Goal: Task Accomplishment & Management: Use online tool/utility

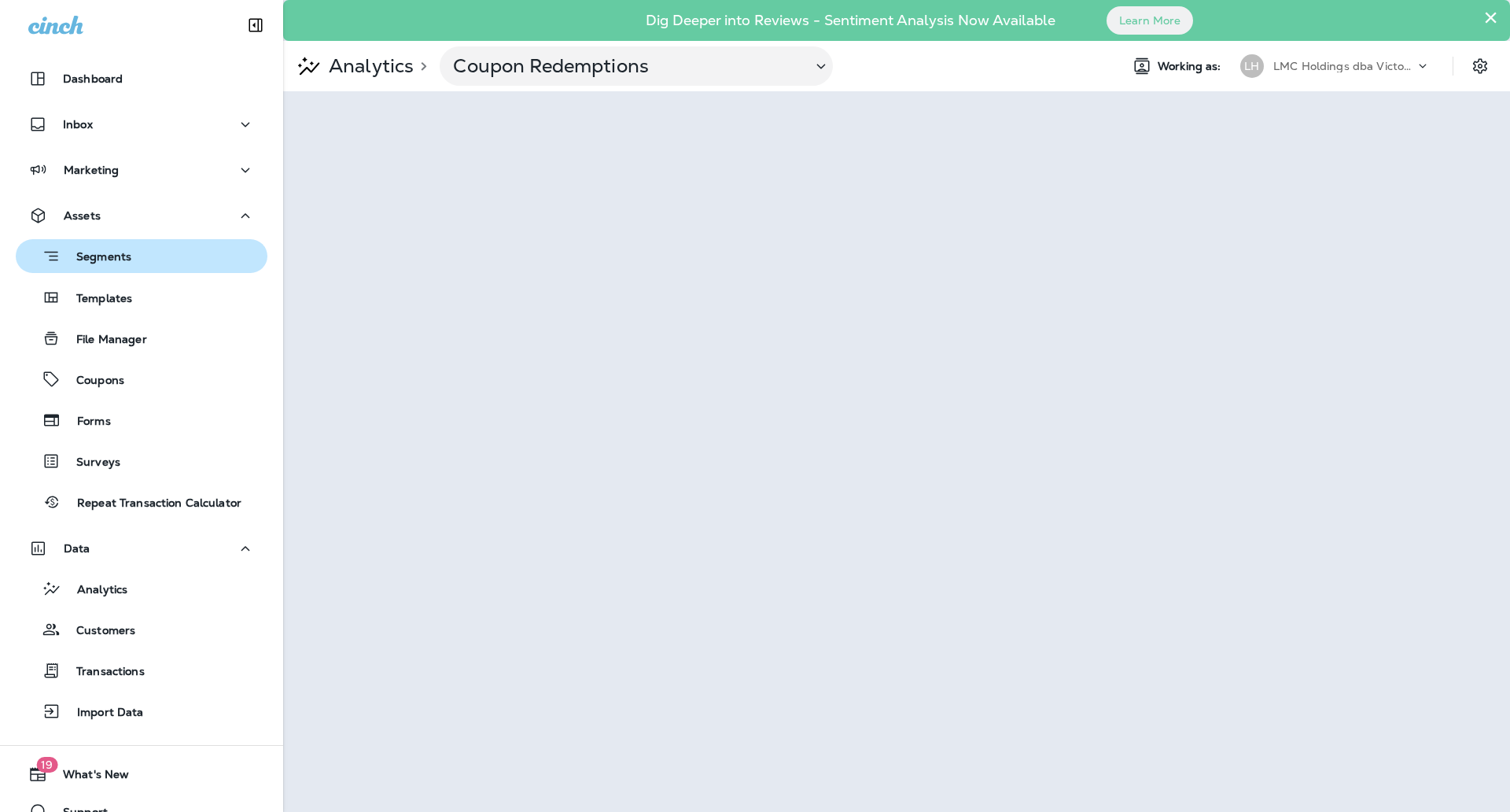
click at [110, 247] on div "Segments" at bounding box center [76, 256] width 109 height 24
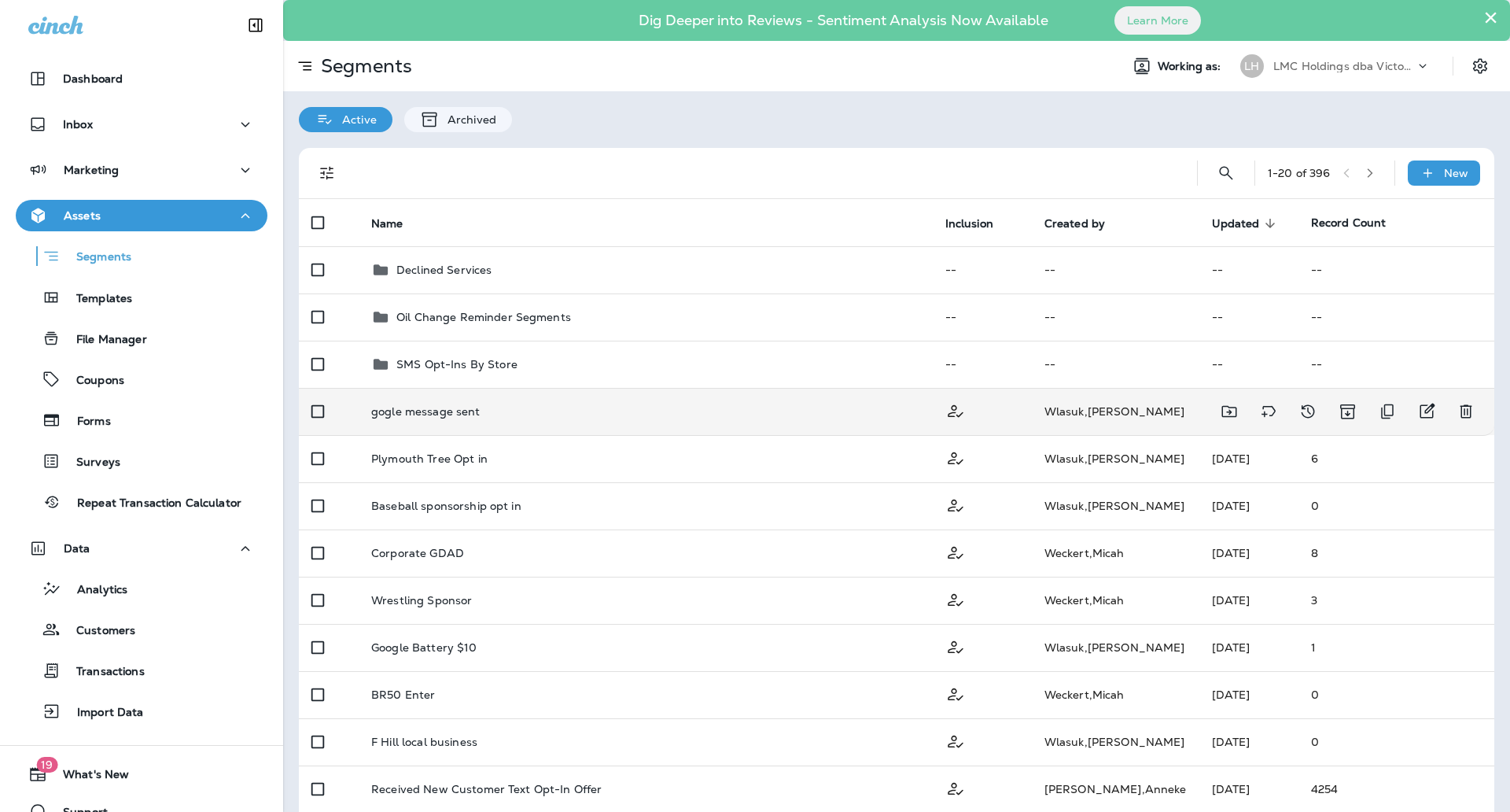
click at [582, 418] on td "gogle message sent" at bounding box center [645, 411] width 574 height 47
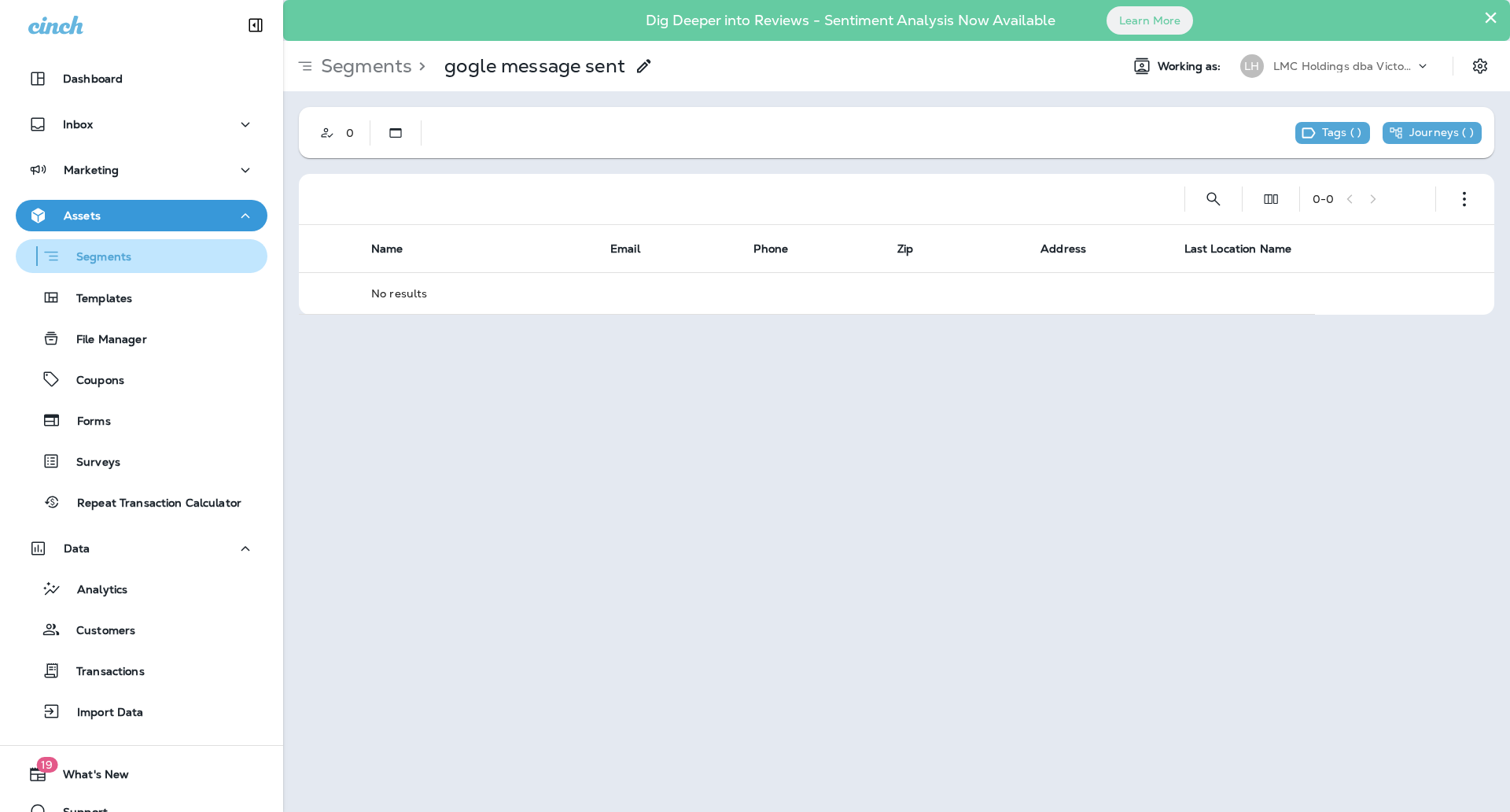
click at [174, 270] on button "Segments" at bounding box center [142, 256] width 251 height 34
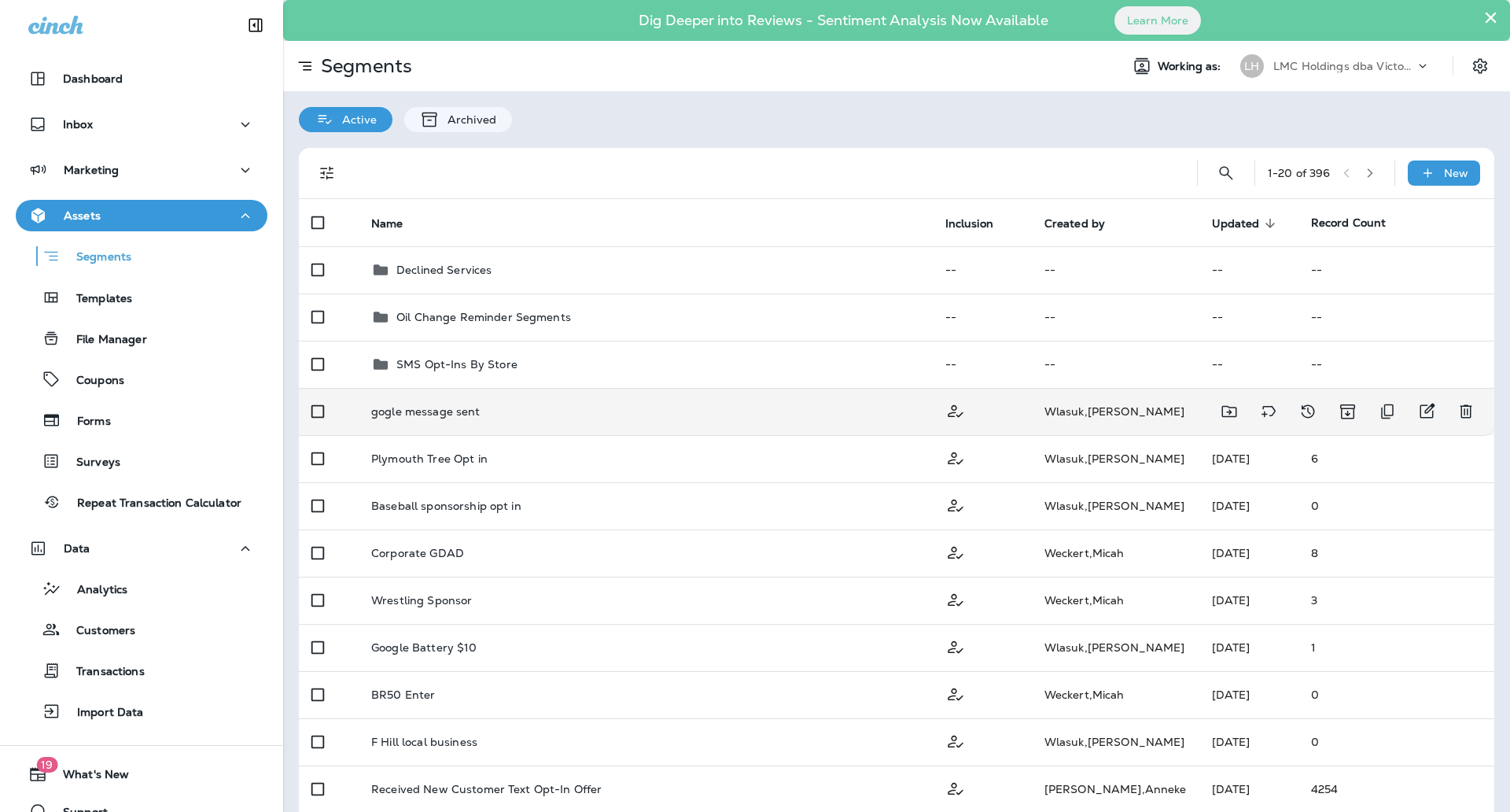
click at [613, 409] on div "gogle message sent" at bounding box center [645, 411] width 549 height 13
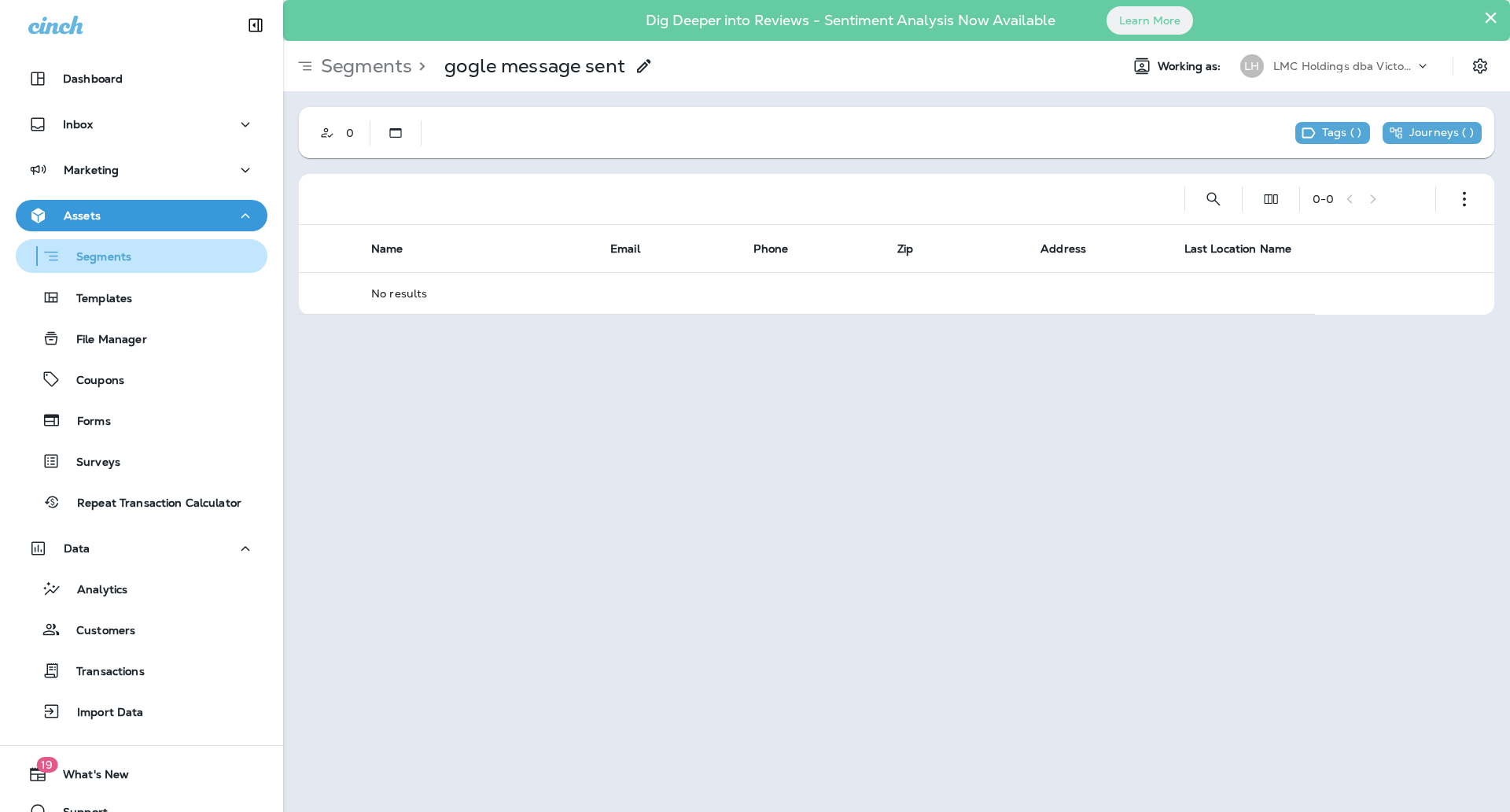
click at [128, 262] on p "Segments" at bounding box center [96, 257] width 70 height 16
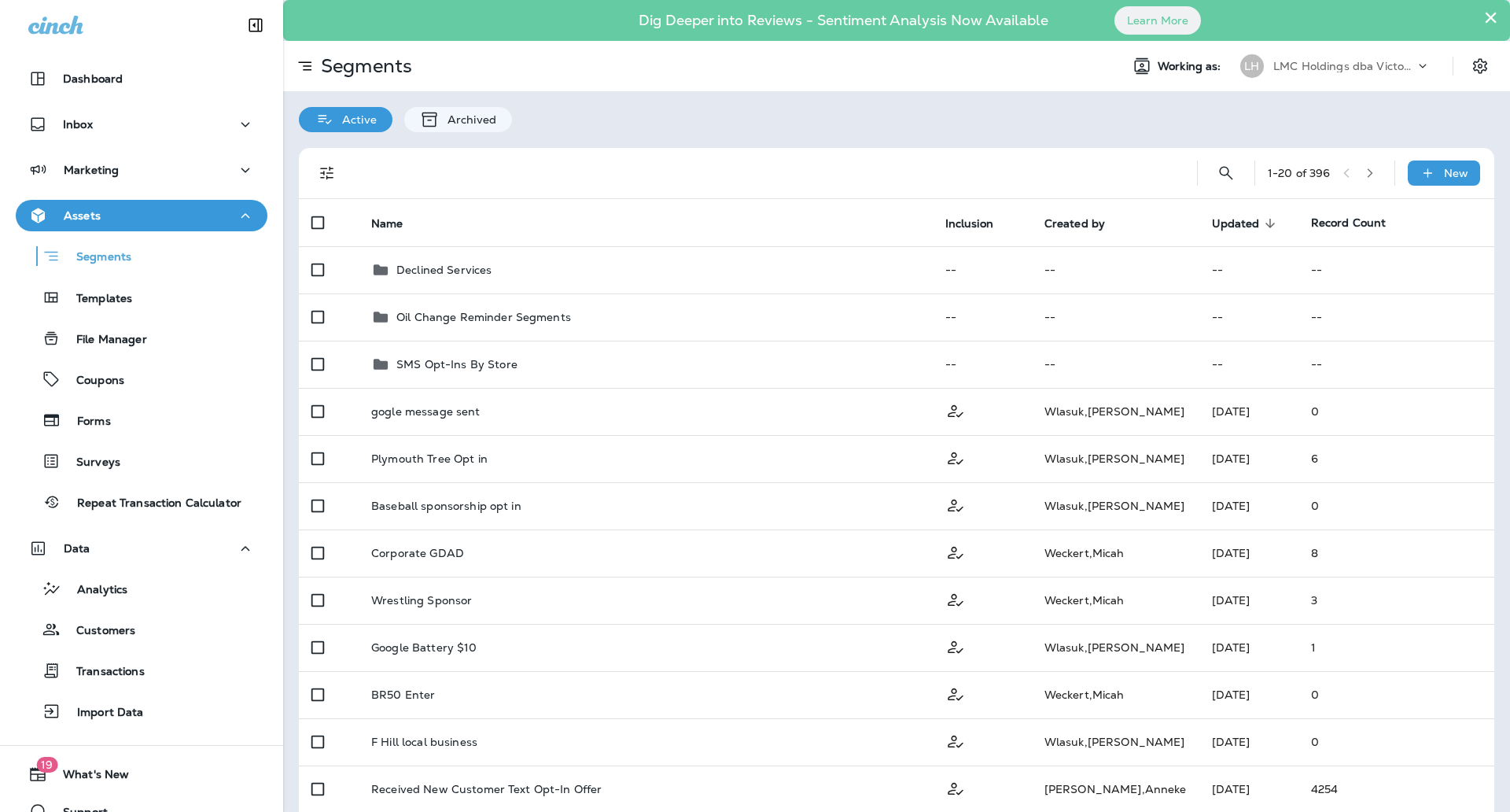
click at [127, 318] on div "Segments Templates File Manager Coupons Forms Surveys Repeat Transaction Calcul…" at bounding box center [142, 375] width 251 height 287
click at [124, 333] on p "File Manager" at bounding box center [103, 340] width 86 height 15
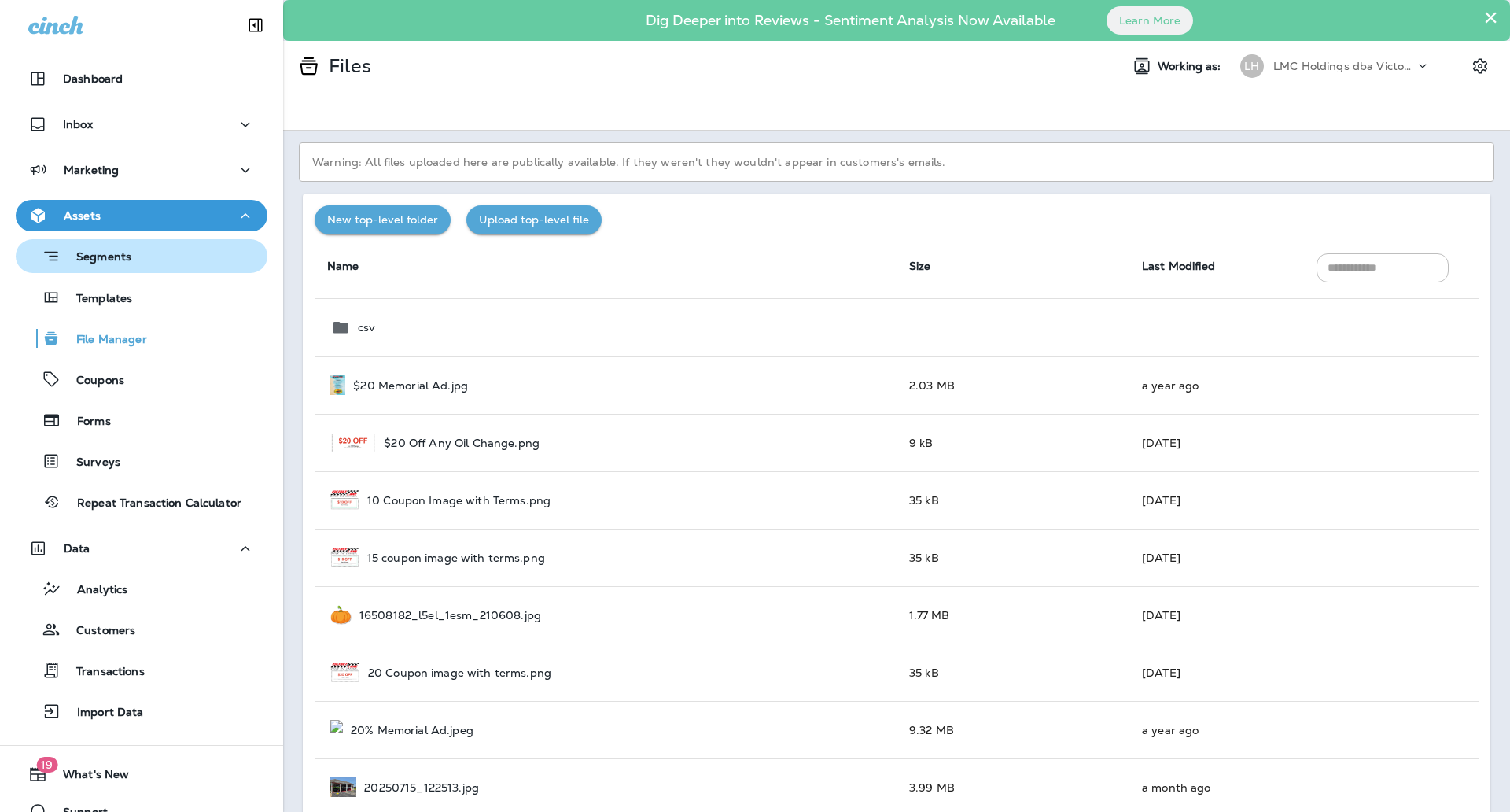
click at [134, 244] on div "Segments" at bounding box center [141, 256] width 239 height 24
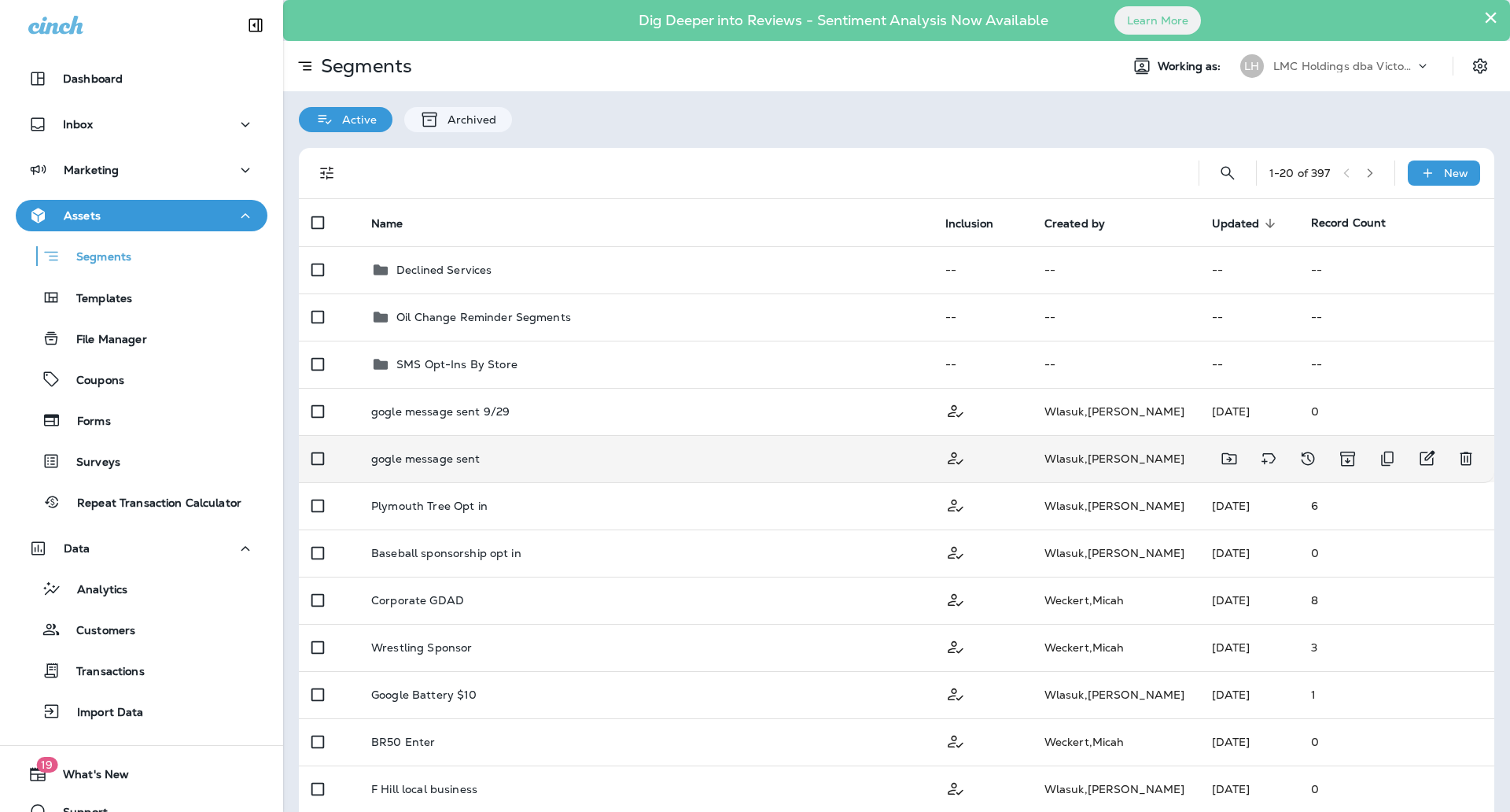
click at [448, 469] on td "gogle message sent" at bounding box center [645, 458] width 574 height 47
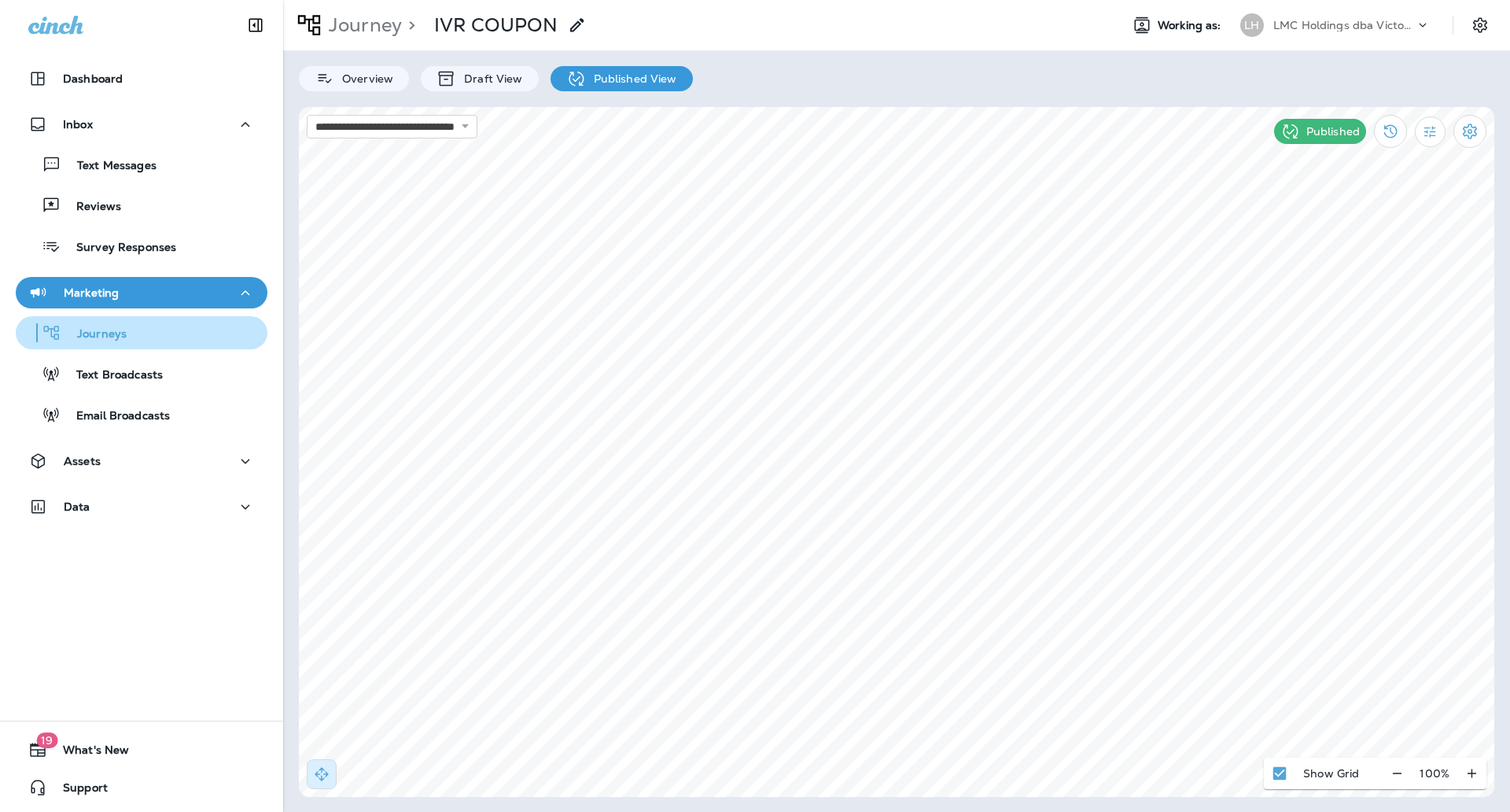
click at [102, 318] on button "Journeys" at bounding box center [142, 332] width 251 height 33
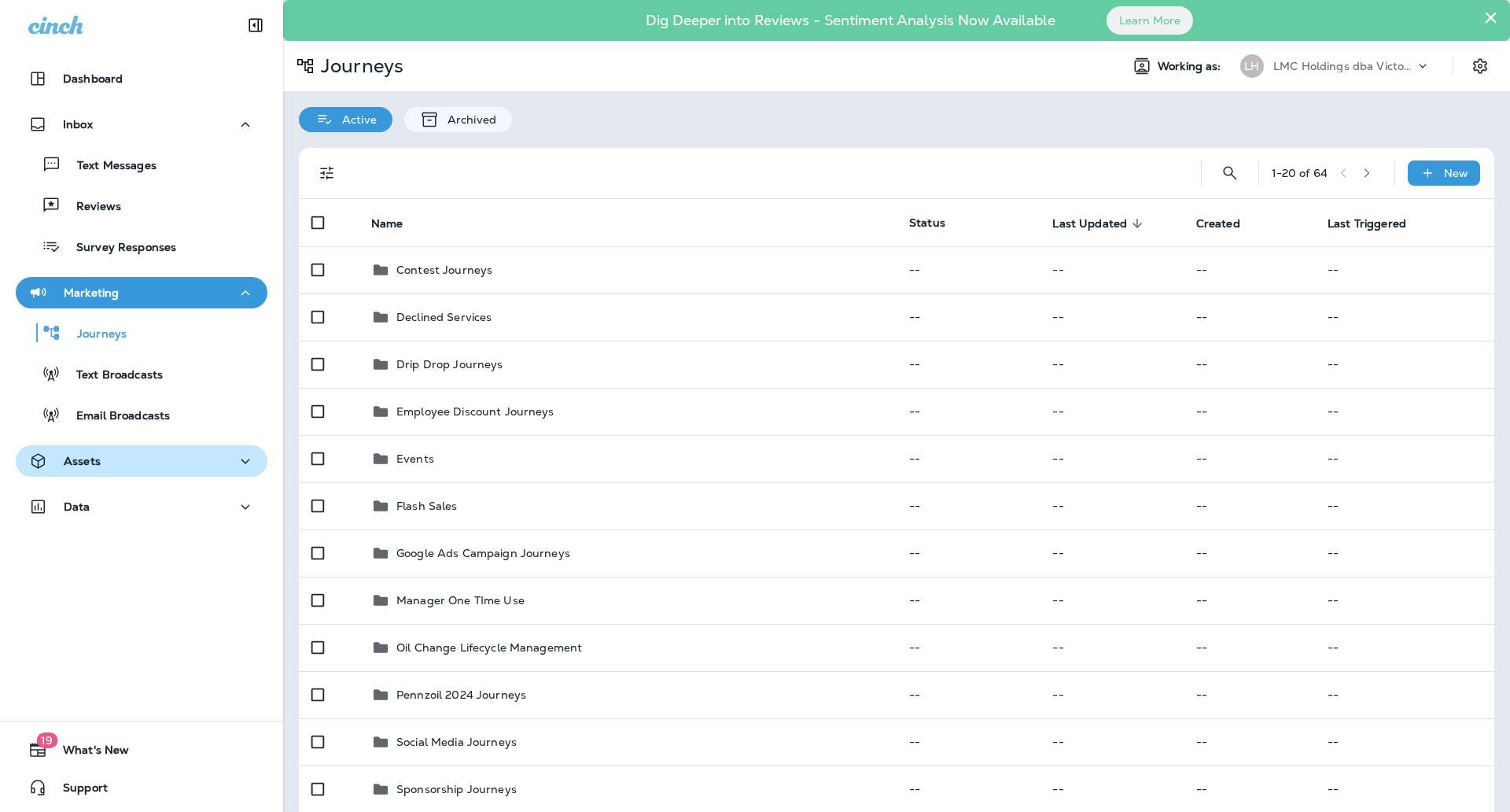
click at [101, 463] on div "Assets" at bounding box center [142, 461] width 226 height 19
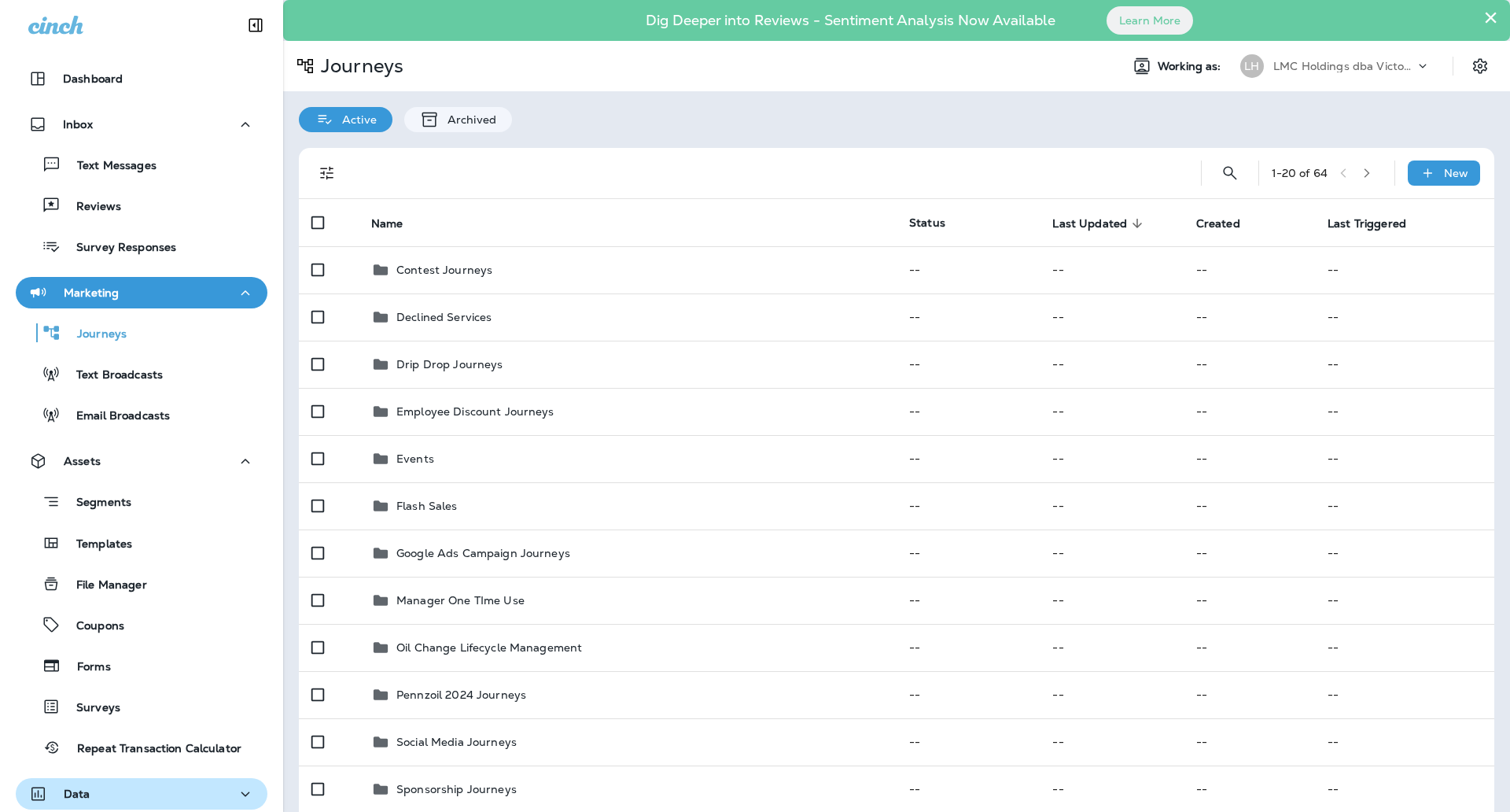
click at [128, 794] on div "Data" at bounding box center [142, 794] width 226 height 19
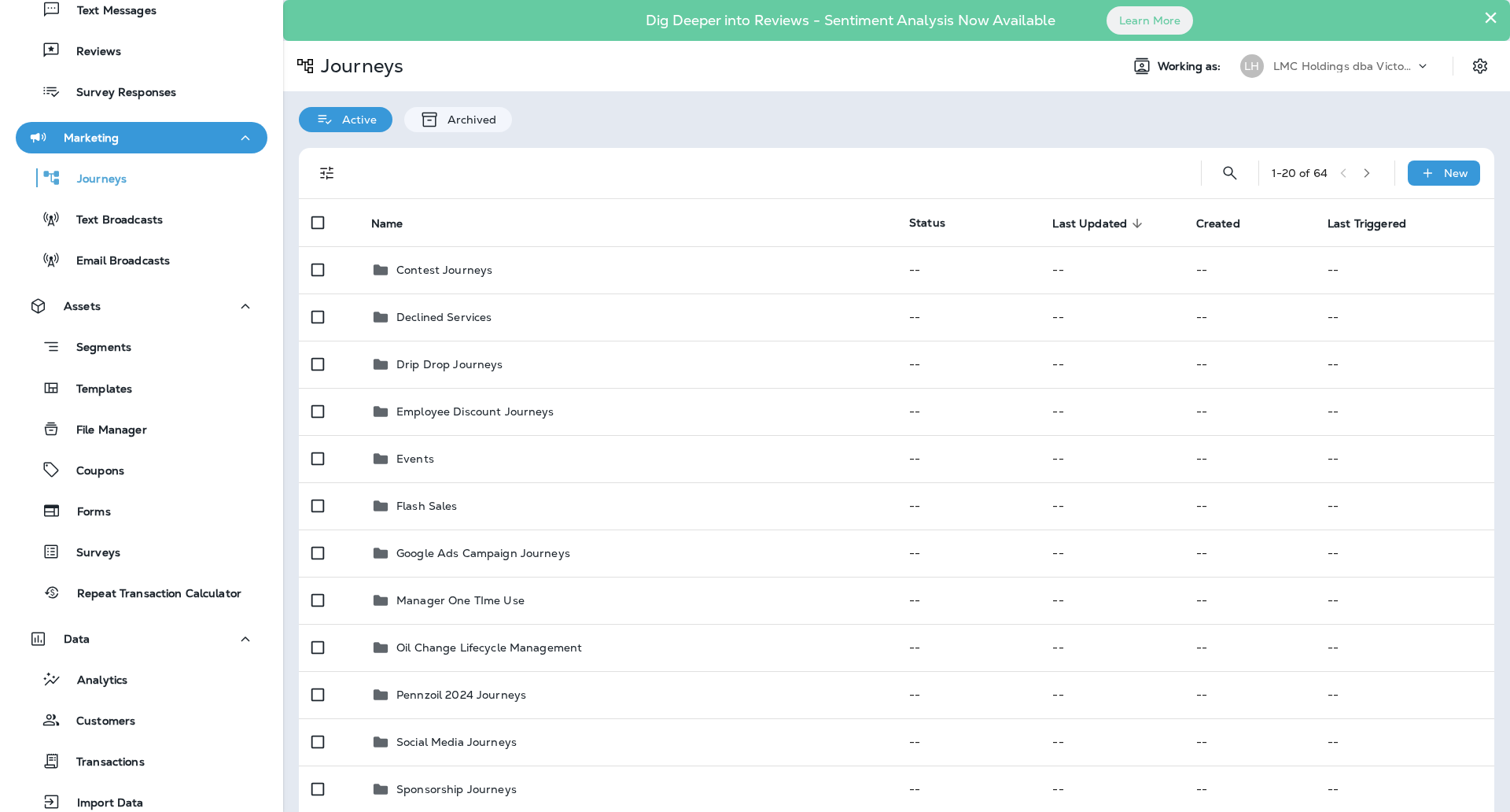
scroll to position [169, 0]
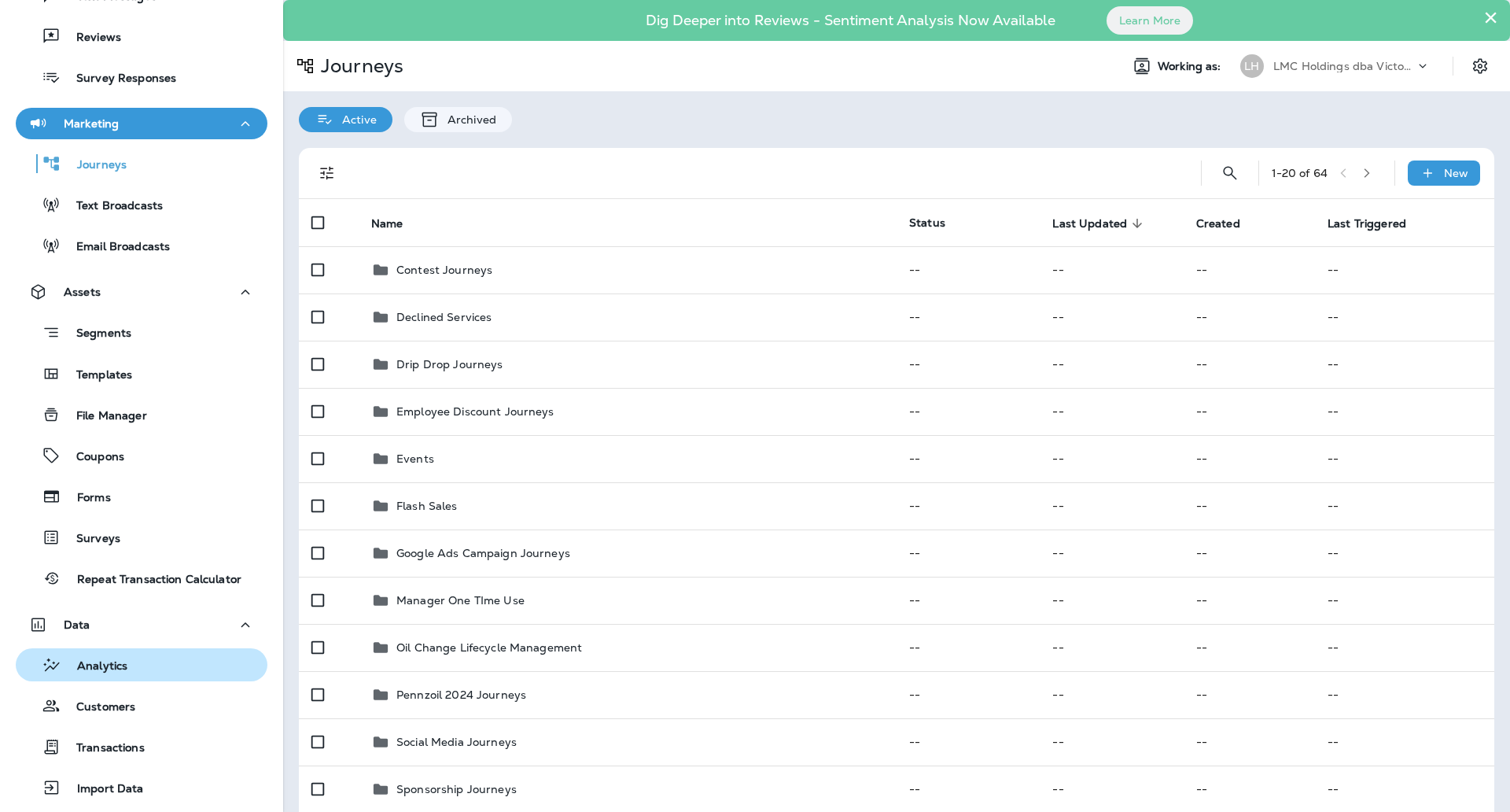
click at [164, 672] on div "Analytics" at bounding box center [141, 665] width 239 height 23
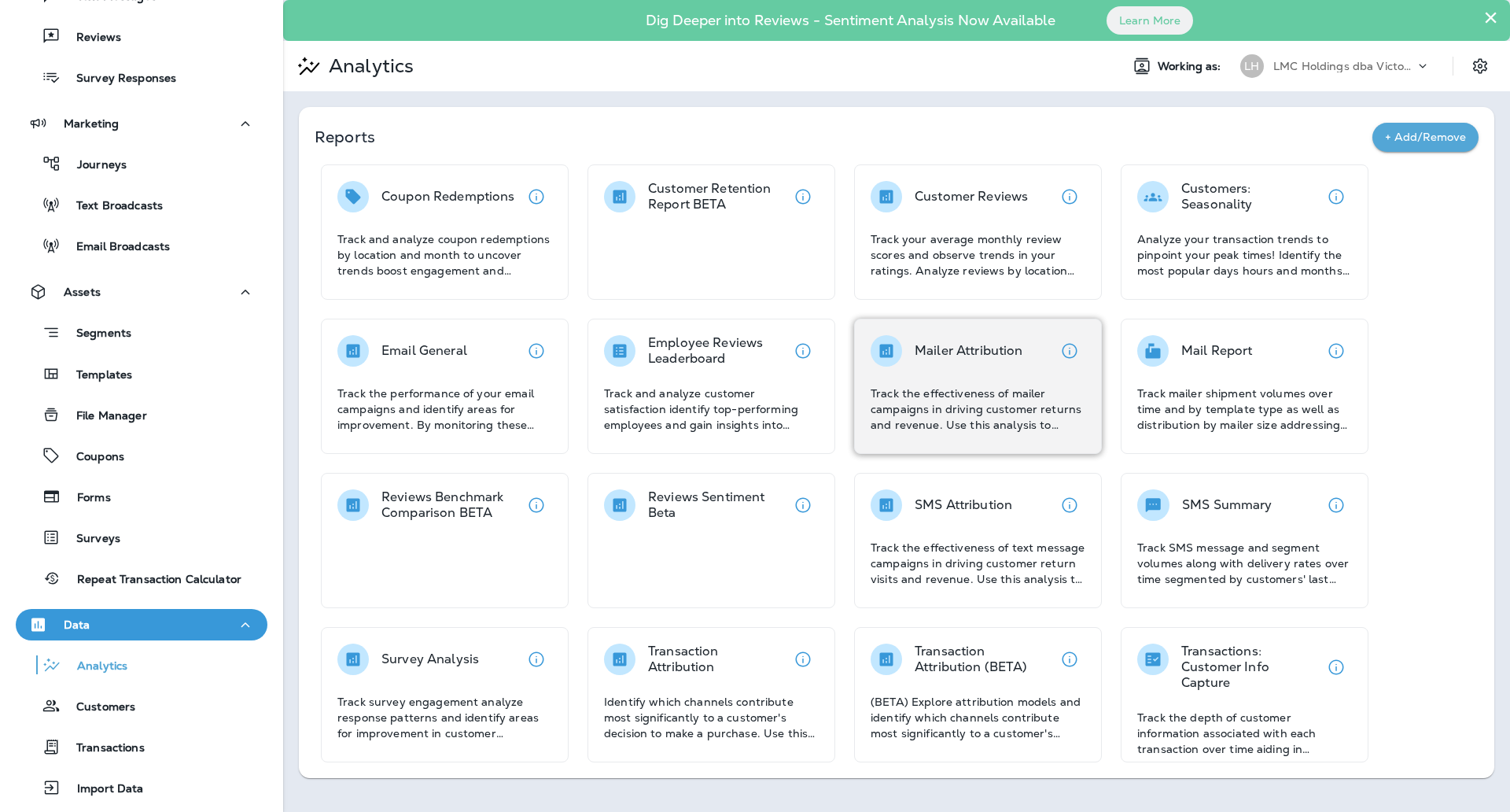
click at [929, 344] on p "Mailer Attribution" at bounding box center [970, 350] width 109 height 16
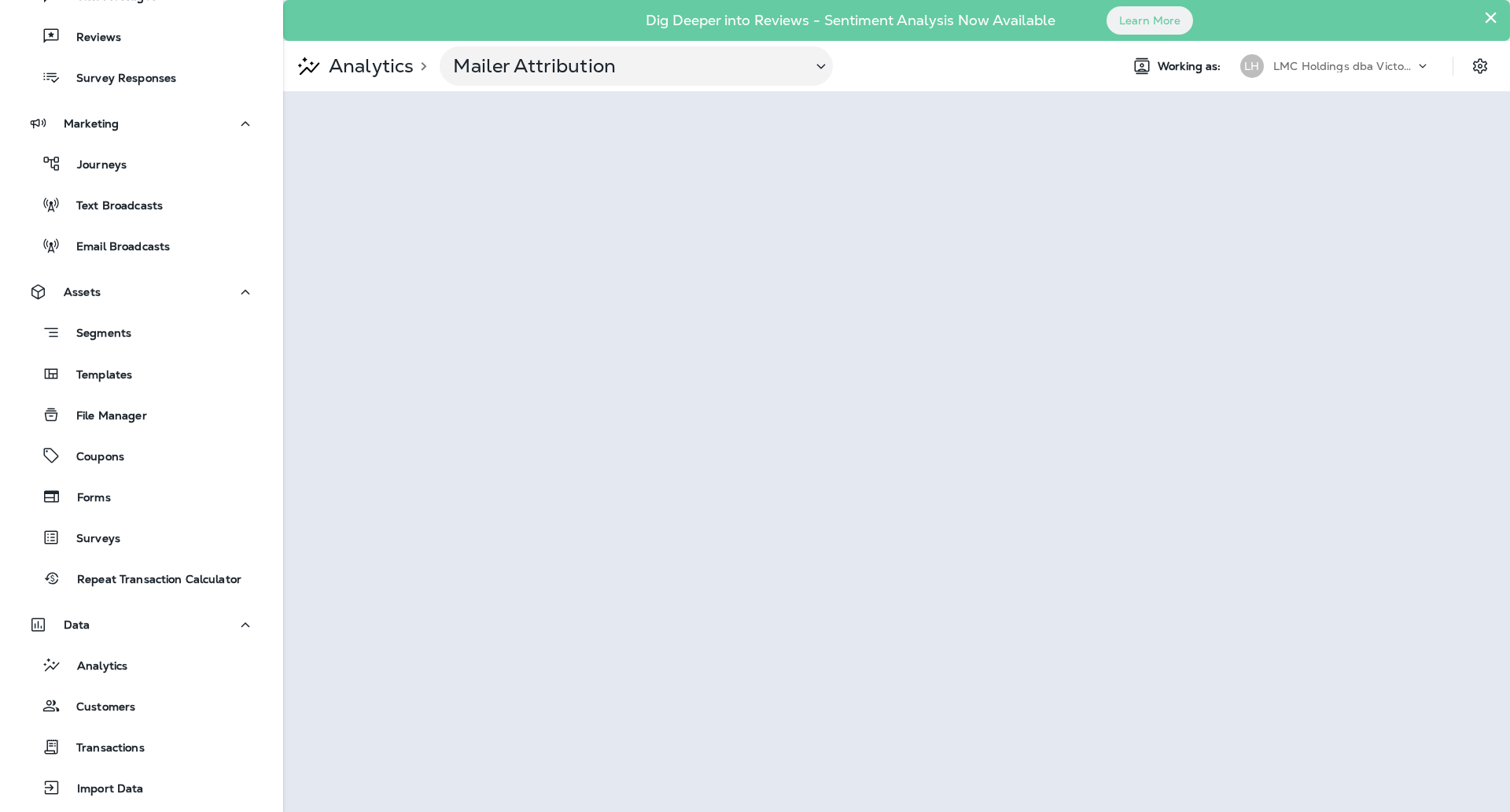
scroll to position [270, 0]
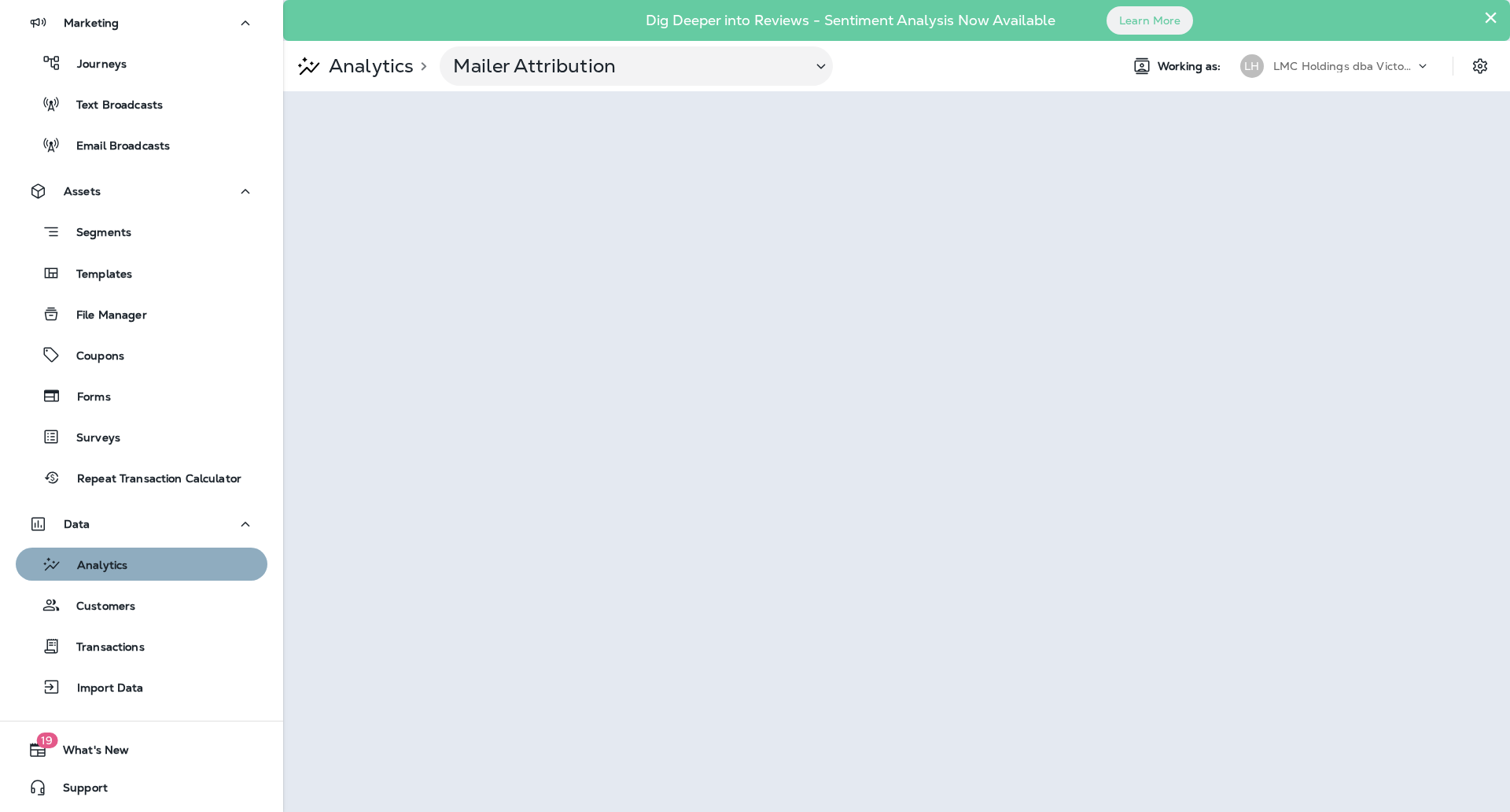
click at [173, 573] on div "Analytics" at bounding box center [141, 564] width 239 height 23
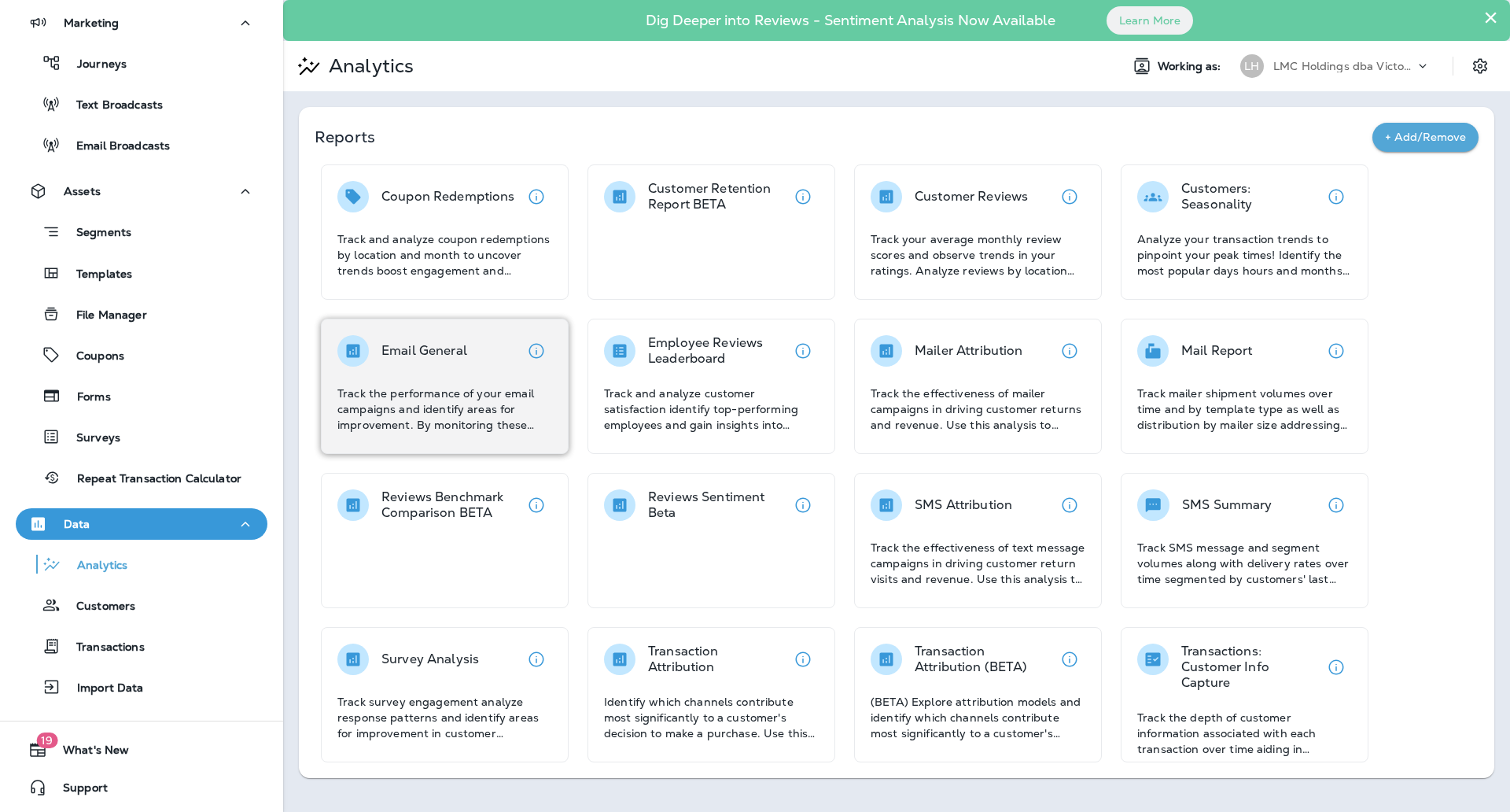
click at [442, 367] on div "Email General Track the performance of your email campaigns and identify areas …" at bounding box center [445, 384] width 215 height 97
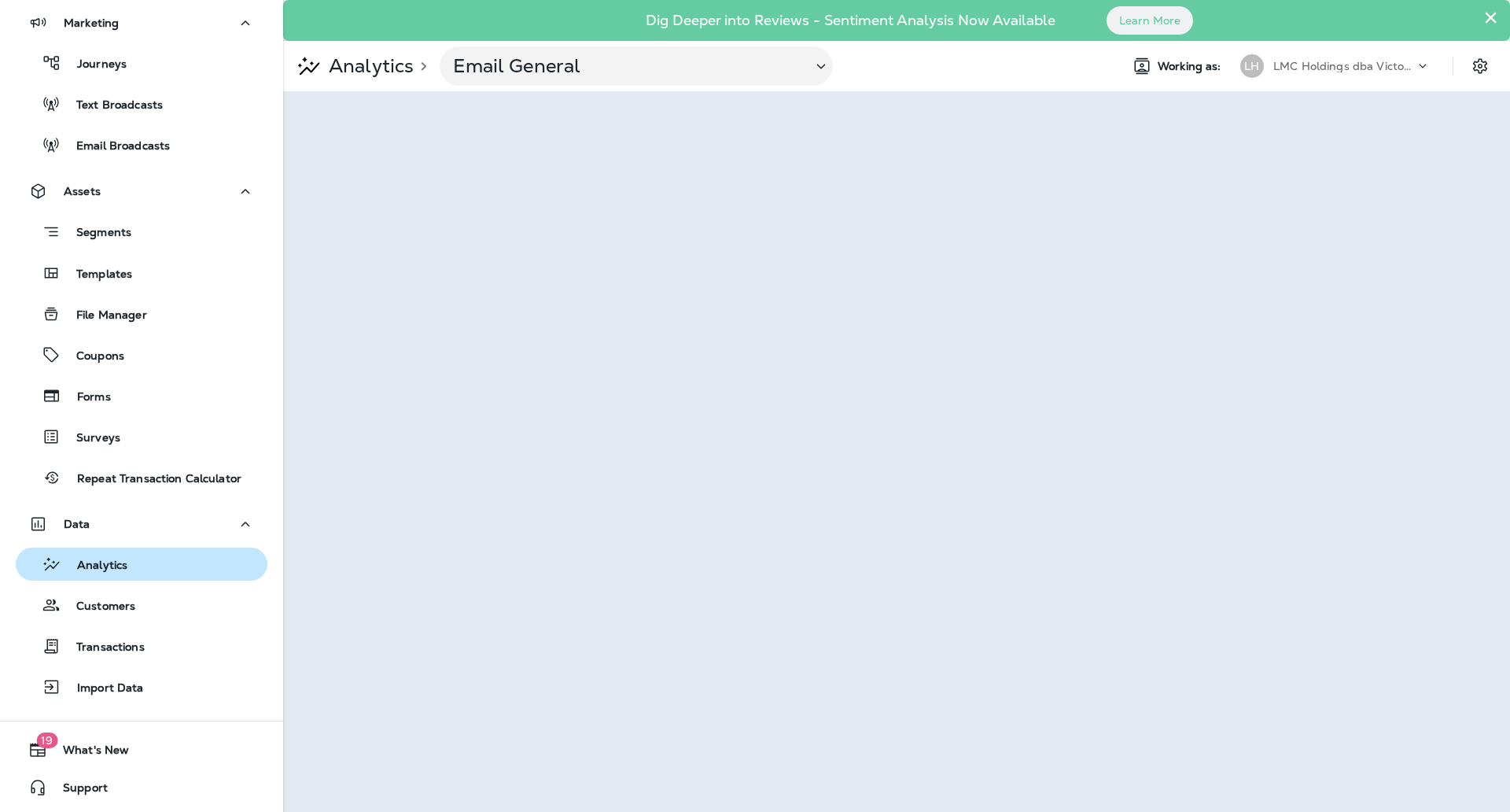
click at [149, 557] on div "Analytics" at bounding box center [141, 564] width 239 height 23
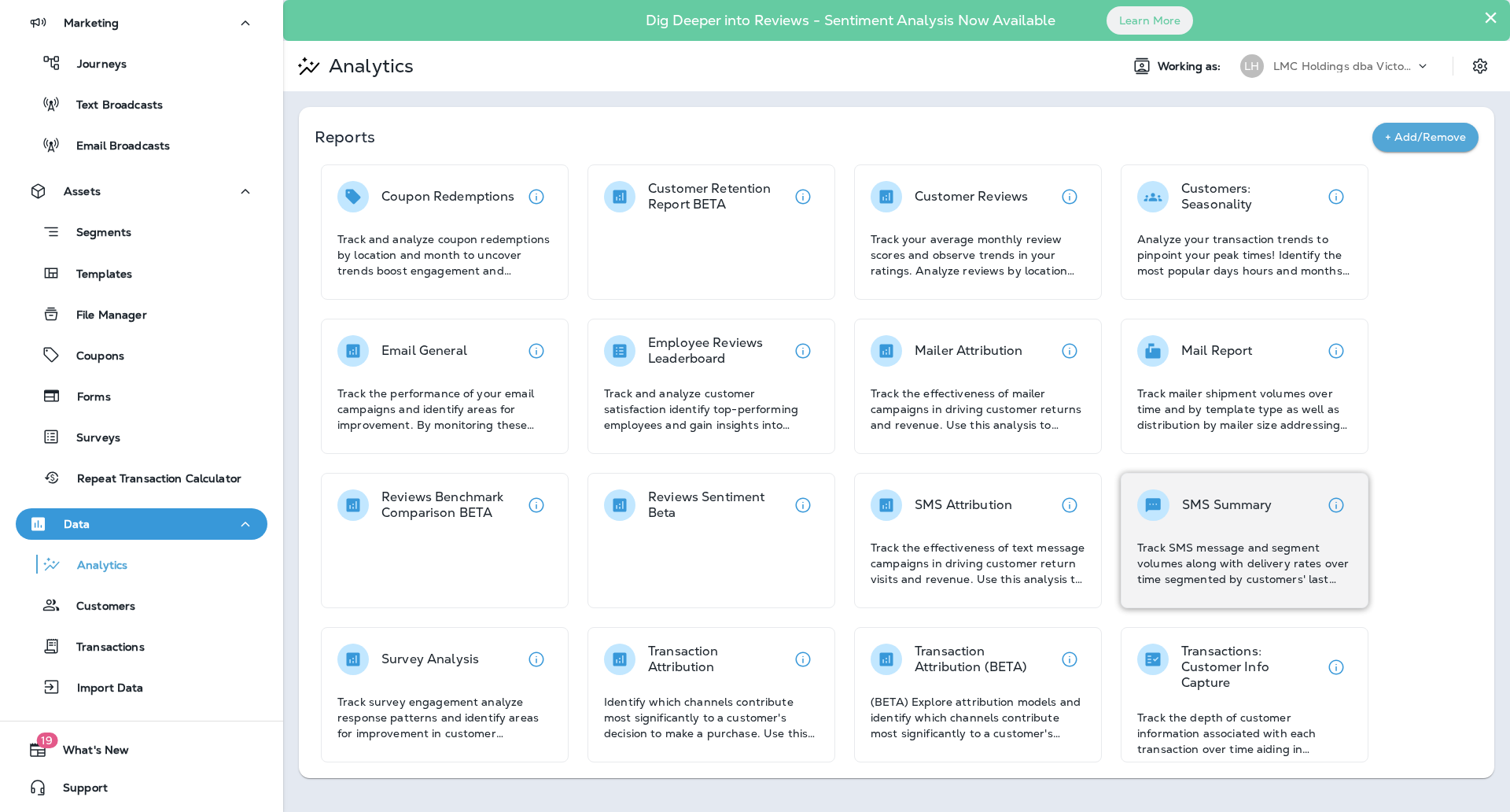
click at [1211, 519] on div "SMS Summary" at bounding box center [1228, 505] width 90 height 32
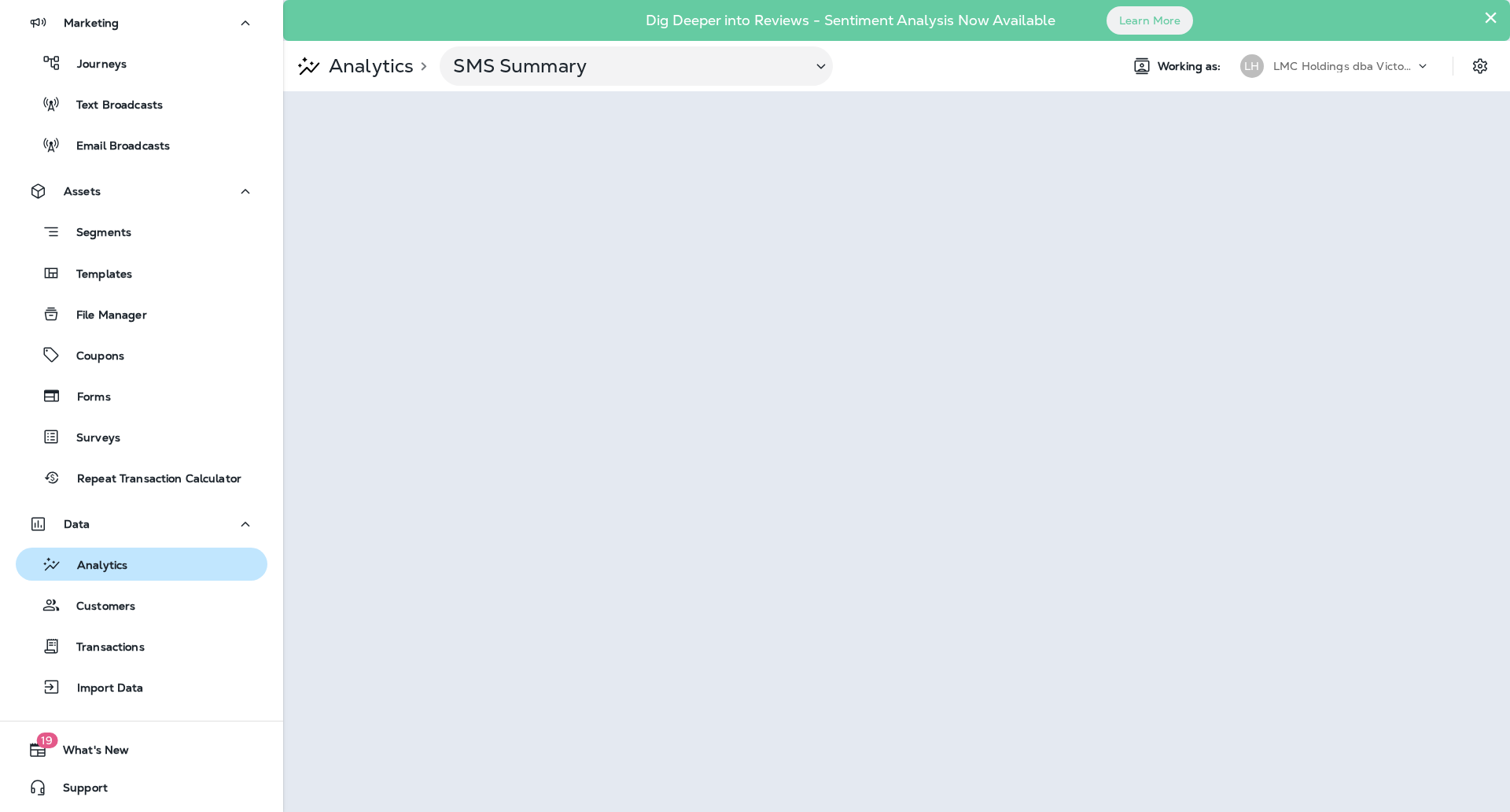
click at [161, 566] on div "Analytics" at bounding box center [141, 564] width 239 height 23
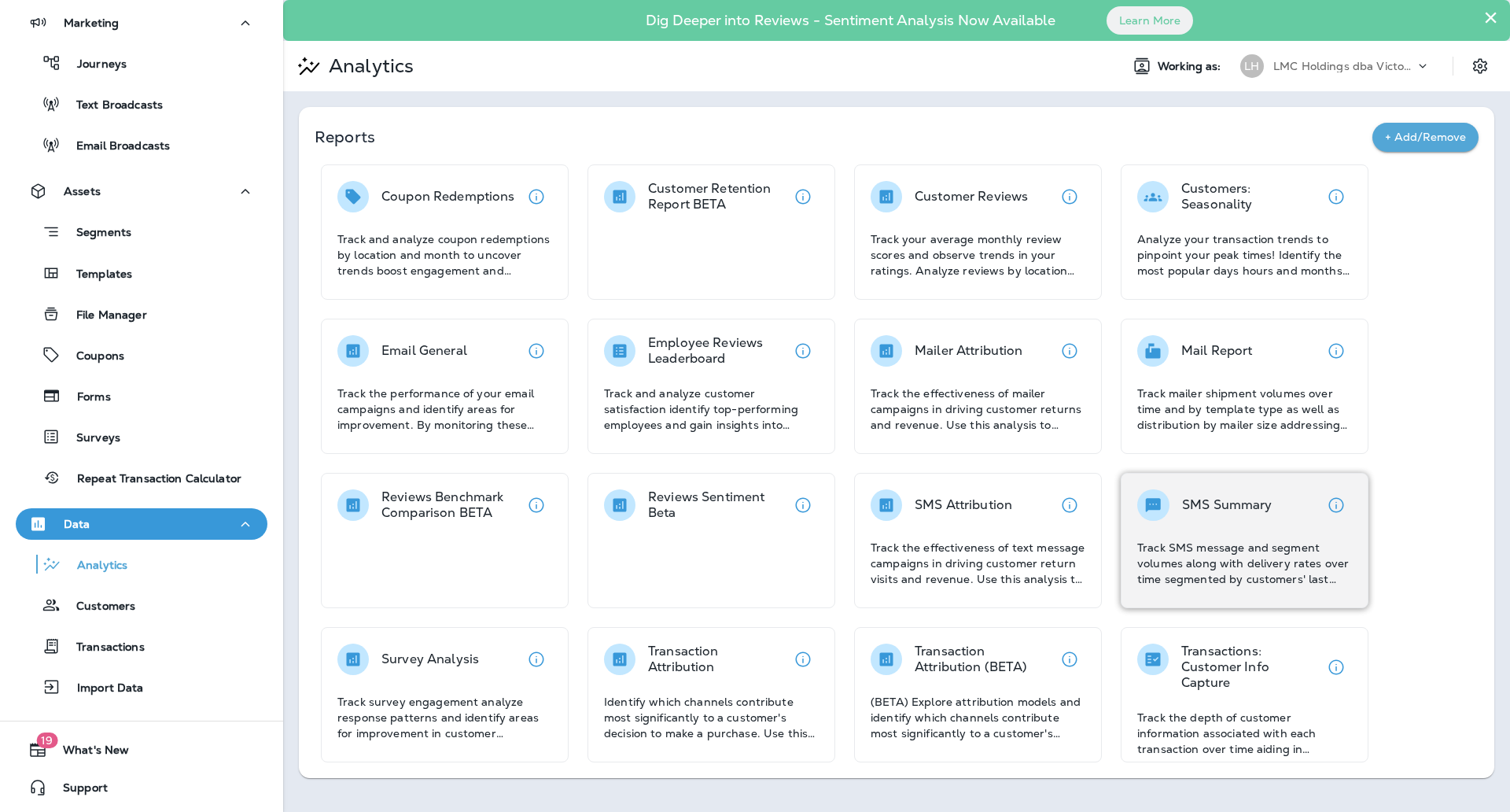
click at [1170, 506] on div "SMS Summary" at bounding box center [1204, 505] width 135 height 32
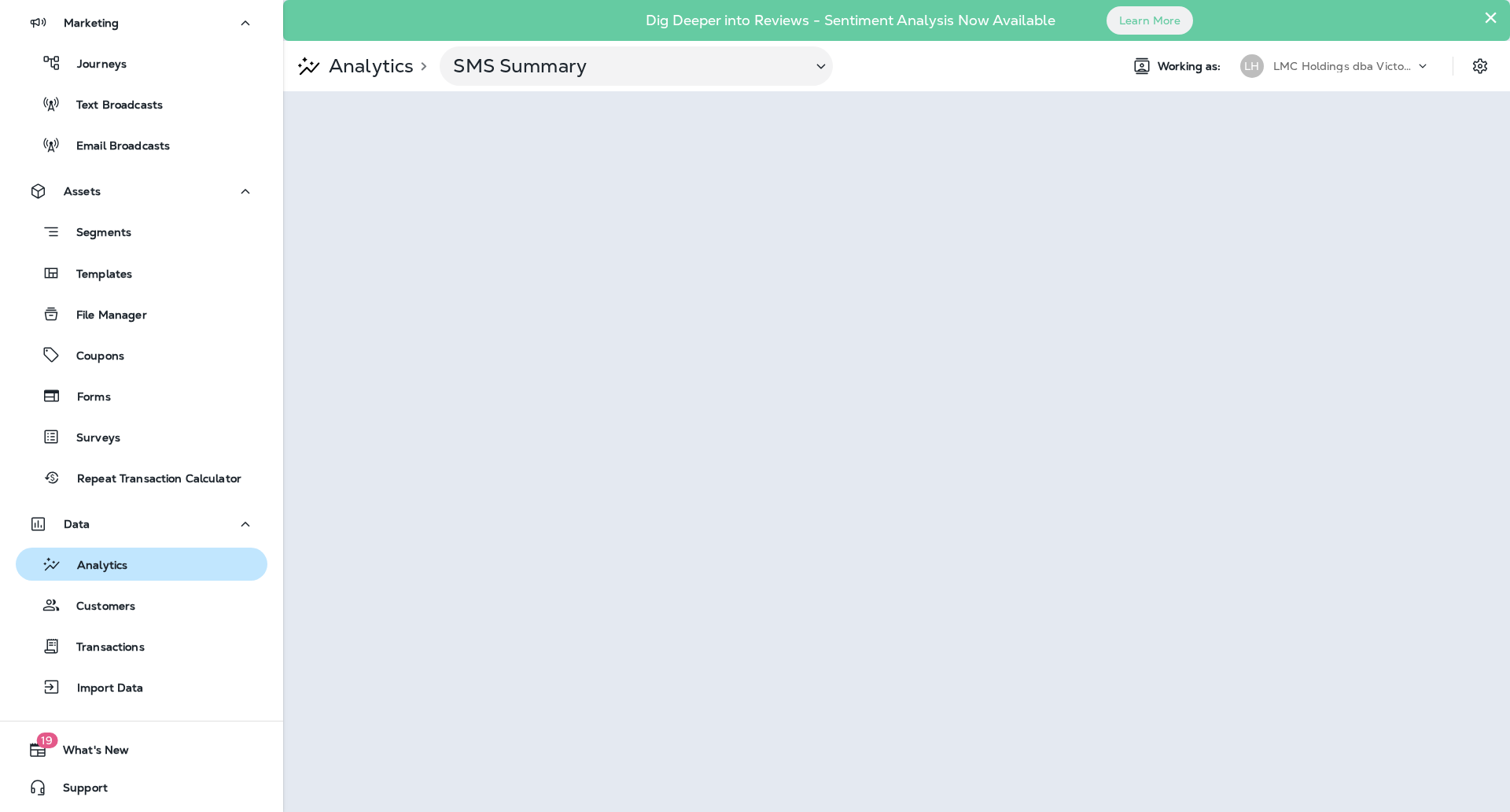
click at [169, 571] on div "Analytics" at bounding box center [141, 564] width 239 height 23
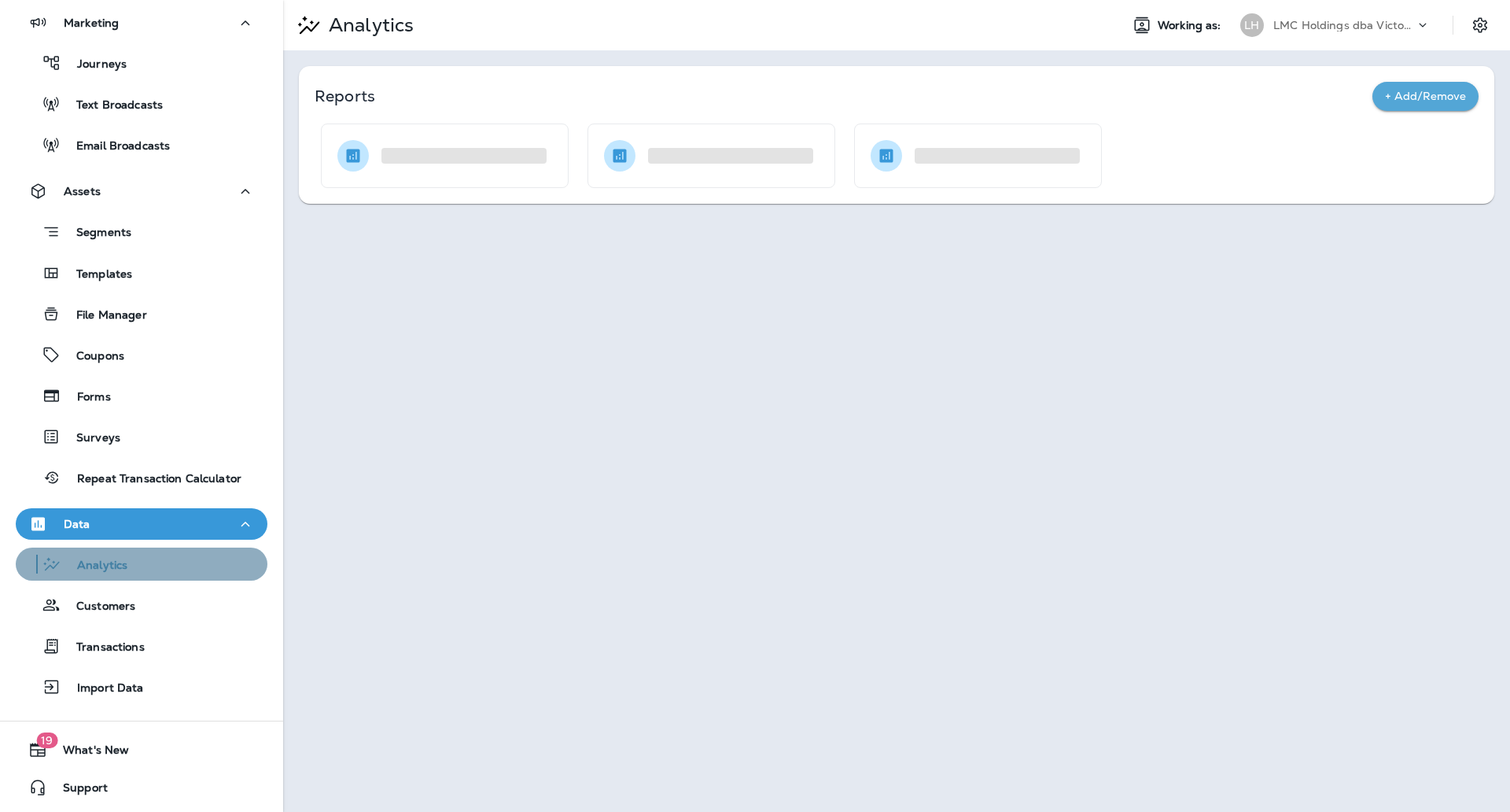
click at [169, 571] on div "Analytics" at bounding box center [141, 564] width 239 height 23
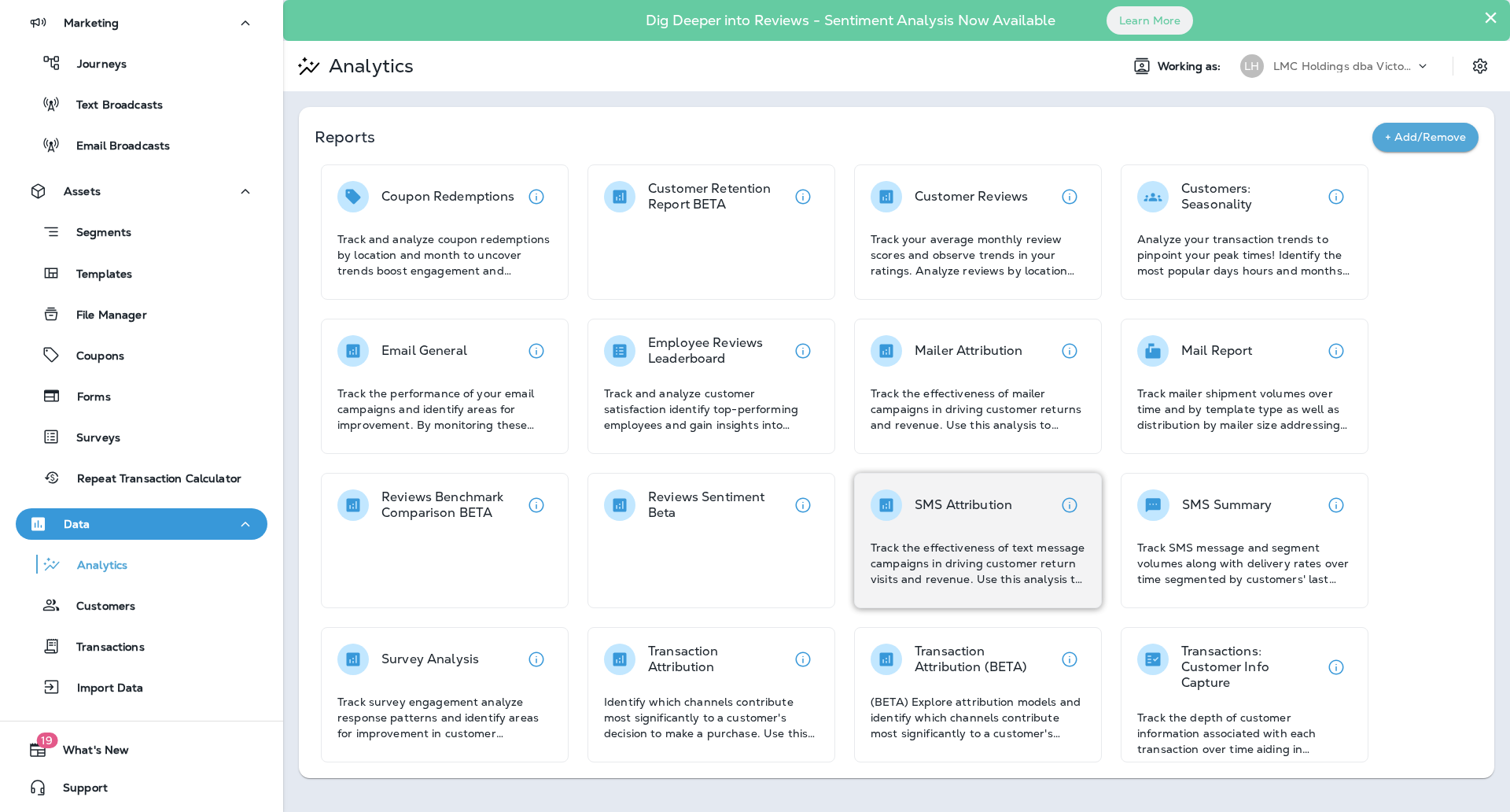
click at [1025, 476] on div "SMS Attribution Track the effectiveness of text message campaigns in driving cu…" at bounding box center [978, 540] width 248 height 135
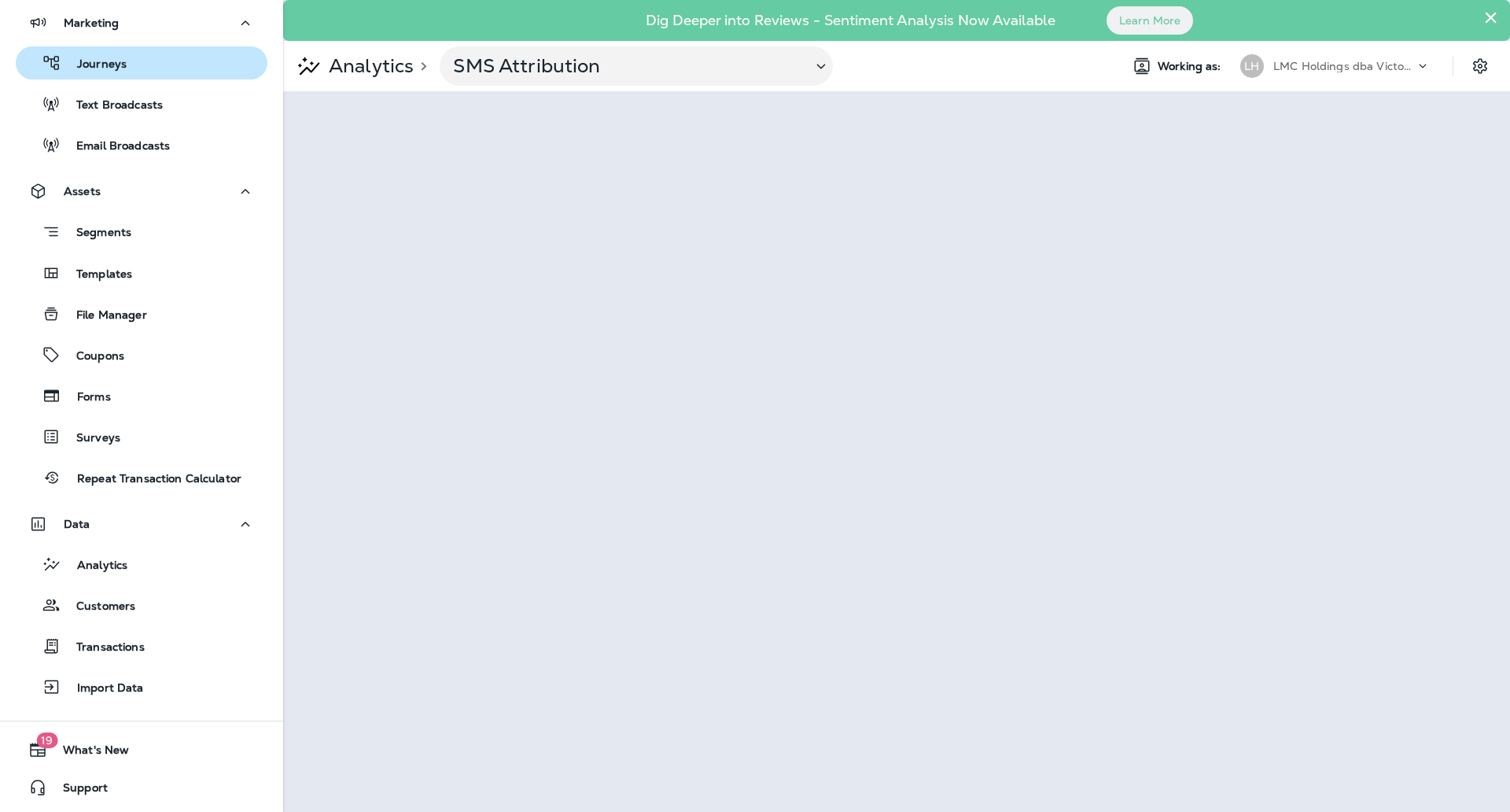
click at [122, 54] on div "Journeys" at bounding box center [74, 63] width 105 height 23
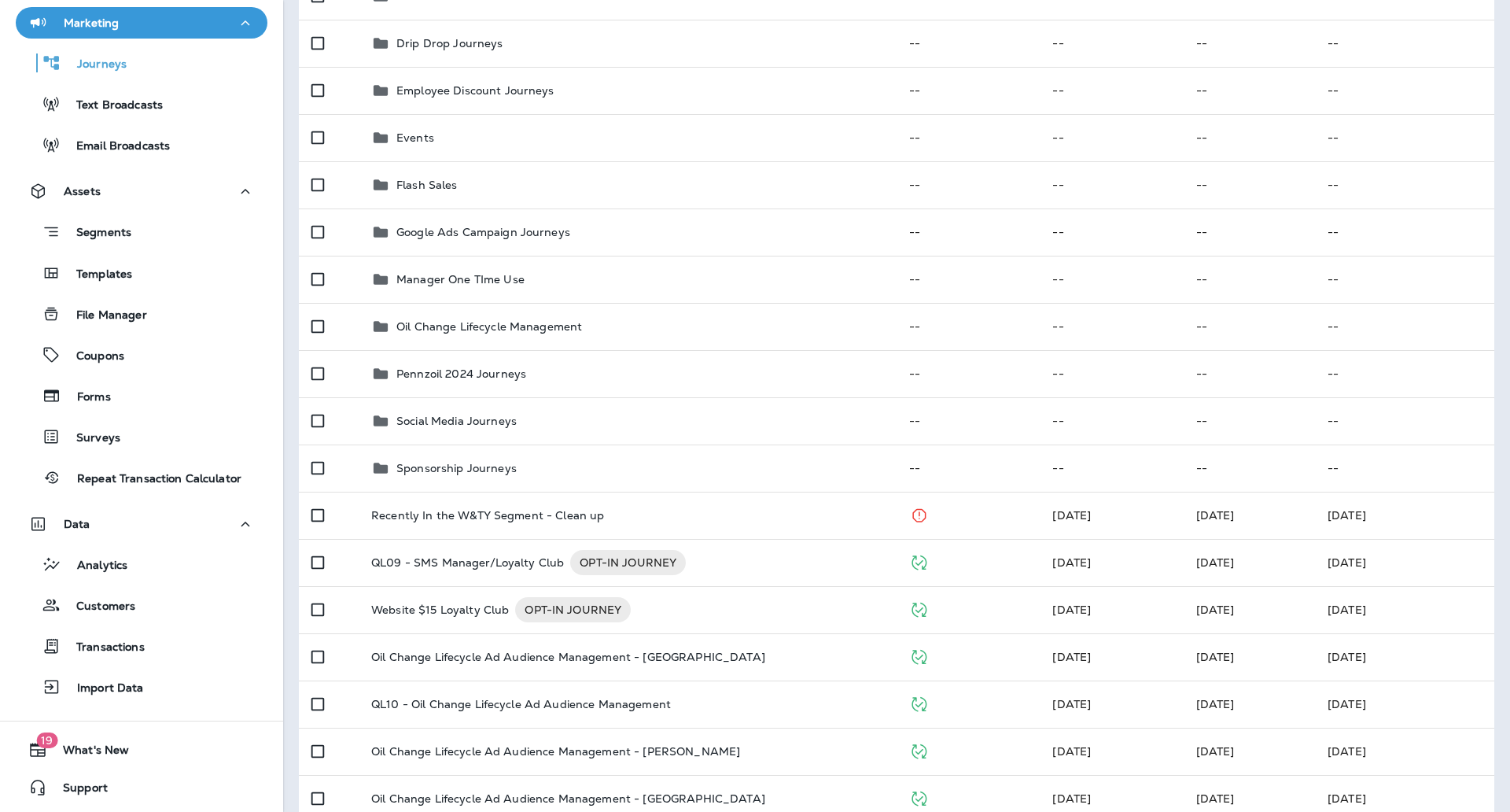
scroll to position [395, 0]
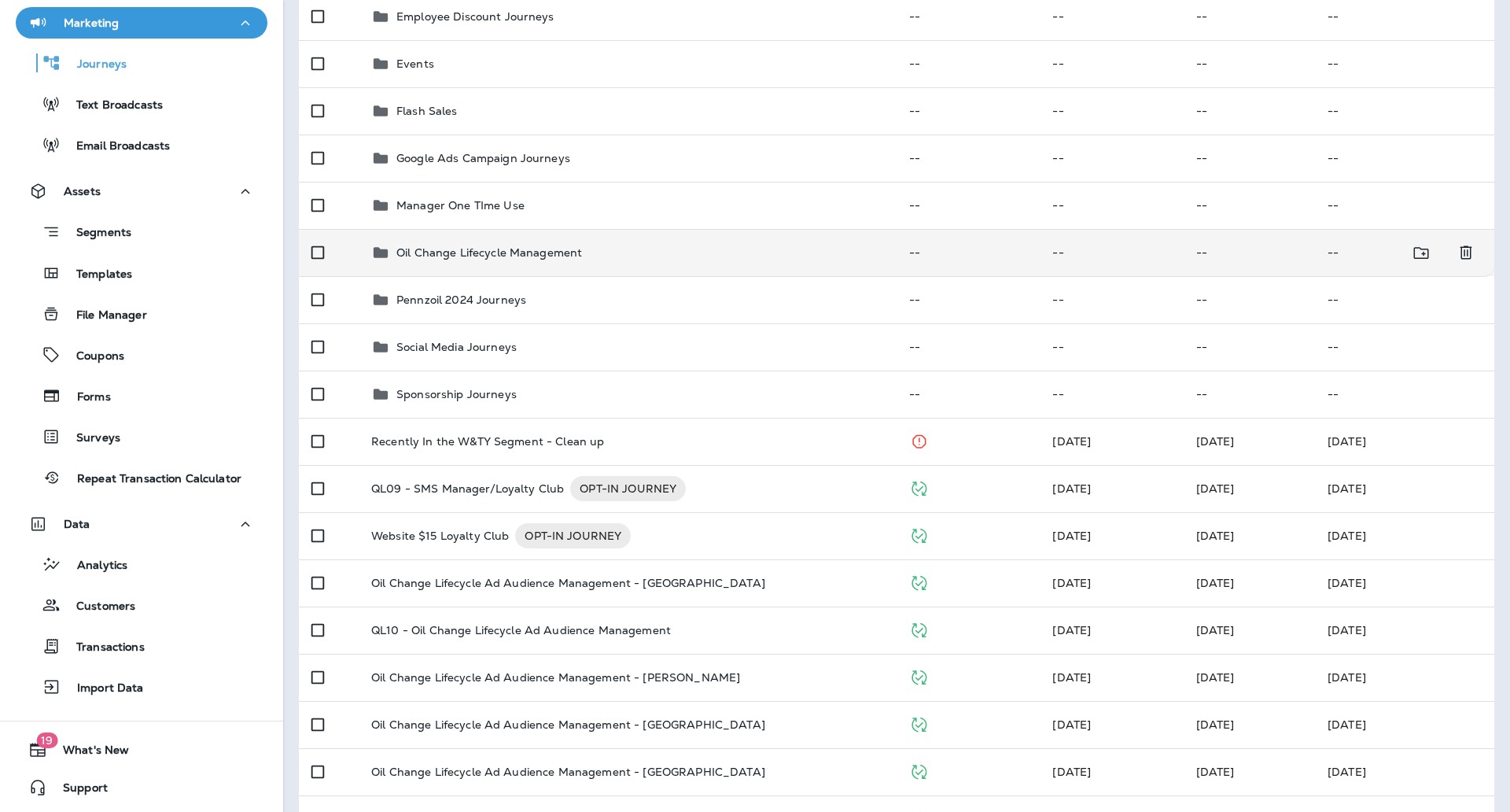
click at [578, 258] on p "Oil Change Lifecycle Management" at bounding box center [489, 252] width 186 height 13
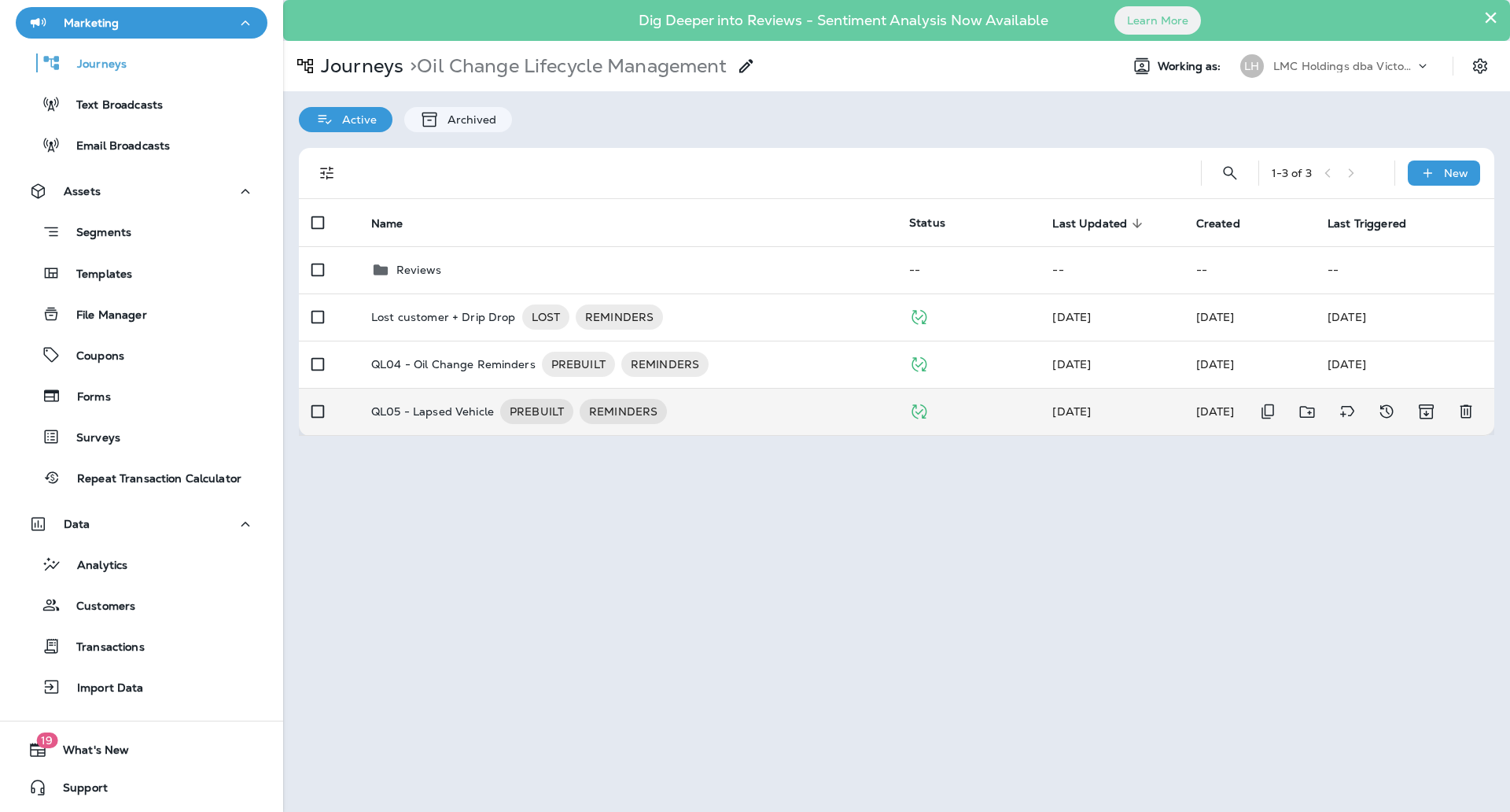
click at [694, 401] on div "QL05 - Lapsed Vehicle PREBUILT REMINDERS" at bounding box center [628, 411] width 513 height 25
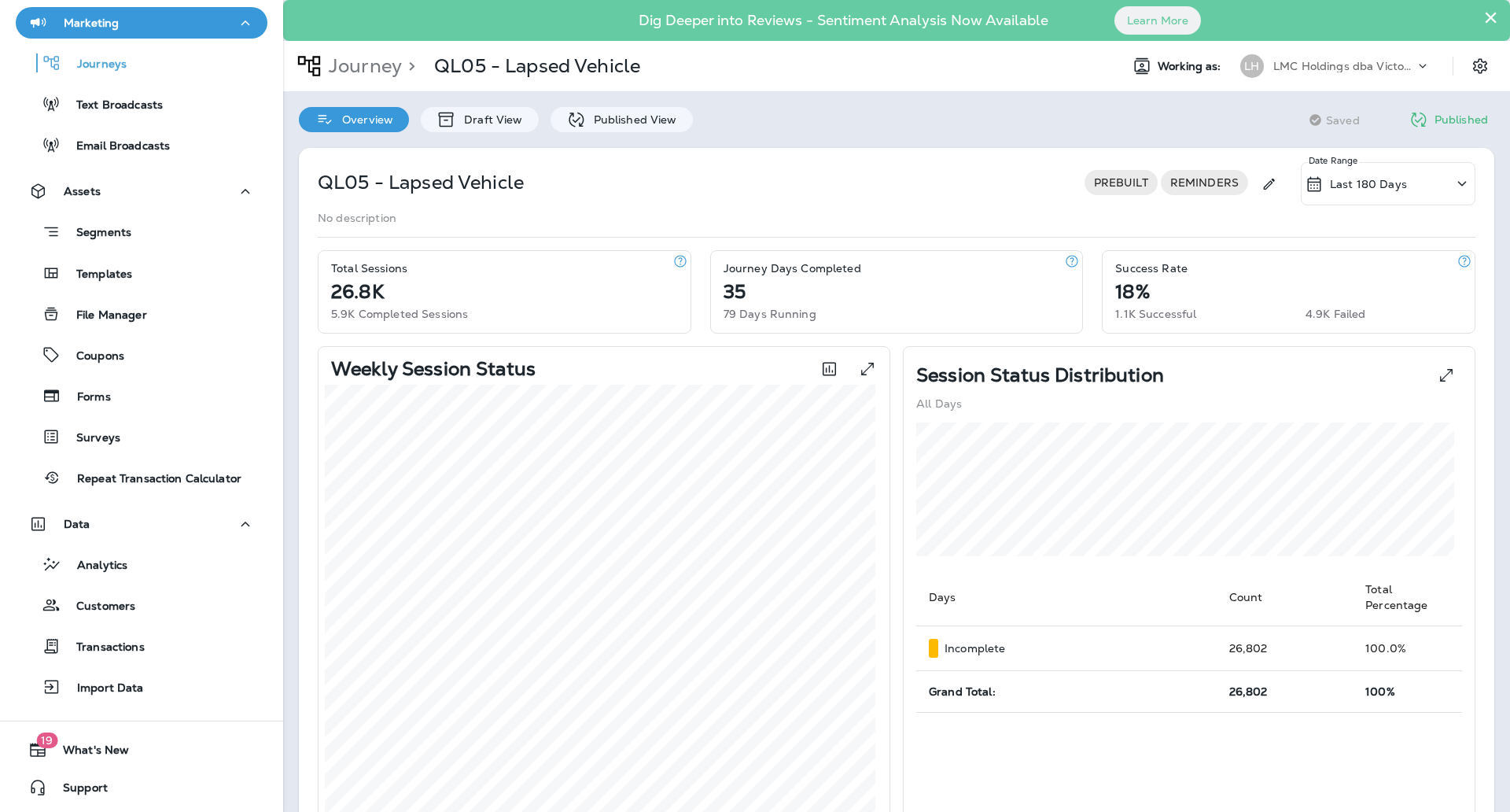
click at [1372, 182] on p "Last 180 Days" at bounding box center [1368, 184] width 77 height 13
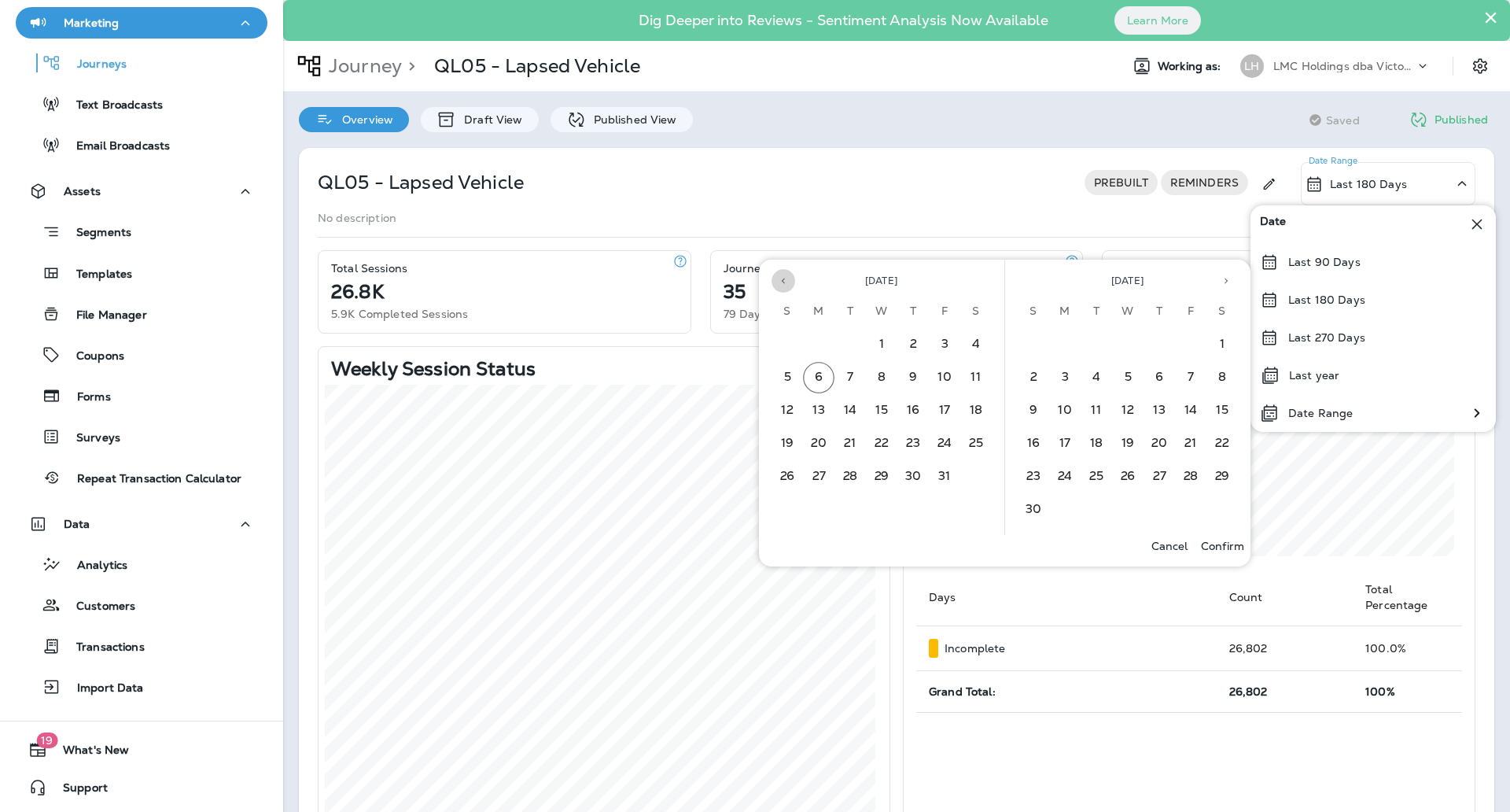
click at [789, 286] on button "Previous month" at bounding box center [783, 281] width 23 height 23
click at [824, 462] on button "29" at bounding box center [819, 477] width 32 height 32
click at [1038, 375] on button "5" at bounding box center [1034, 378] width 32 height 32
click at [1207, 549] on p "Confirm" at bounding box center [1223, 546] width 44 height 13
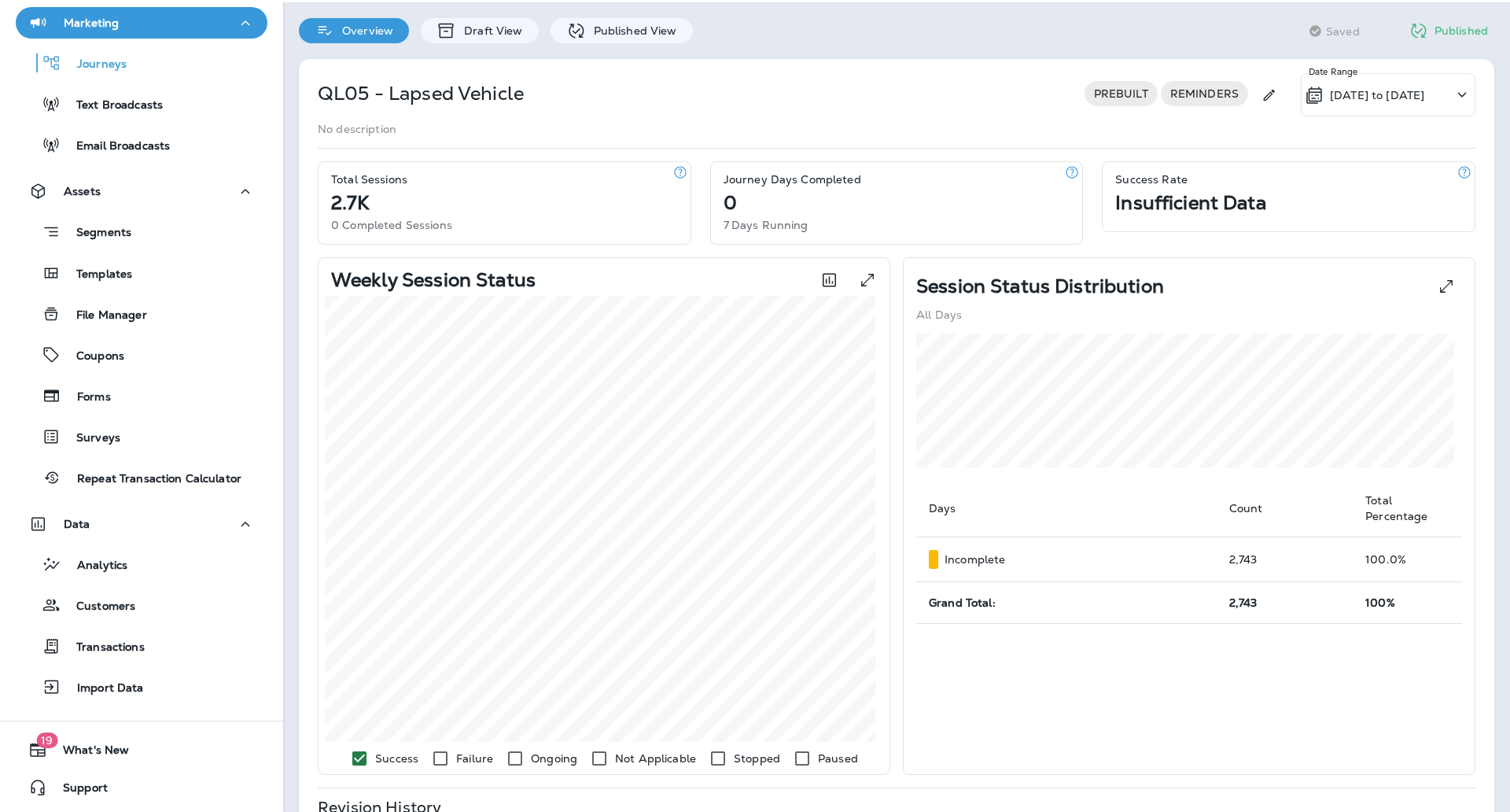
scroll to position [65, 0]
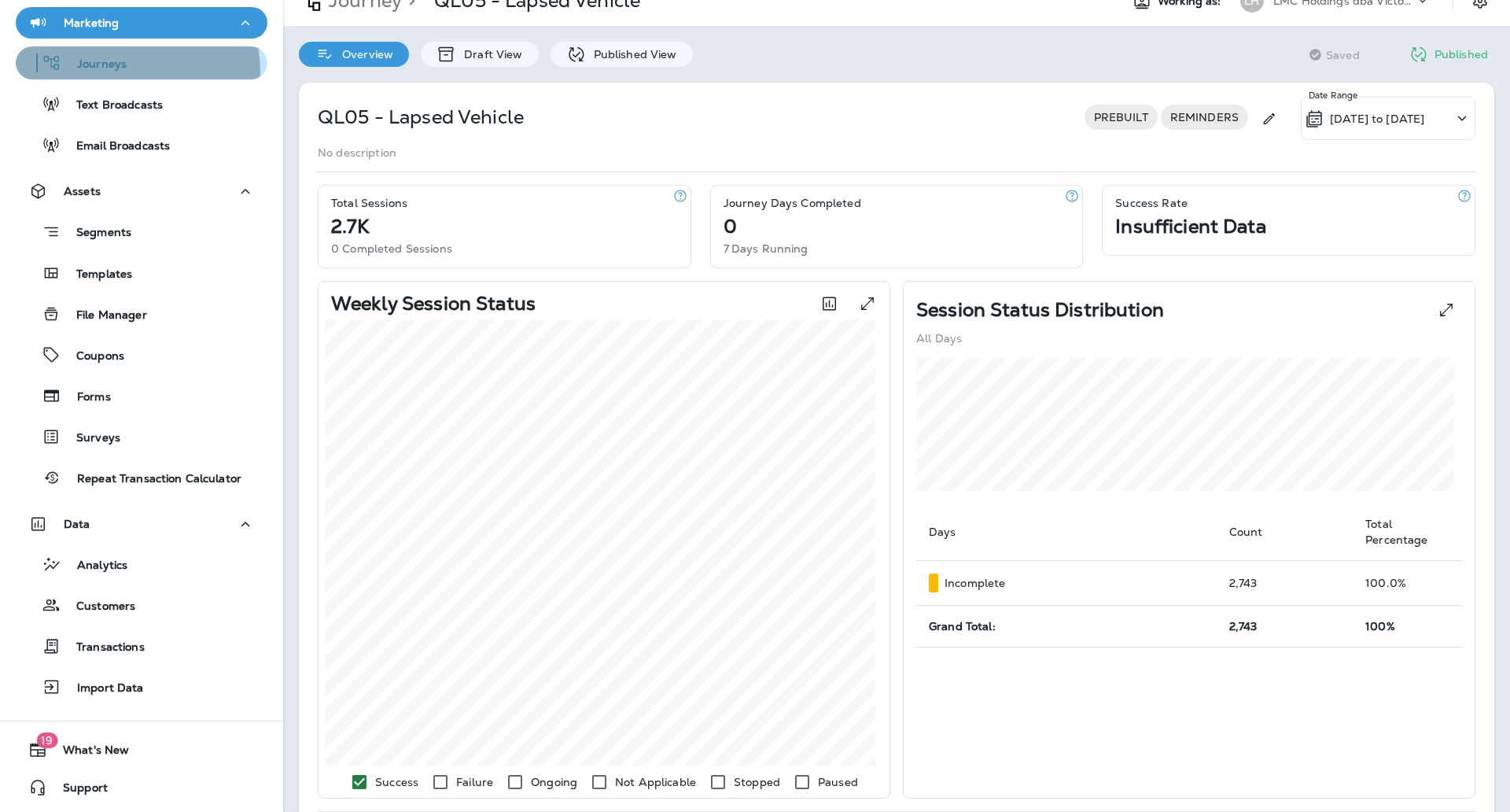
click at [125, 70] on div "Journeys" at bounding box center [141, 63] width 239 height 23
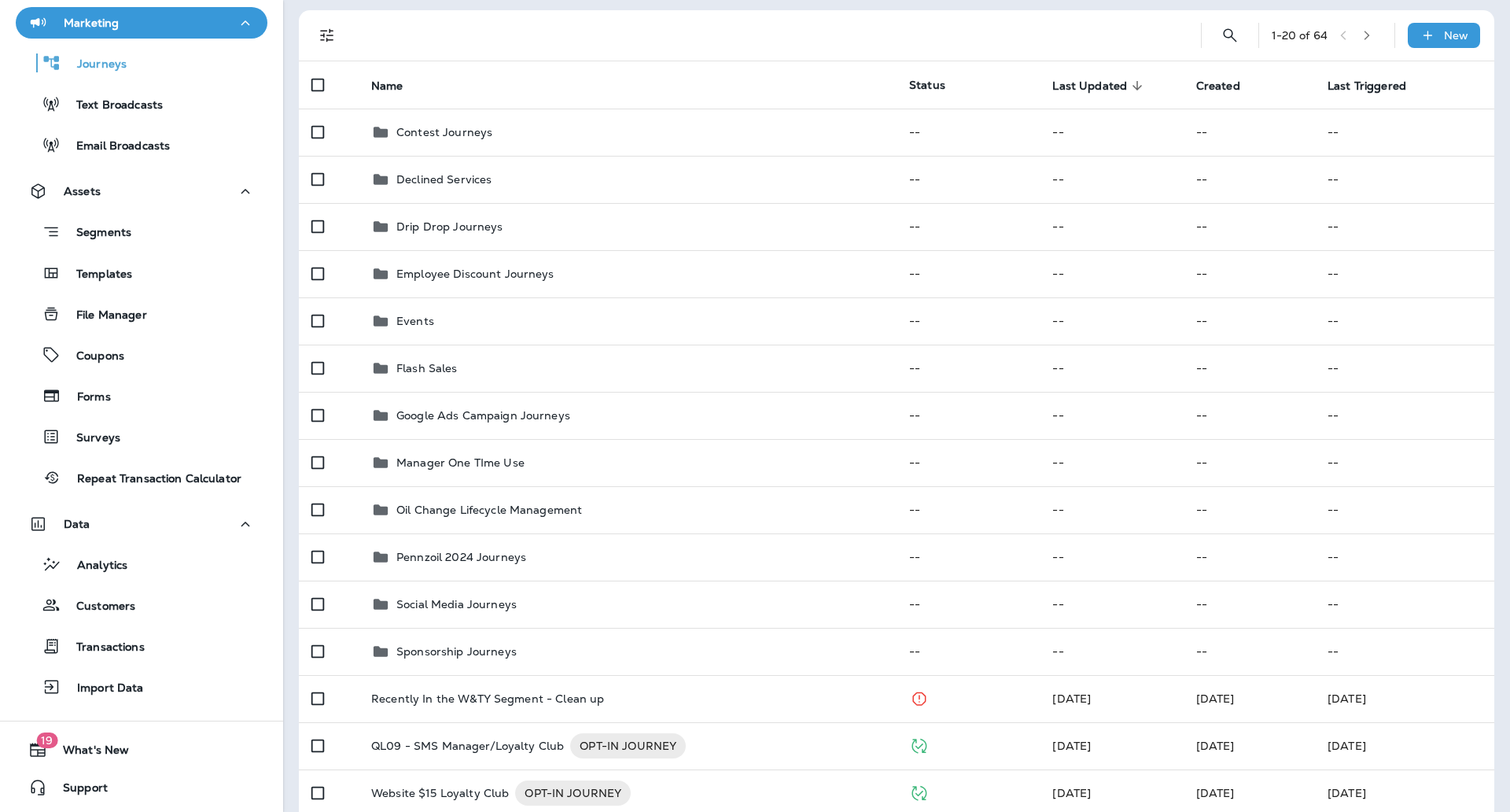
scroll to position [165, 0]
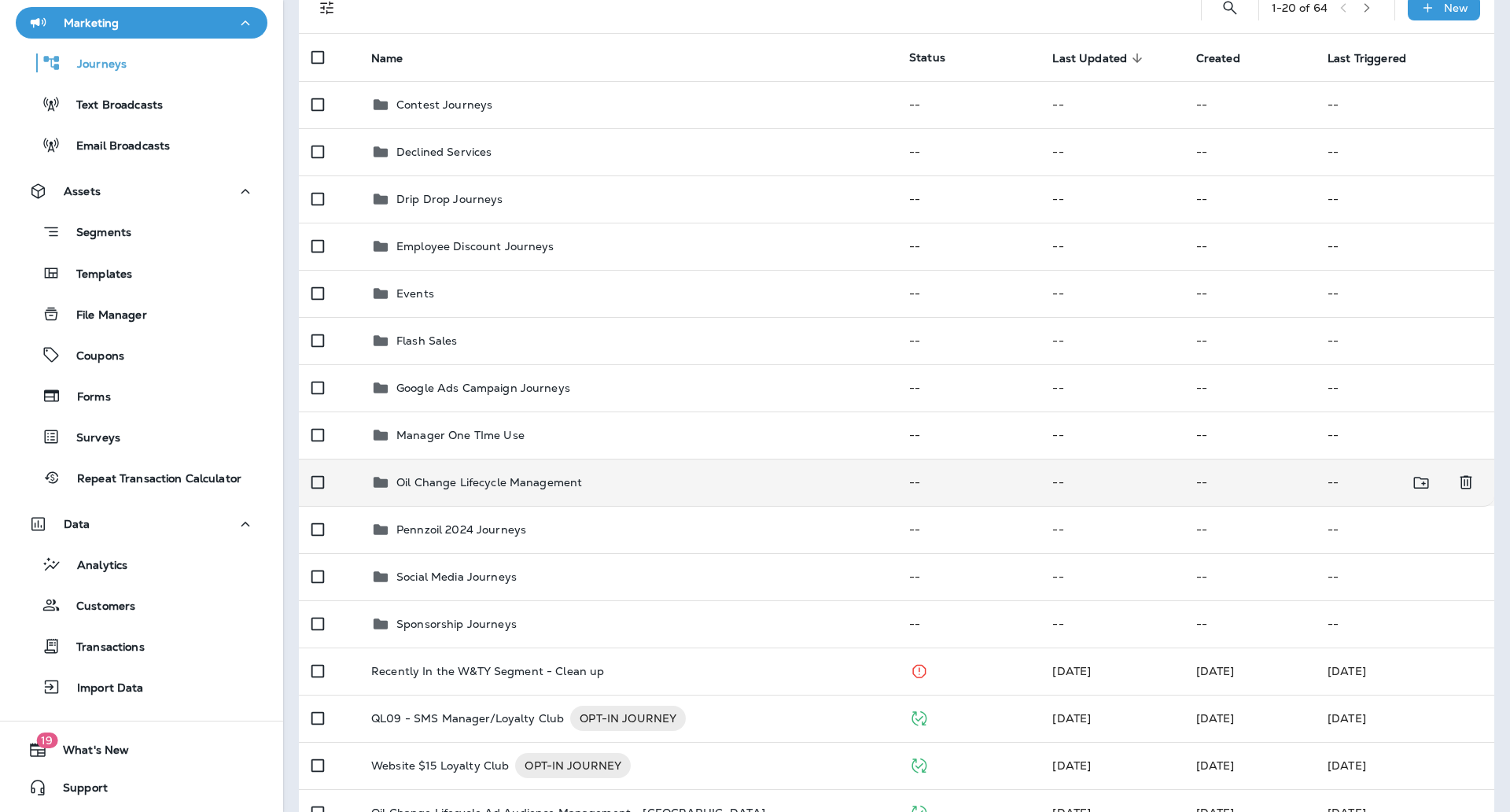
click at [627, 478] on div "Oil Change Lifecycle Management" at bounding box center [628, 482] width 513 height 19
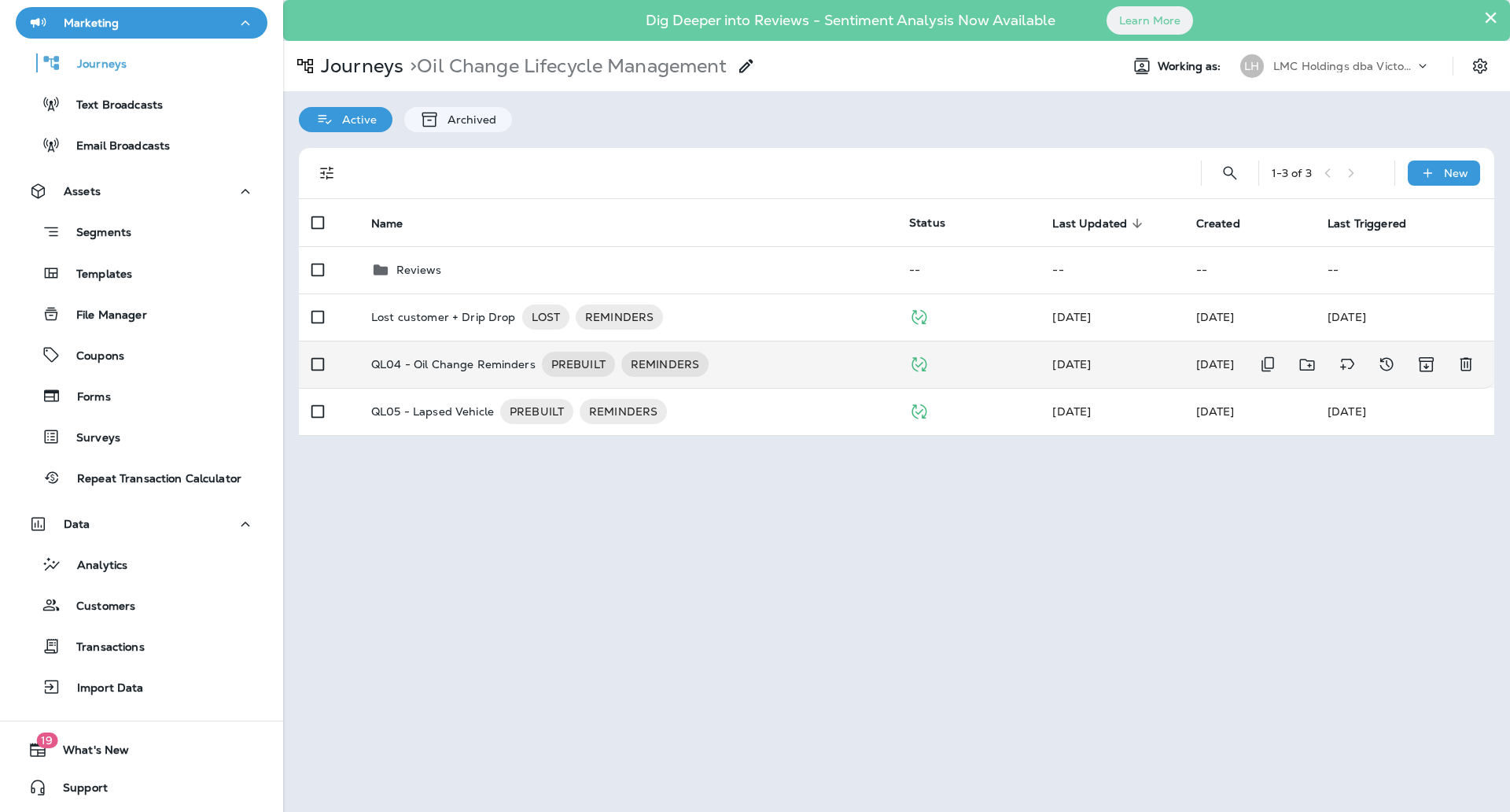
click at [767, 354] on div "QL04 - Oil Change Reminders PREBUILT REMINDERS" at bounding box center [628, 365] width 513 height 25
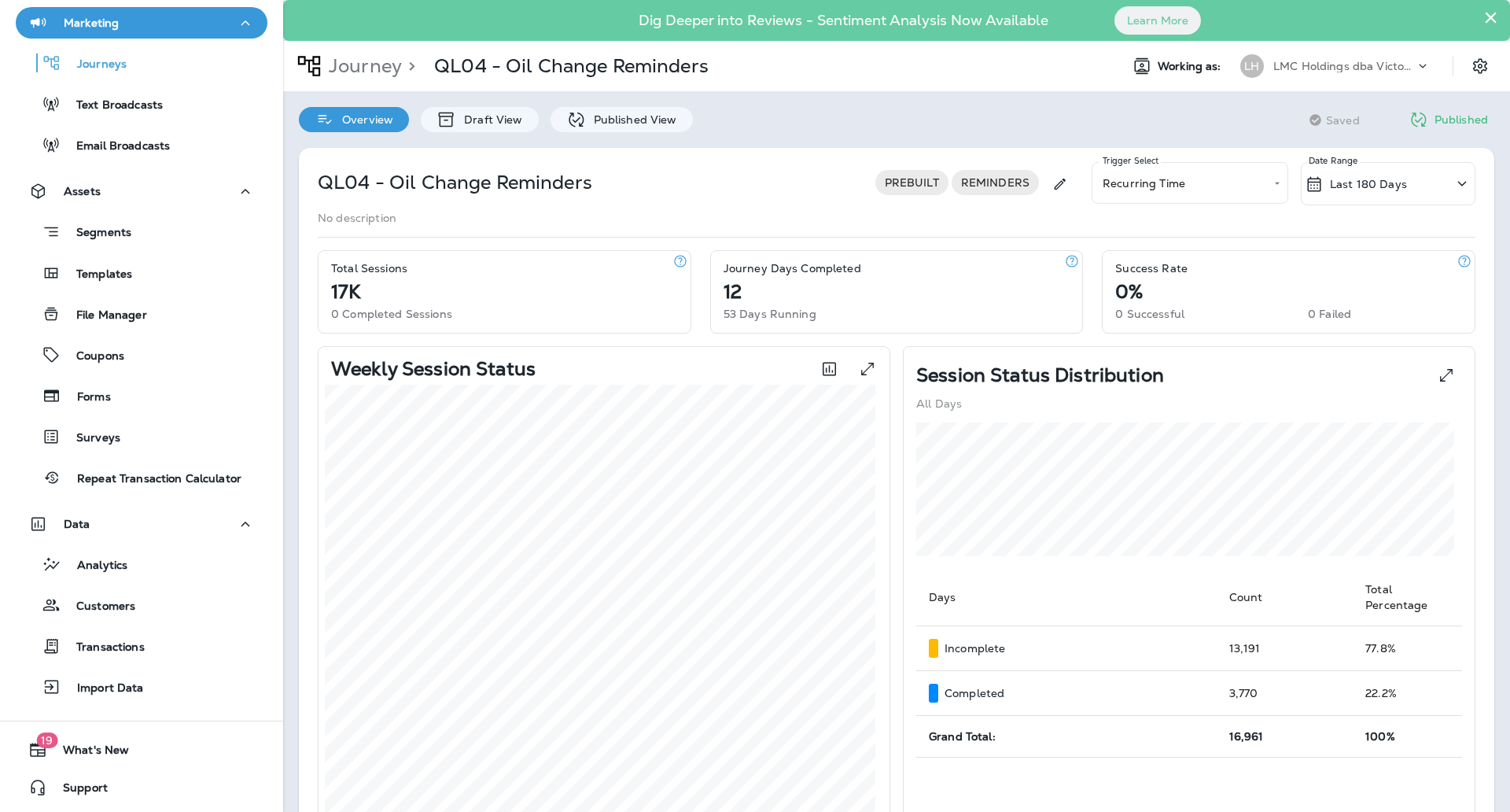
click at [1346, 181] on p "Last 180 Days" at bounding box center [1368, 184] width 77 height 13
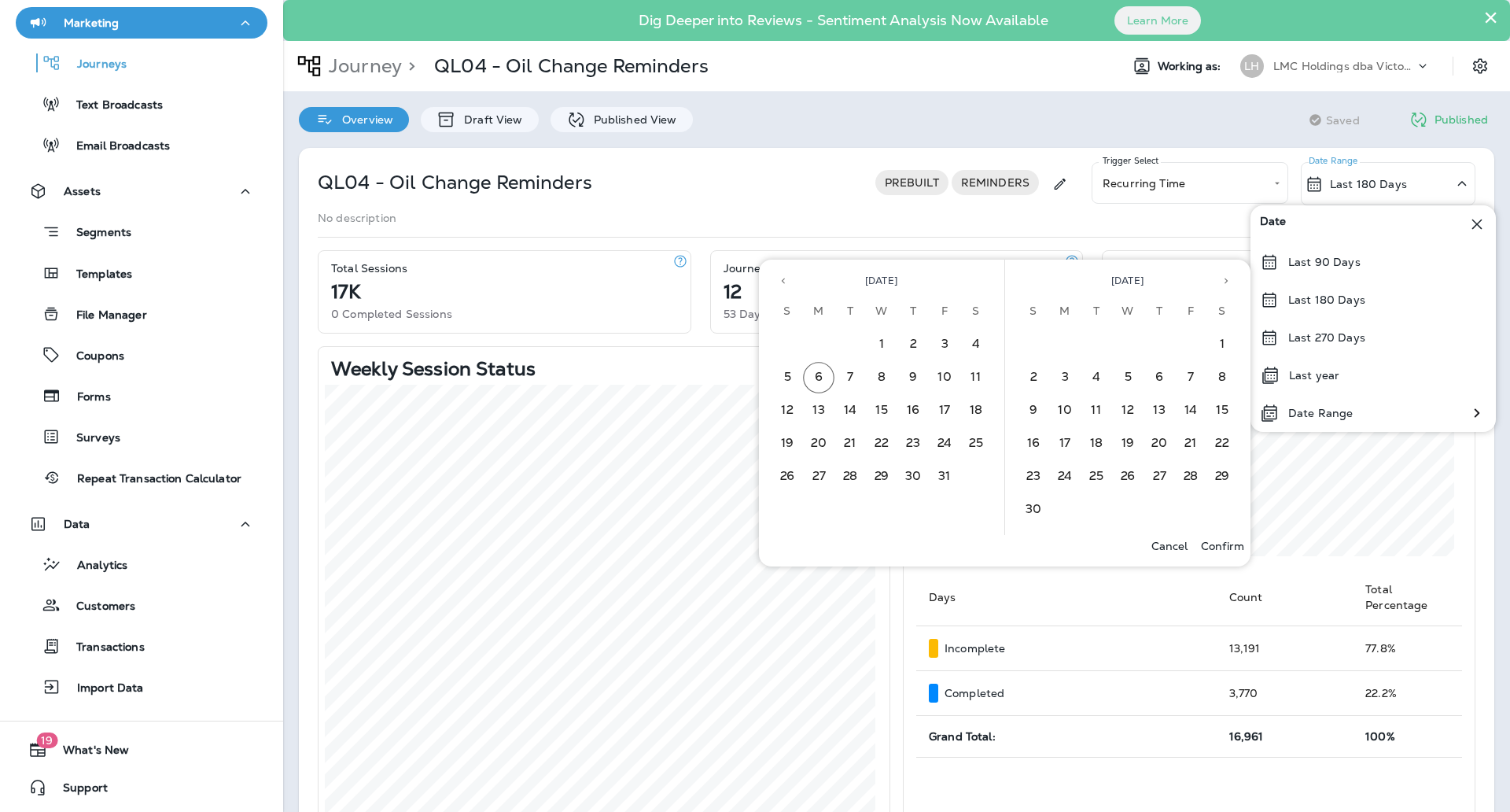
click at [782, 280] on icon "Previous month" at bounding box center [783, 281] width 11 height 11
click at [814, 473] on button "29" at bounding box center [819, 477] width 32 height 32
click at [1031, 369] on button "5" at bounding box center [1034, 378] width 32 height 32
click at [1215, 540] on p "Confirm" at bounding box center [1223, 546] width 44 height 13
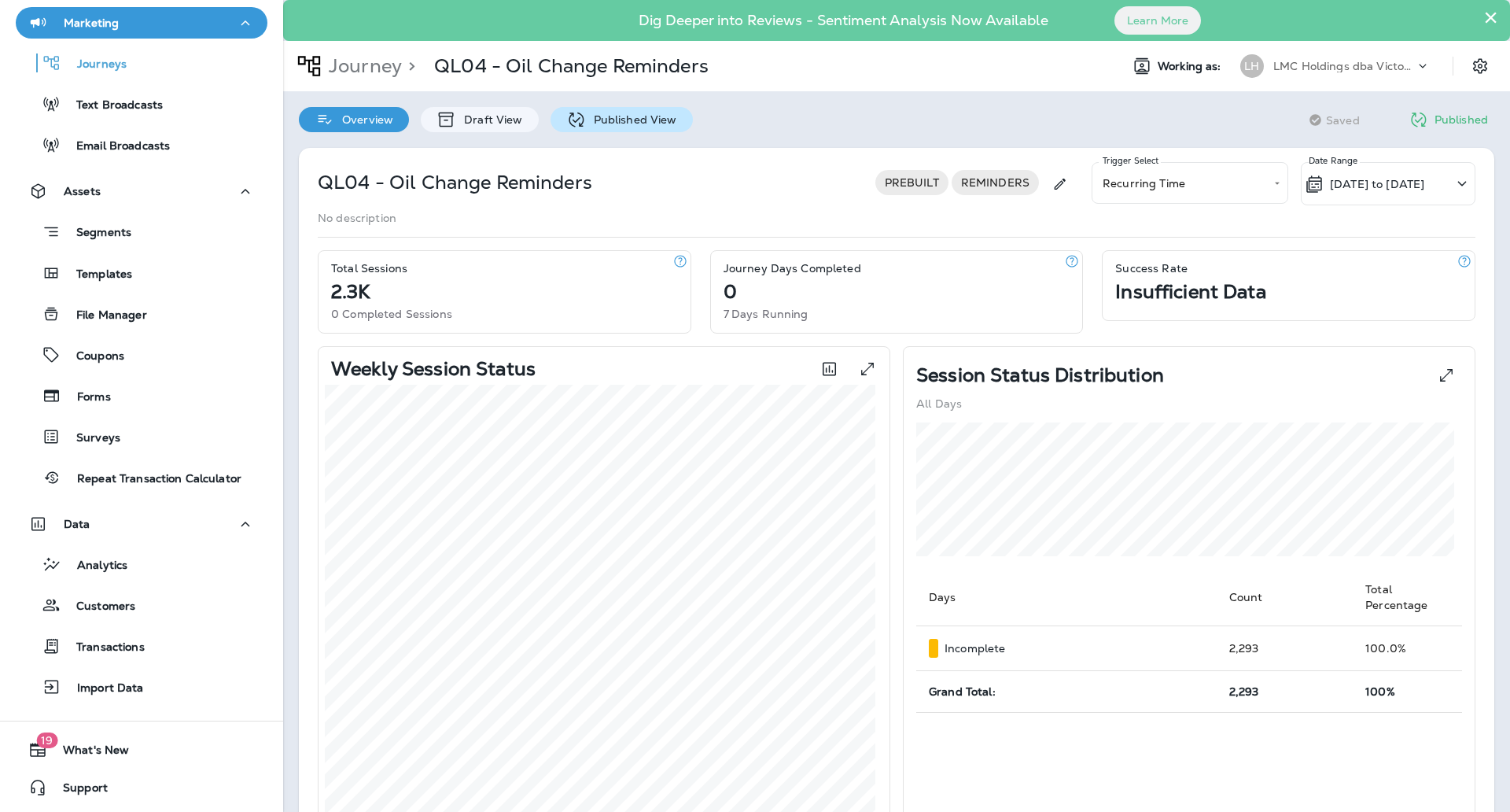
click at [628, 122] on p "Published View" at bounding box center [631, 119] width 91 height 13
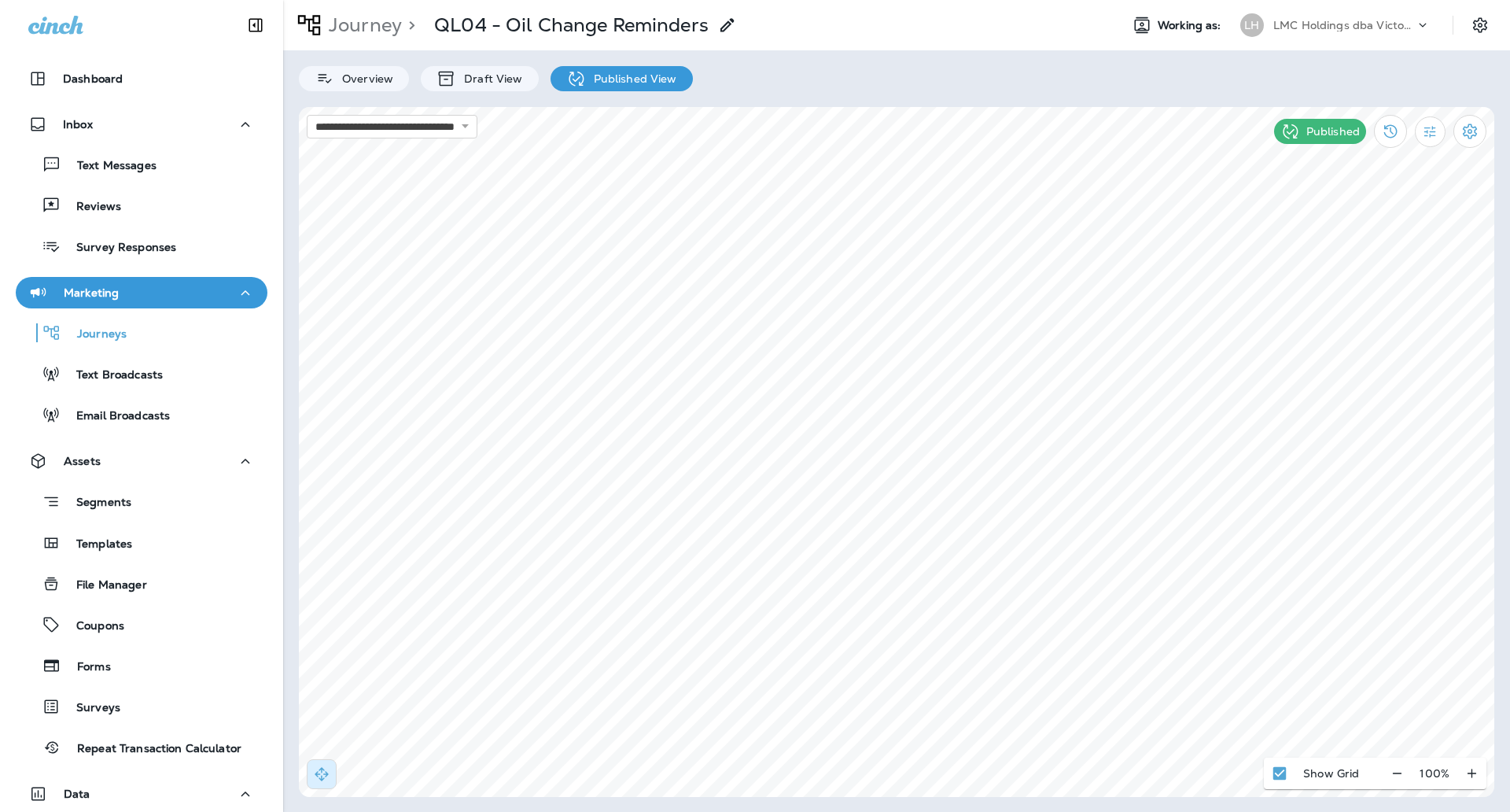
scroll to position [270, 0]
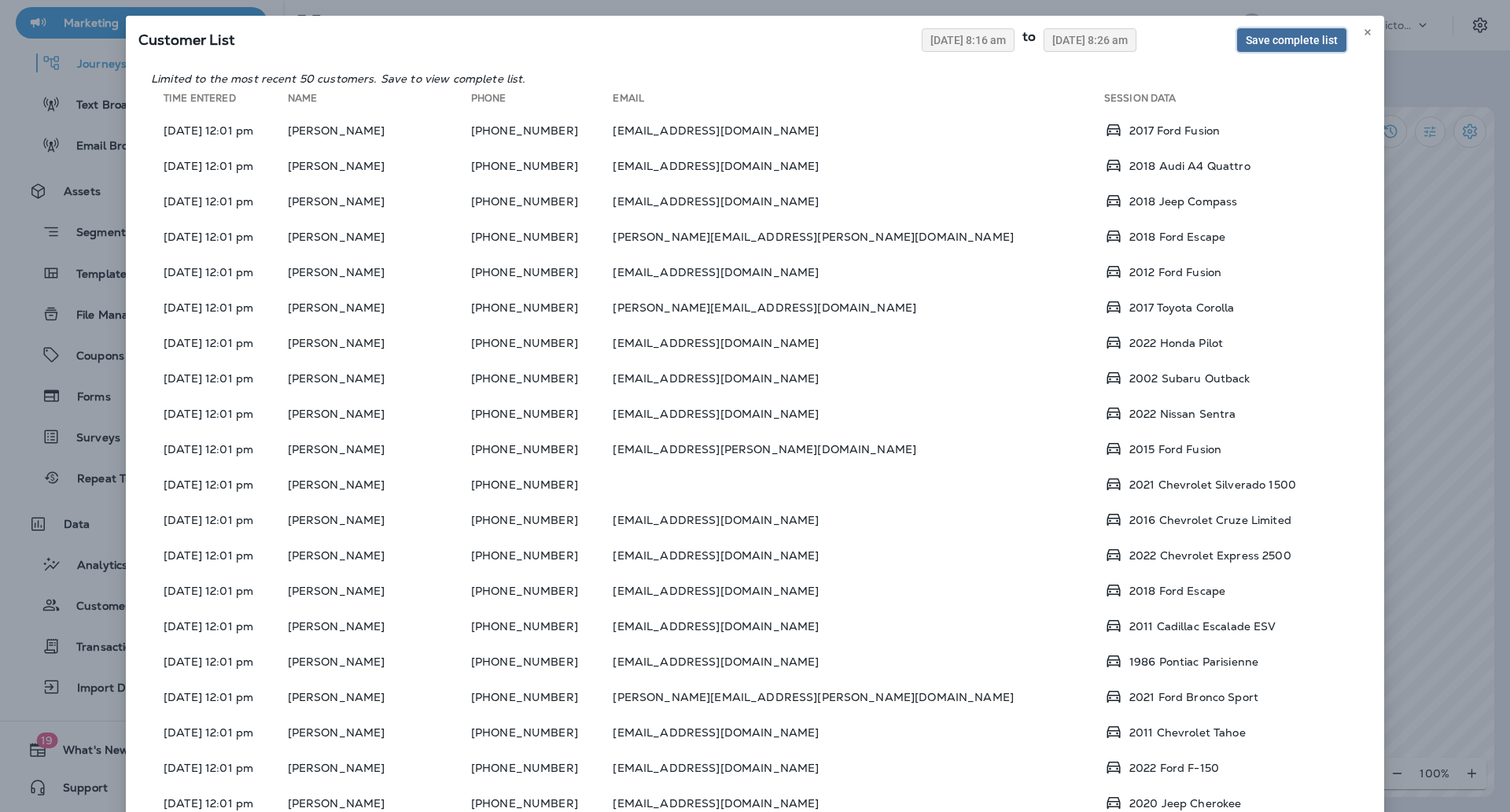
click at [1273, 30] on button "Save complete list" at bounding box center [1291, 40] width 109 height 23
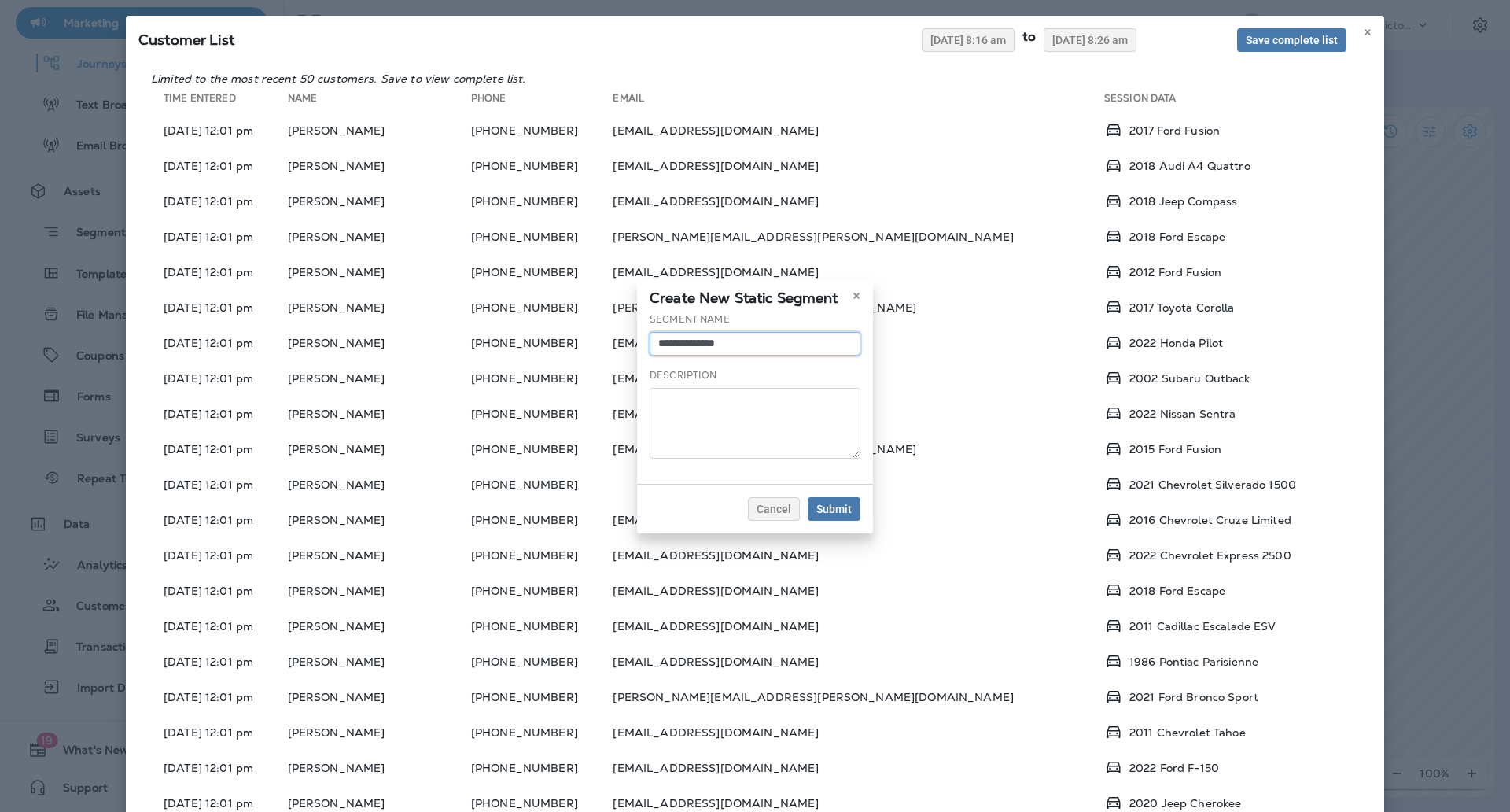
drag, startPoint x: 766, startPoint y: 347, endPoint x: 585, endPoint y: 342, distance: 181.1
click at [585, 342] on div "**********" at bounding box center [755, 406] width 1510 height 812
type input "**********"
click at [826, 513] on span "Submit" at bounding box center [834, 509] width 35 height 11
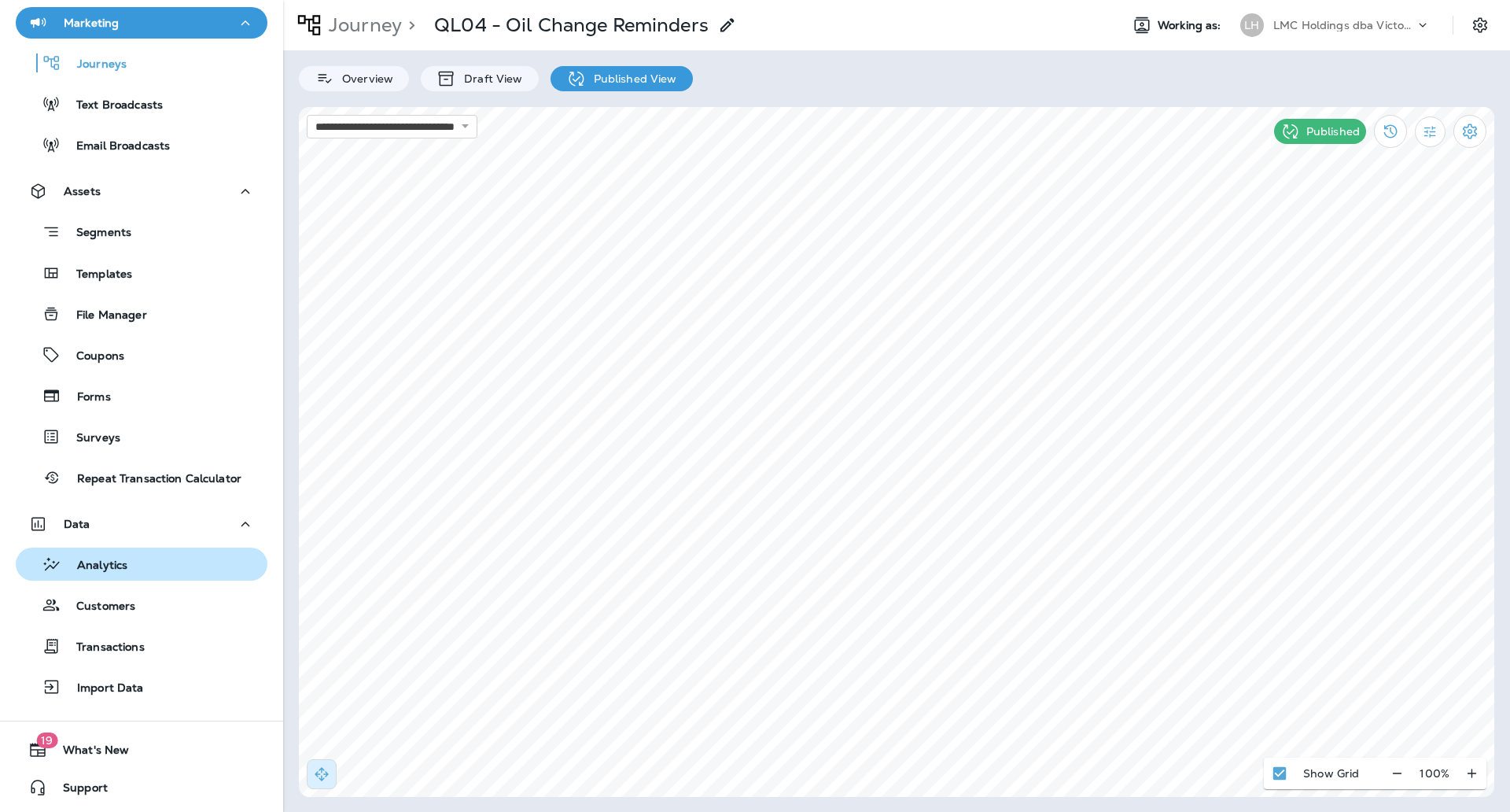
click at [184, 559] on div "Analytics" at bounding box center [141, 564] width 239 height 23
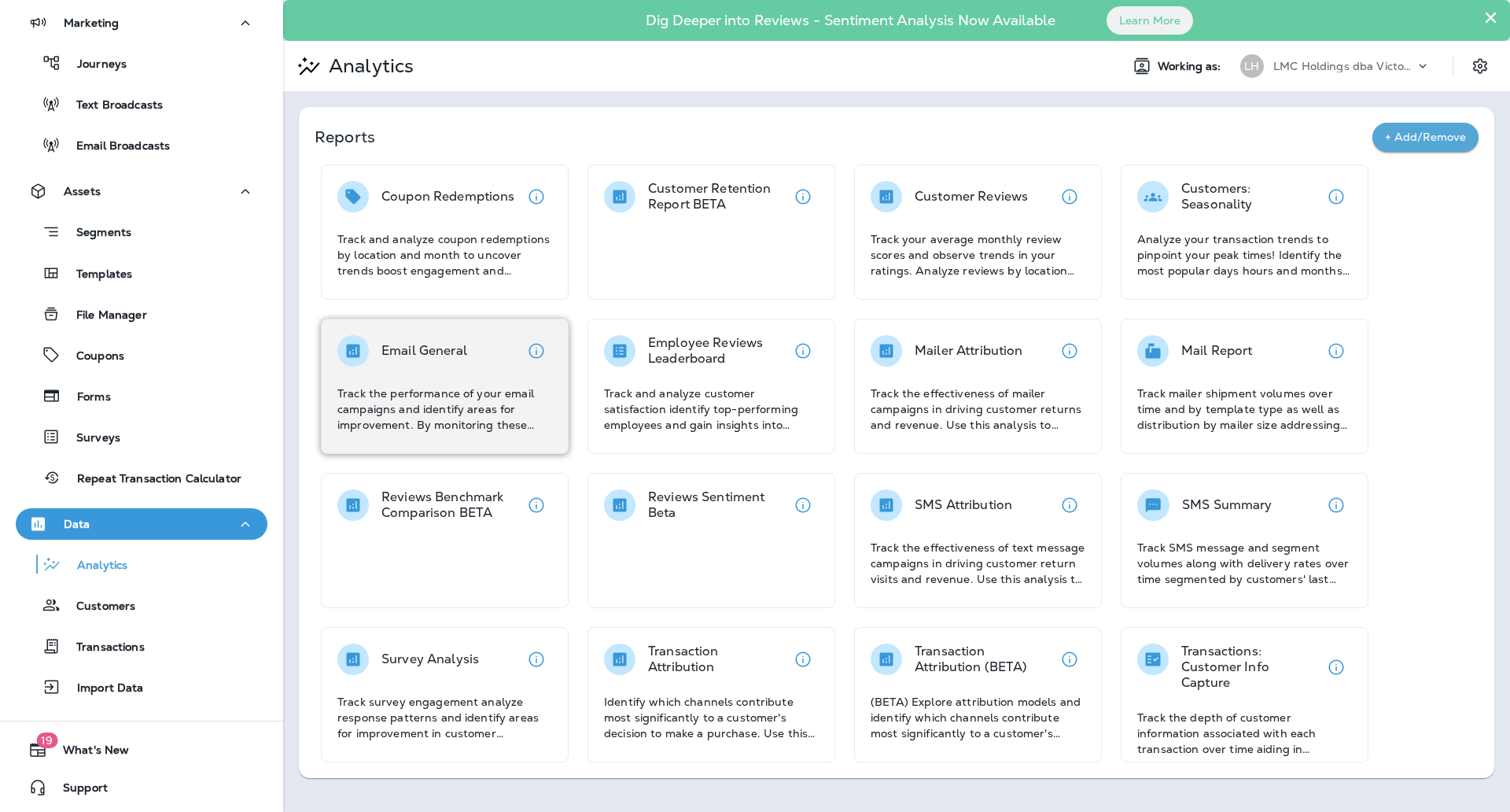
click at [434, 398] on p "Track the performance of your email campaigns and identify areas for improvemen…" at bounding box center [445, 409] width 215 height 47
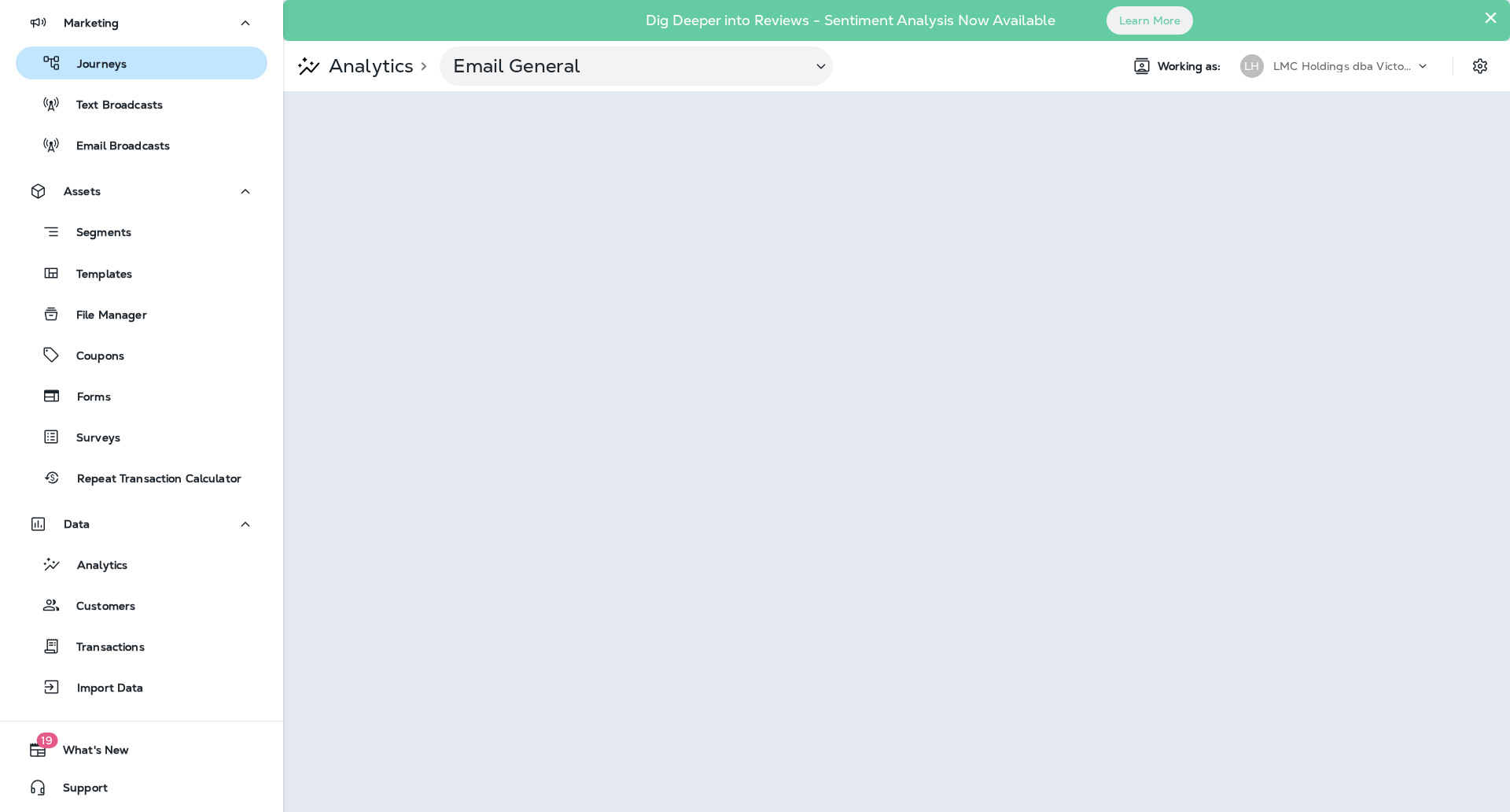
click at [135, 62] on div "Journeys" at bounding box center [141, 63] width 239 height 23
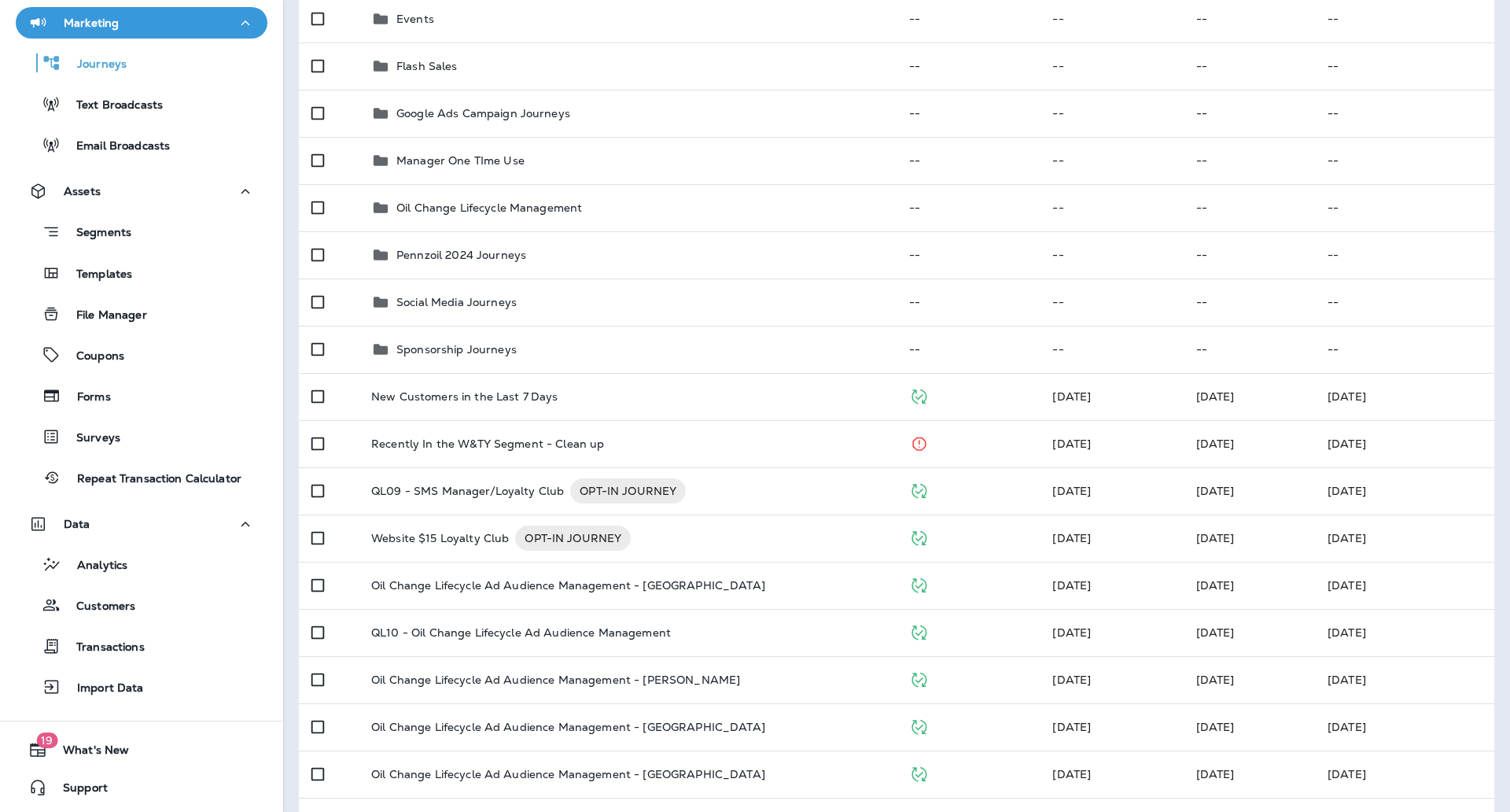
scroll to position [453, 0]
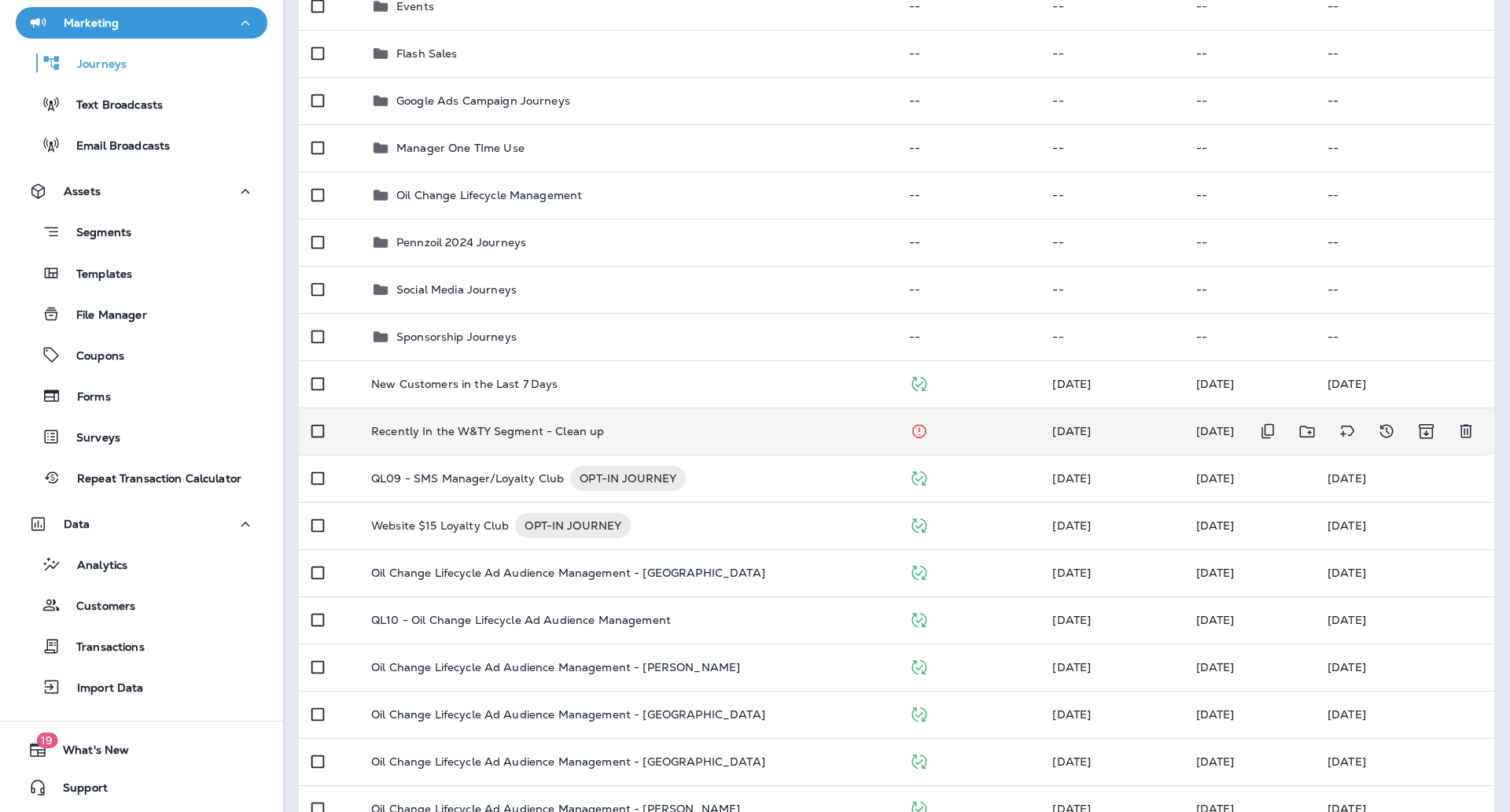
click at [651, 435] on div "Recently In the W&TY Segment - Clean up" at bounding box center [628, 431] width 513 height 13
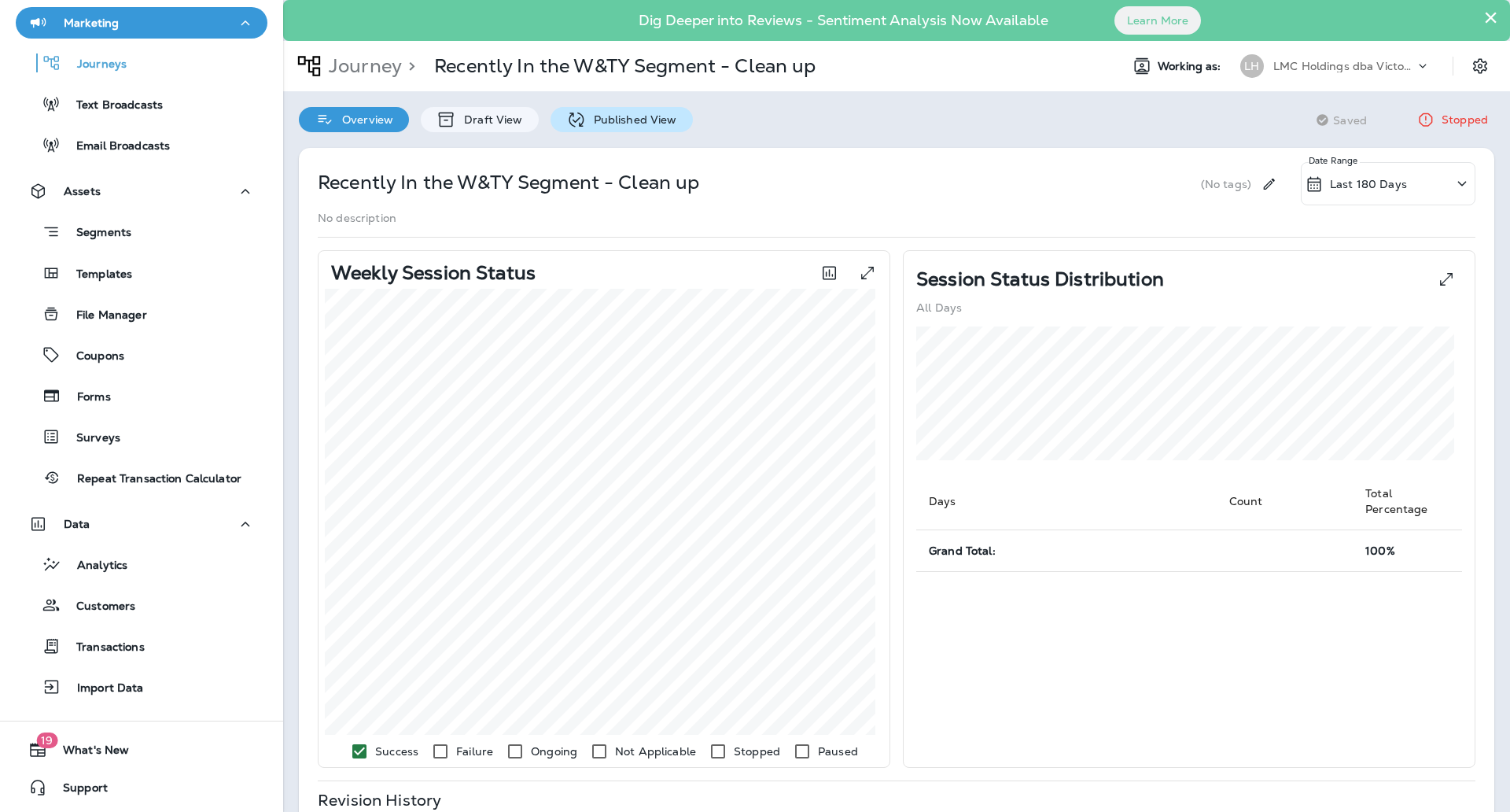
click at [586, 120] on p "Published View" at bounding box center [631, 119] width 91 height 13
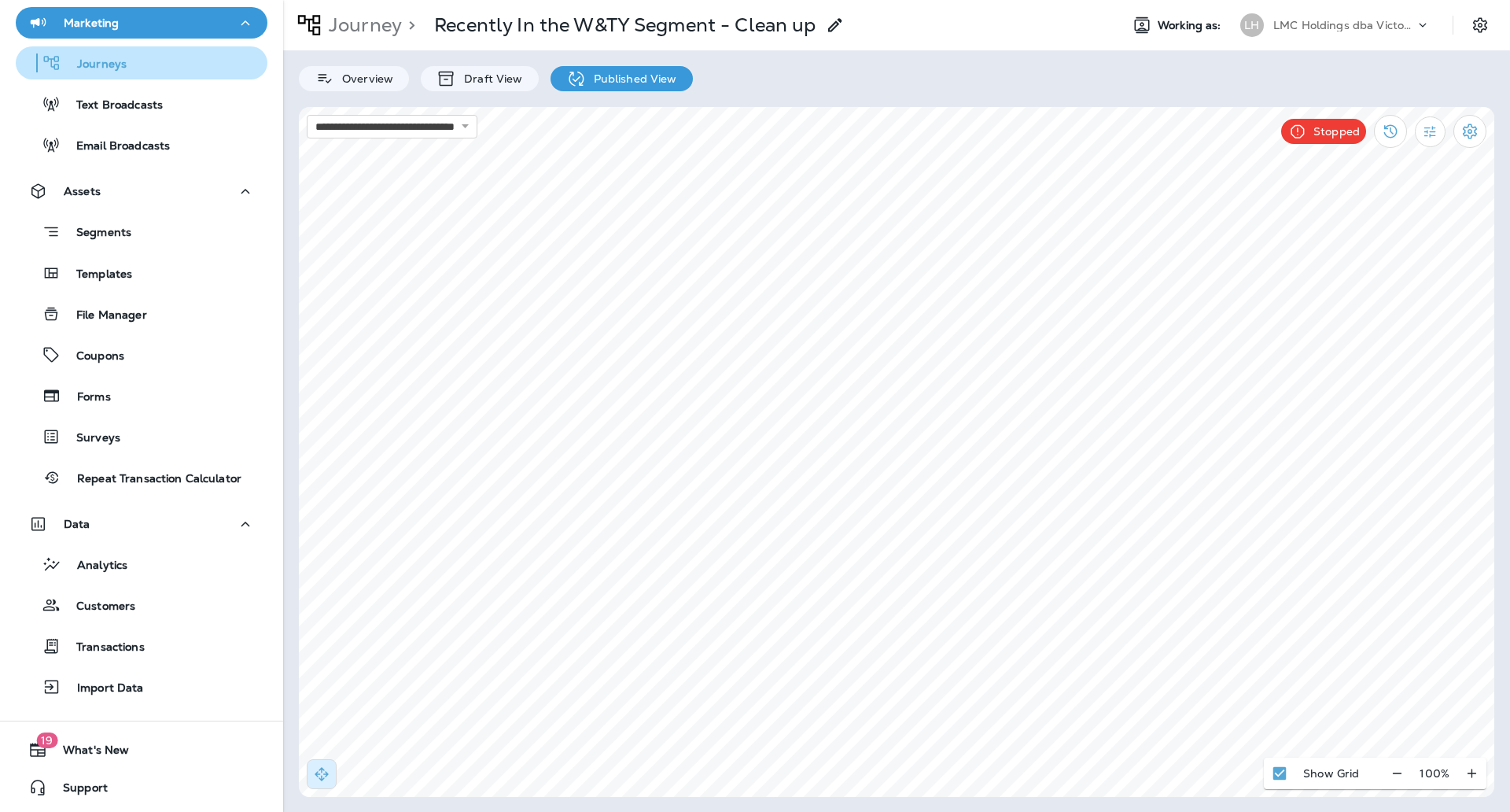
click at [149, 59] on div "Journeys" at bounding box center [141, 63] width 239 height 23
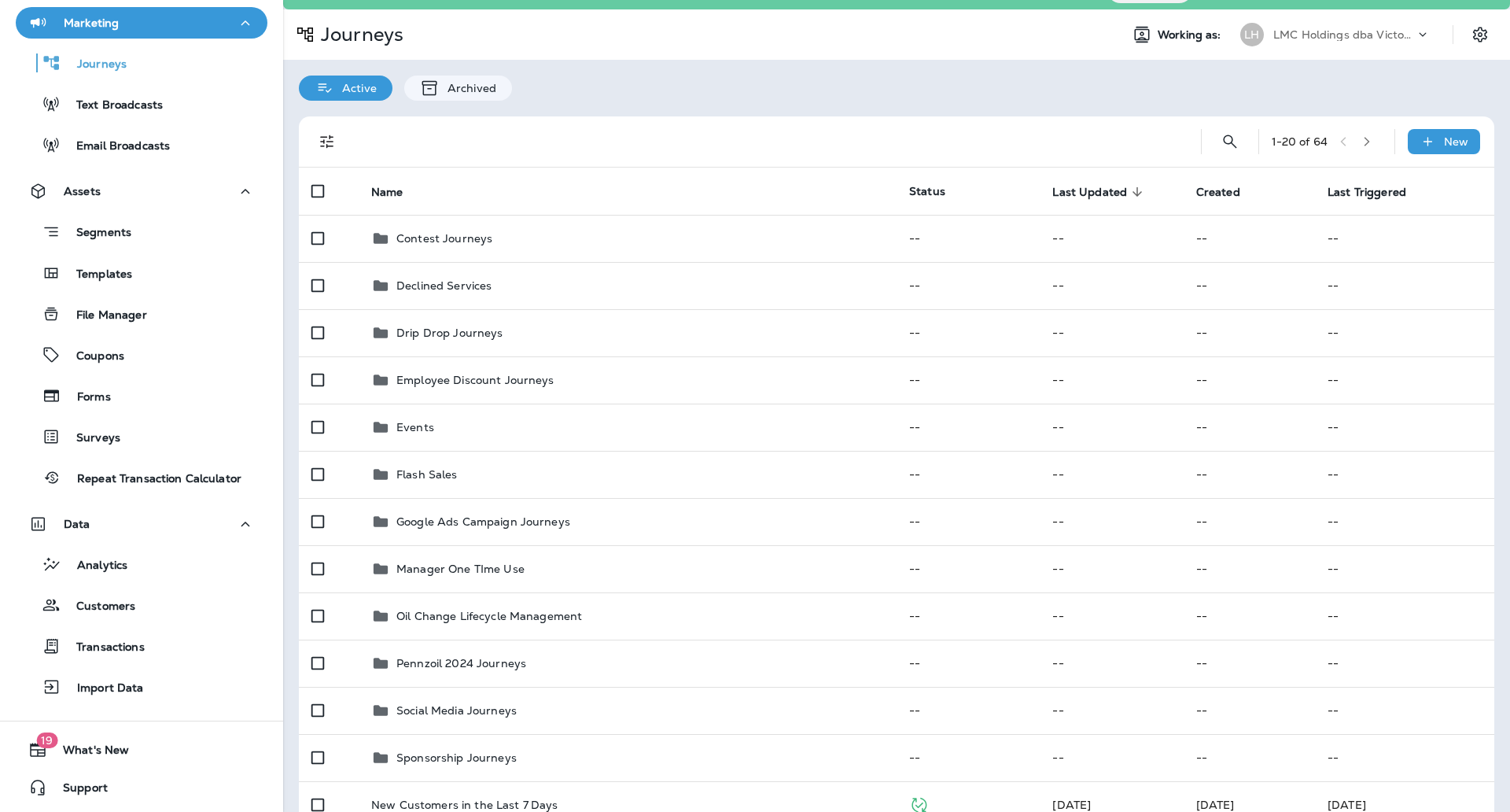
scroll to position [30, 0]
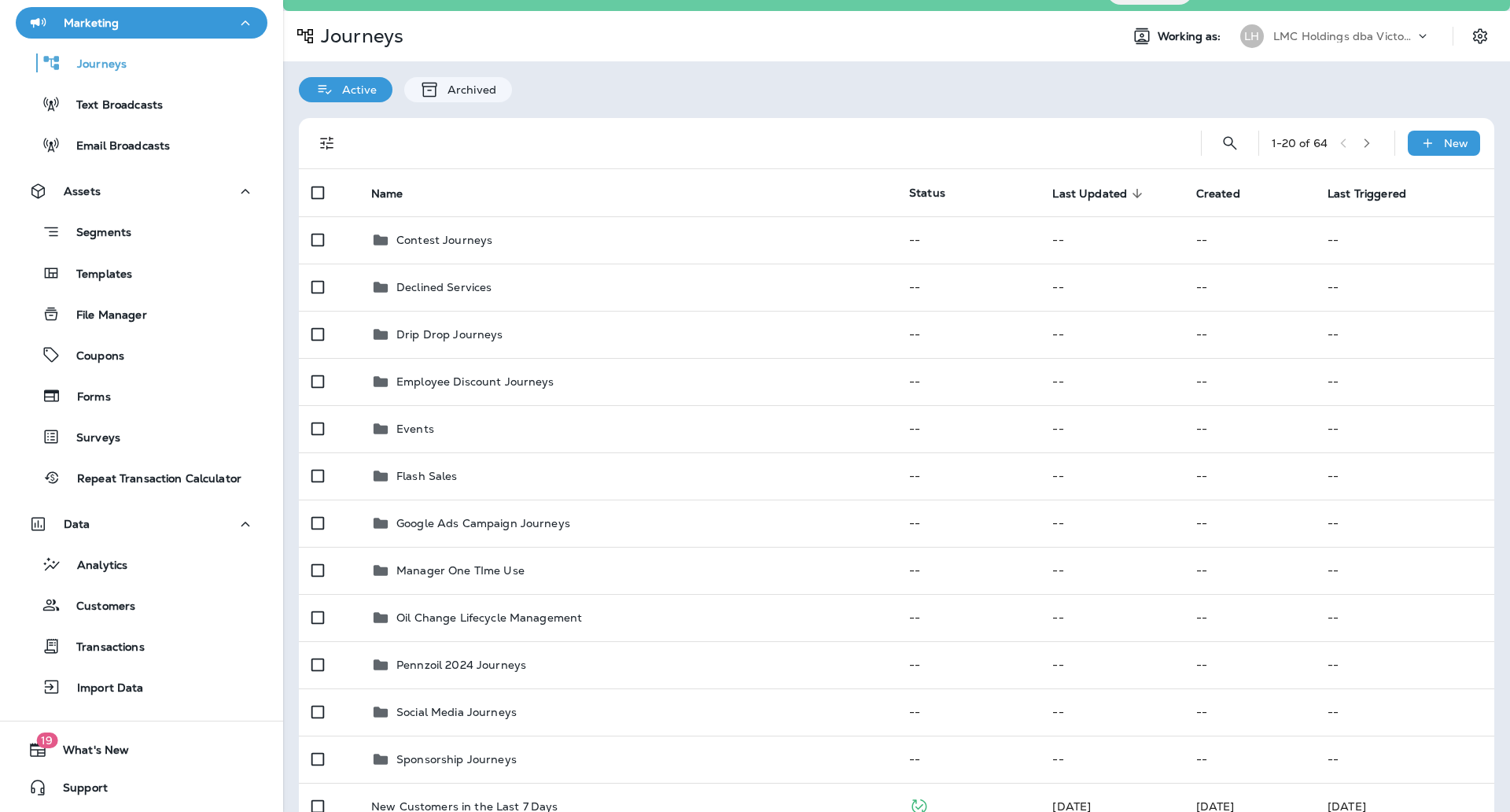
click at [1364, 146] on button "button" at bounding box center [1367, 143] width 23 height 23
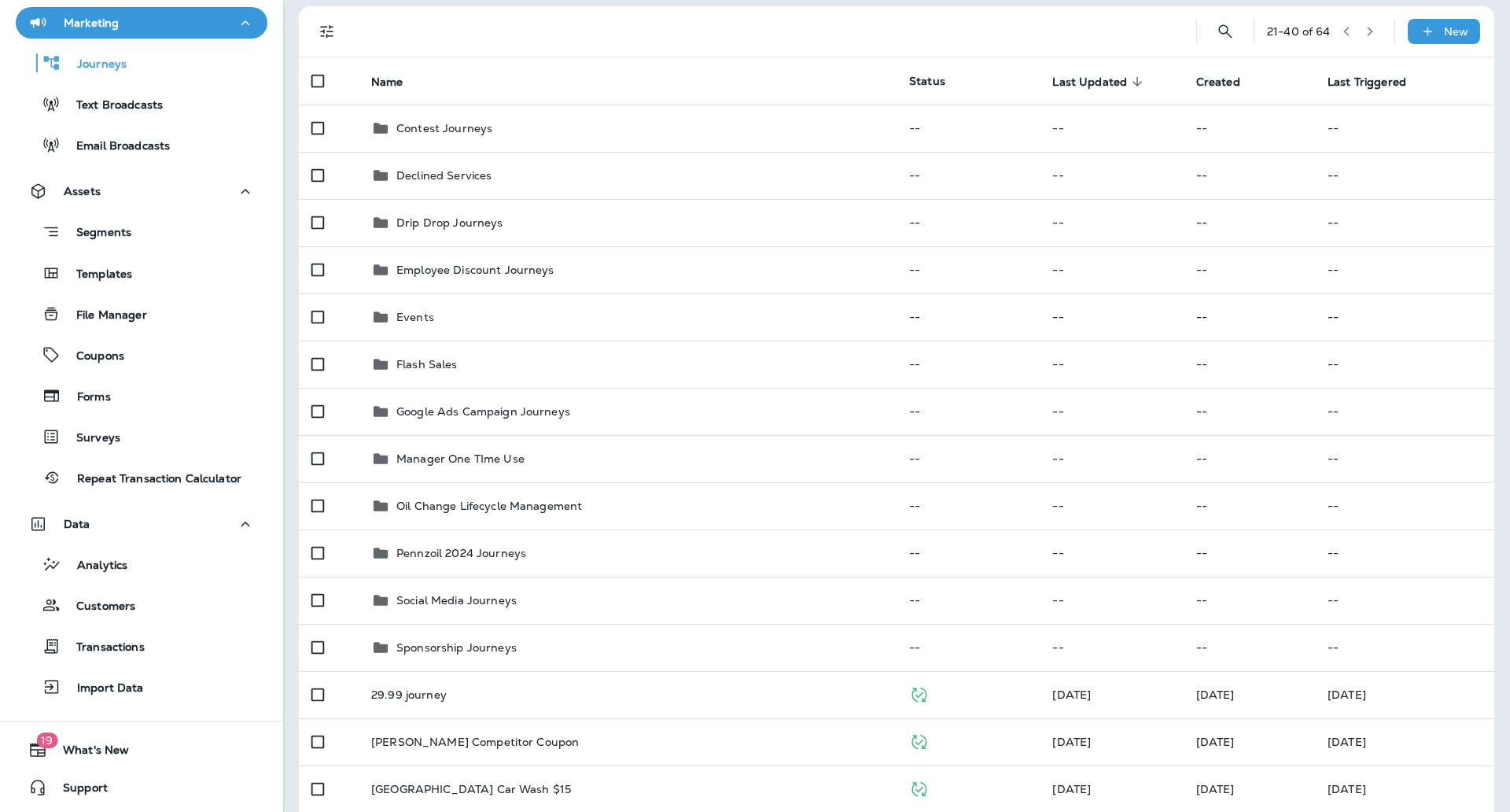
scroll to position [85, 0]
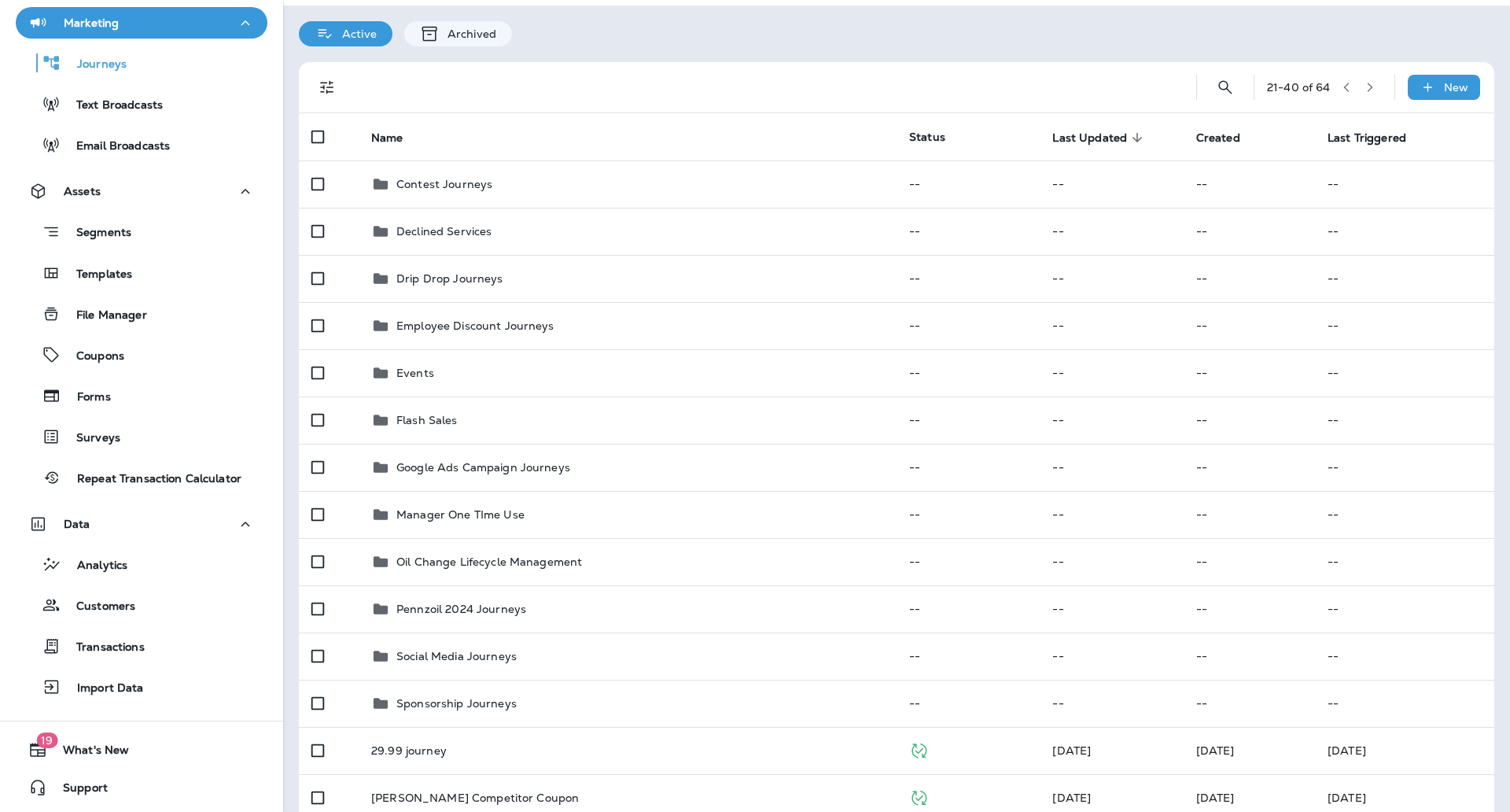
click at [1343, 86] on icon "button" at bounding box center [1346, 87] width 6 height 9
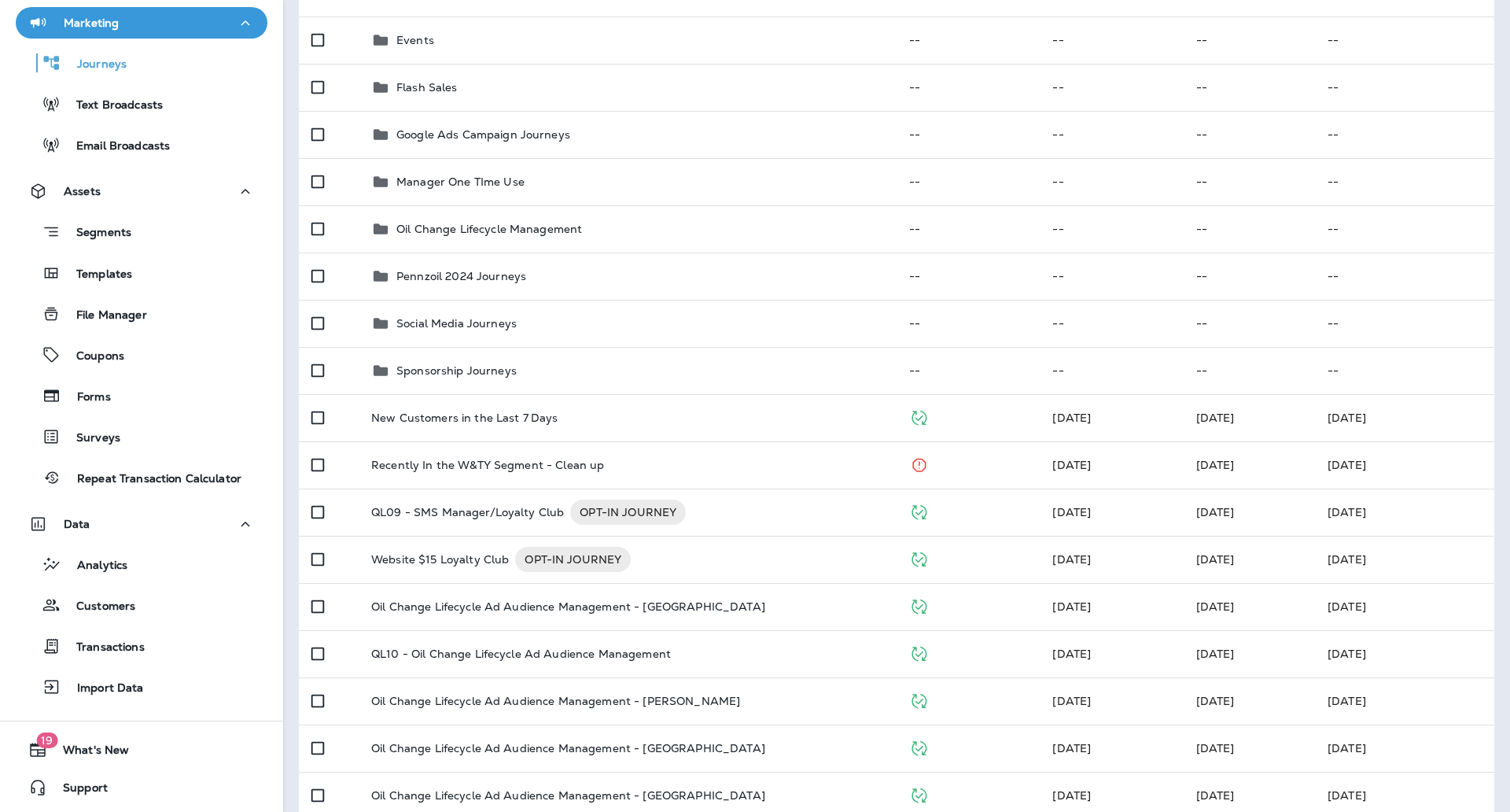
scroll to position [422, 0]
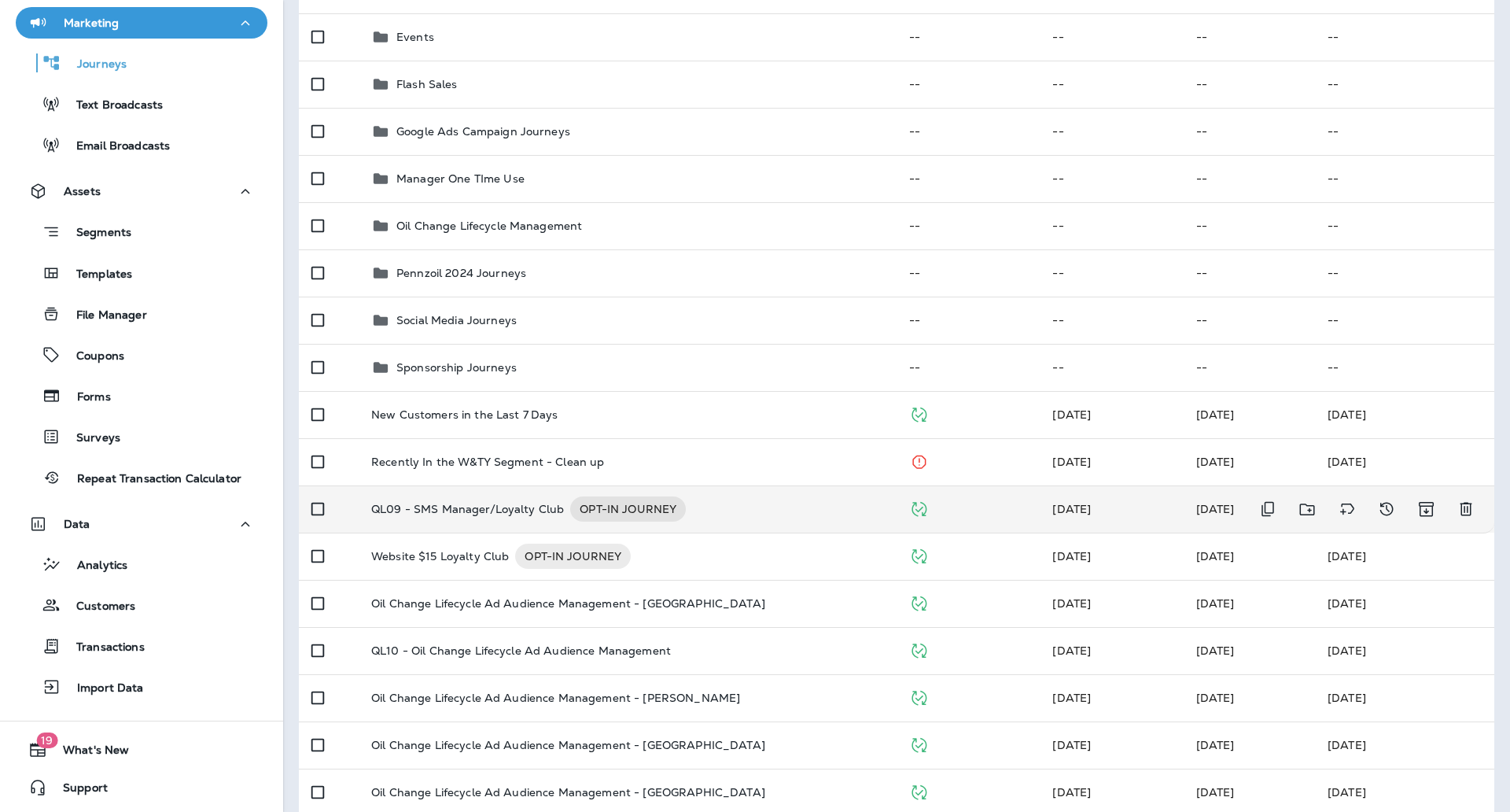
click at [497, 503] on p "QL09 - SMS Manager/Loyalty Club" at bounding box center [468, 509] width 193 height 25
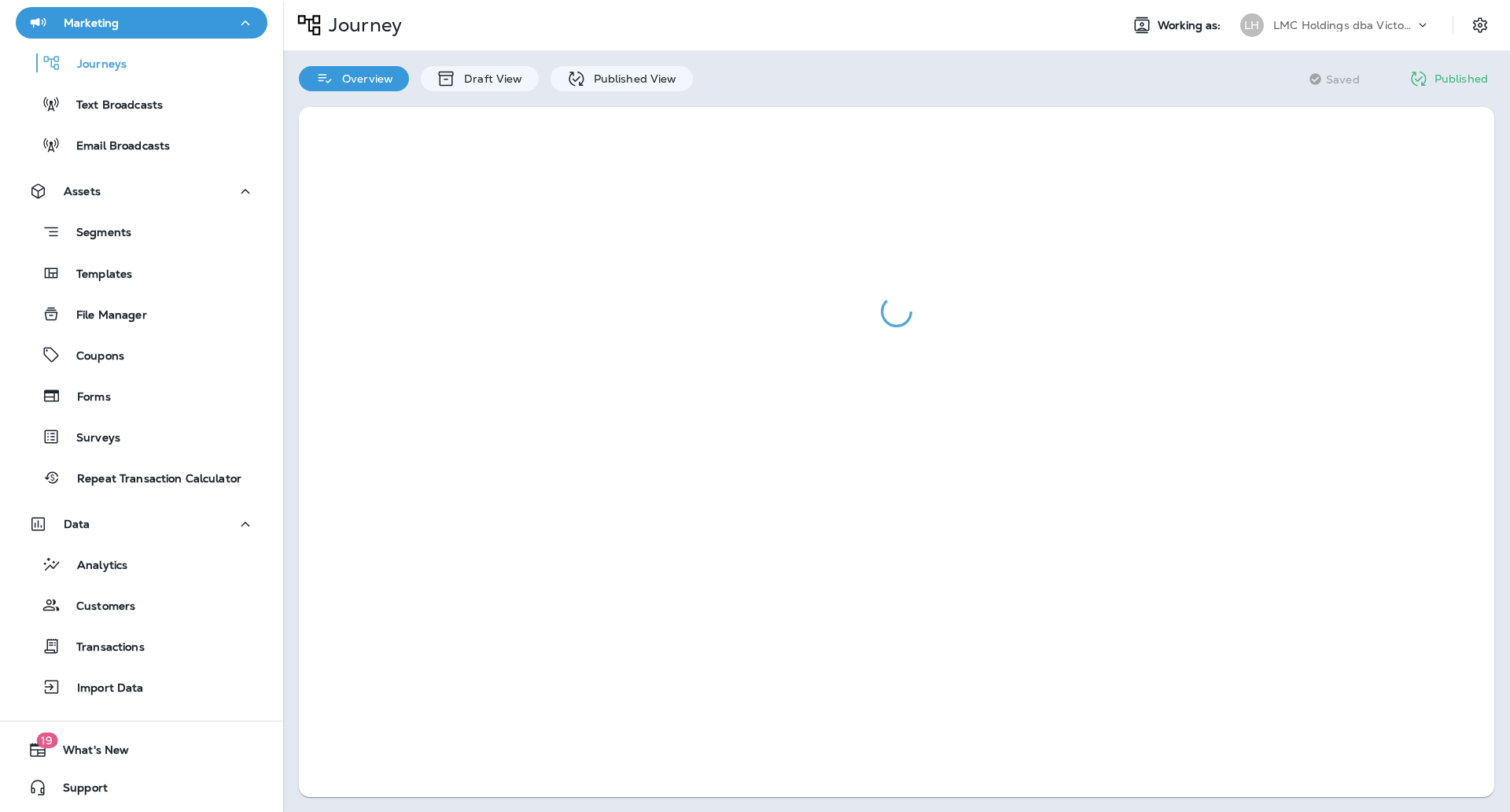
click at [497, 503] on div at bounding box center [897, 312] width 1196 height 409
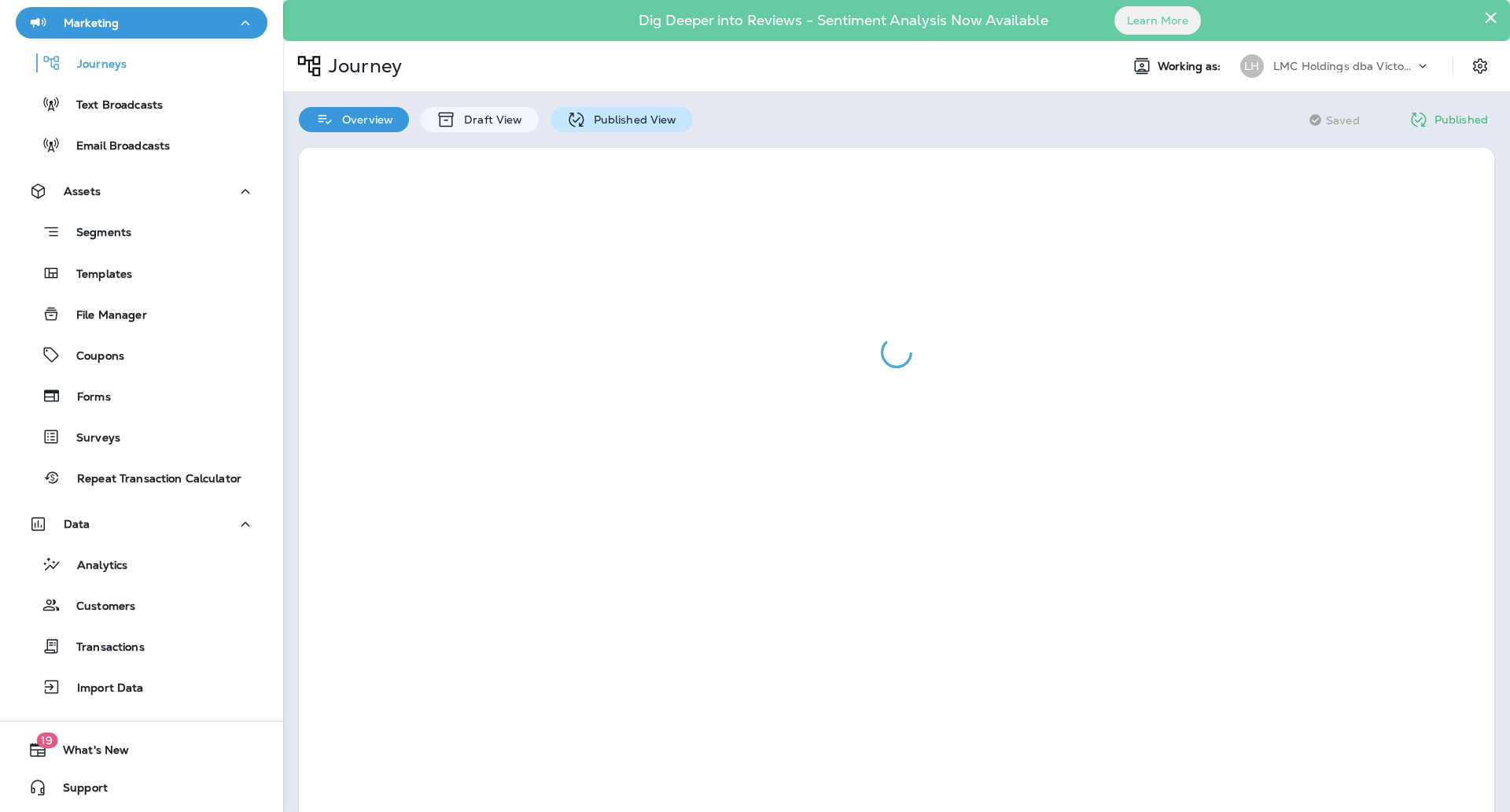
click at [633, 121] on p "Published View" at bounding box center [631, 119] width 91 height 13
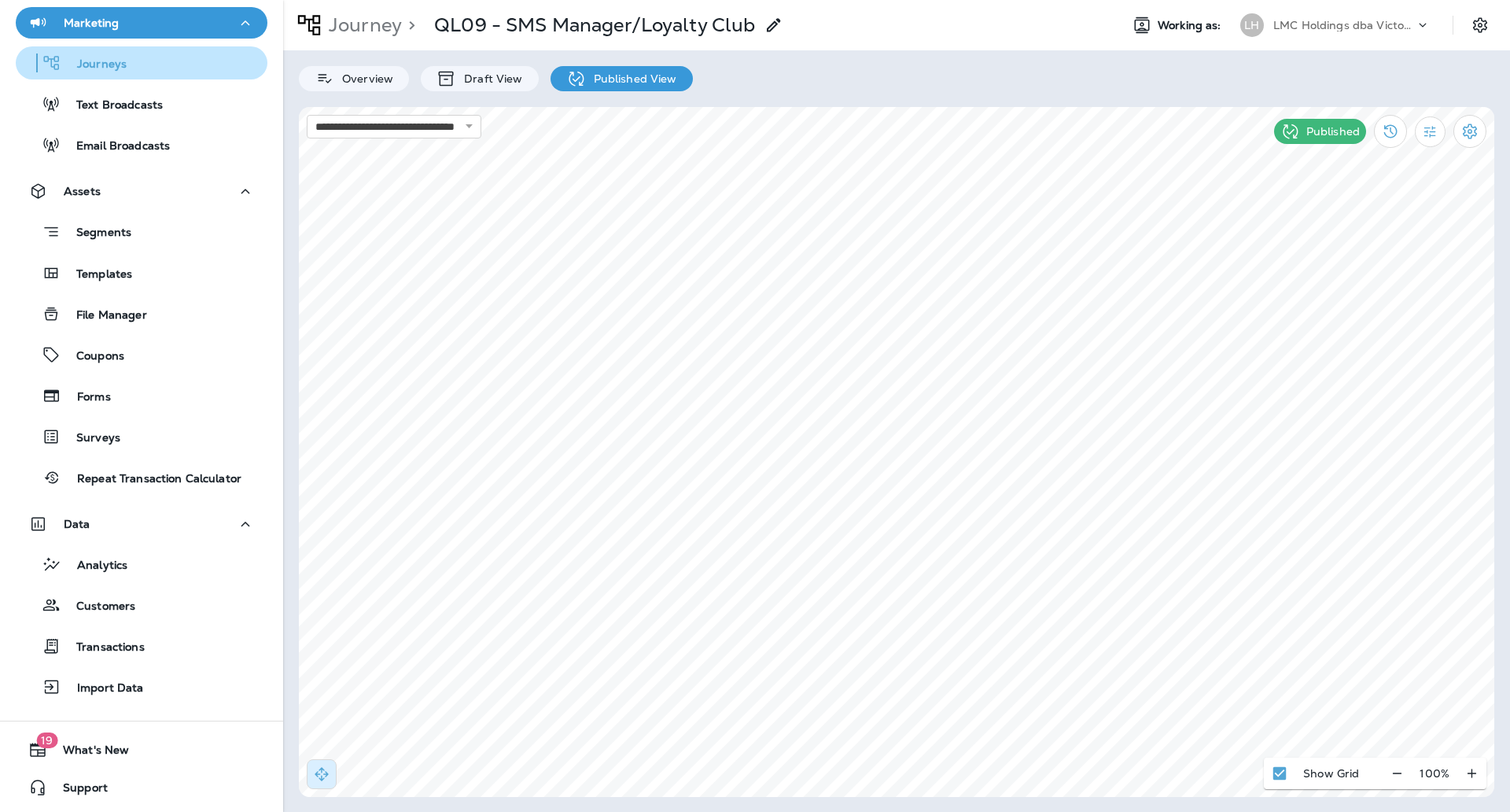
click at [120, 65] on p "Journeys" at bounding box center [94, 65] width 65 height 15
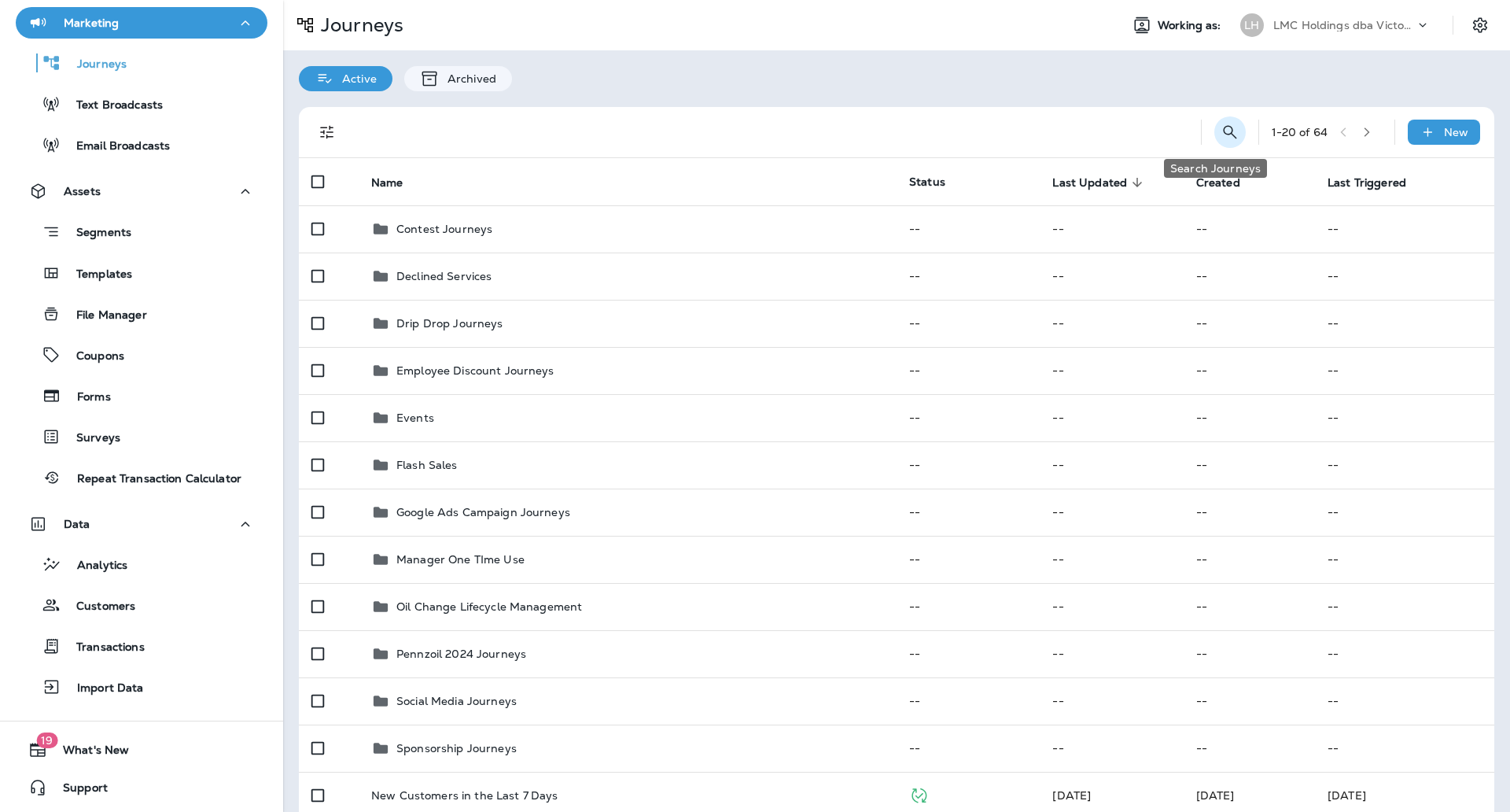
click at [1219, 122] on button "Search Journeys" at bounding box center [1230, 132] width 32 height 32
click at [1219, 122] on div "​ ​" at bounding box center [1144, 132] width 204 height 44
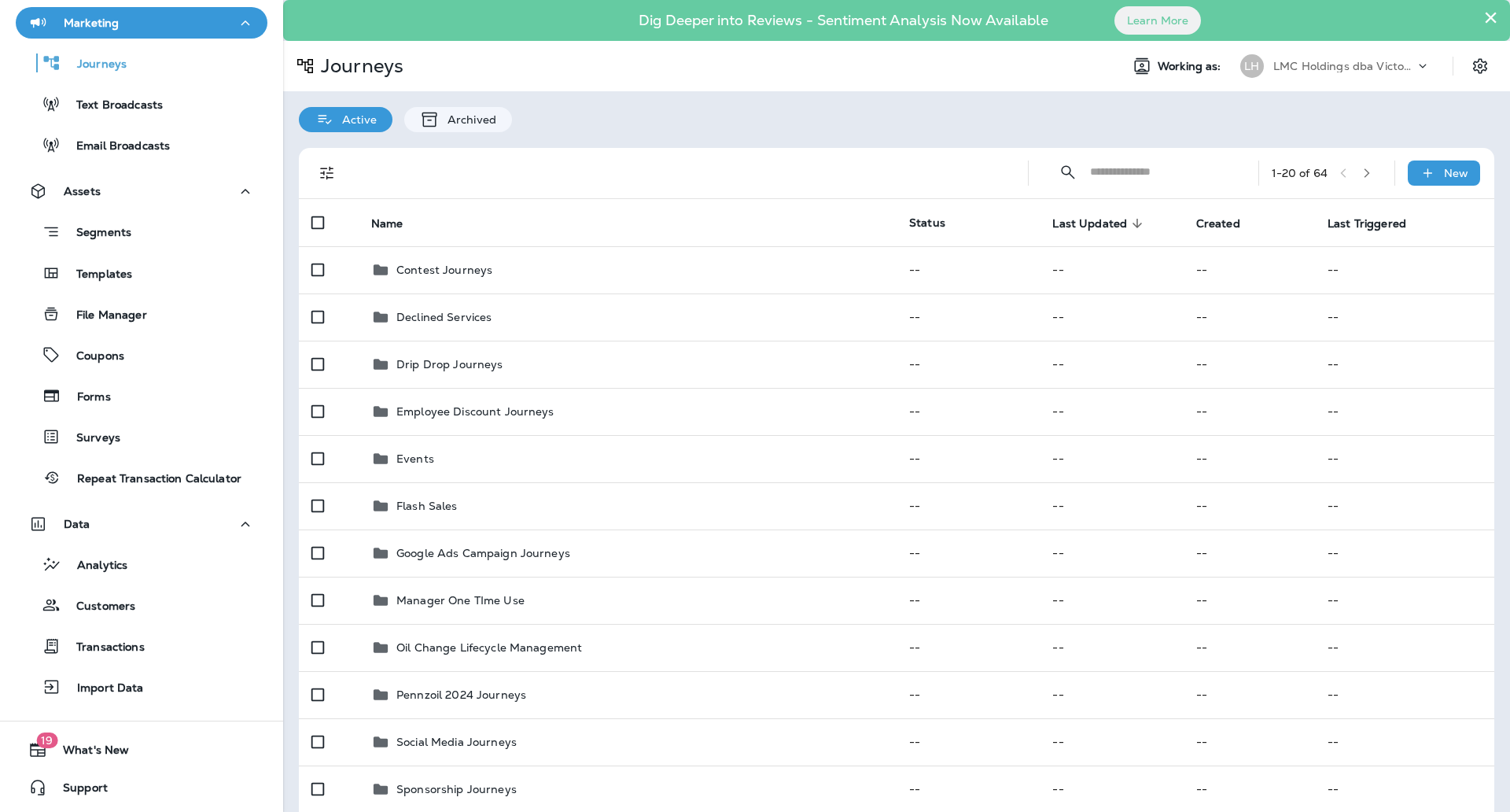
click at [1166, 173] on input "text" at bounding box center [1160, 172] width 140 height 42
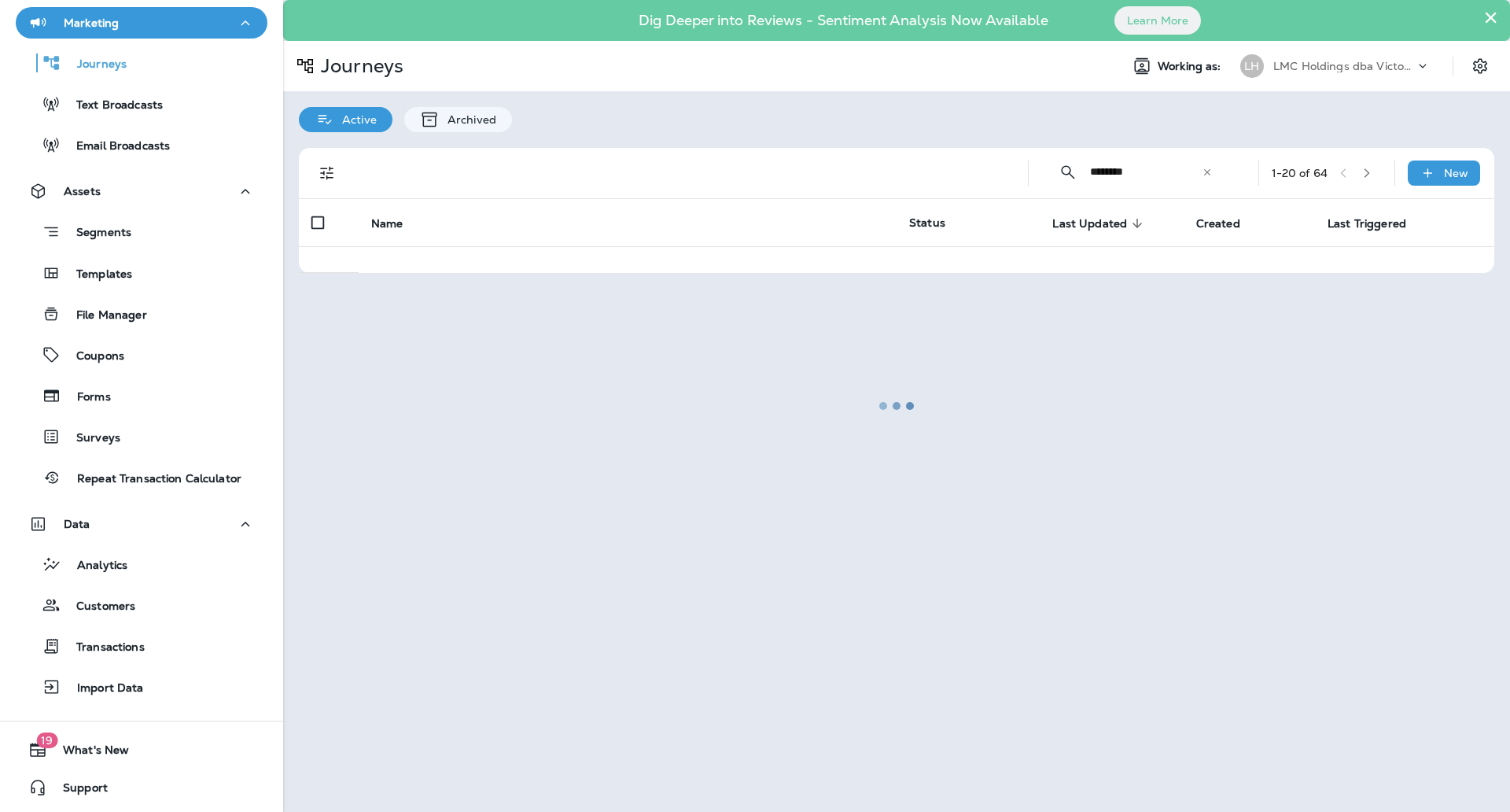
type input "*********"
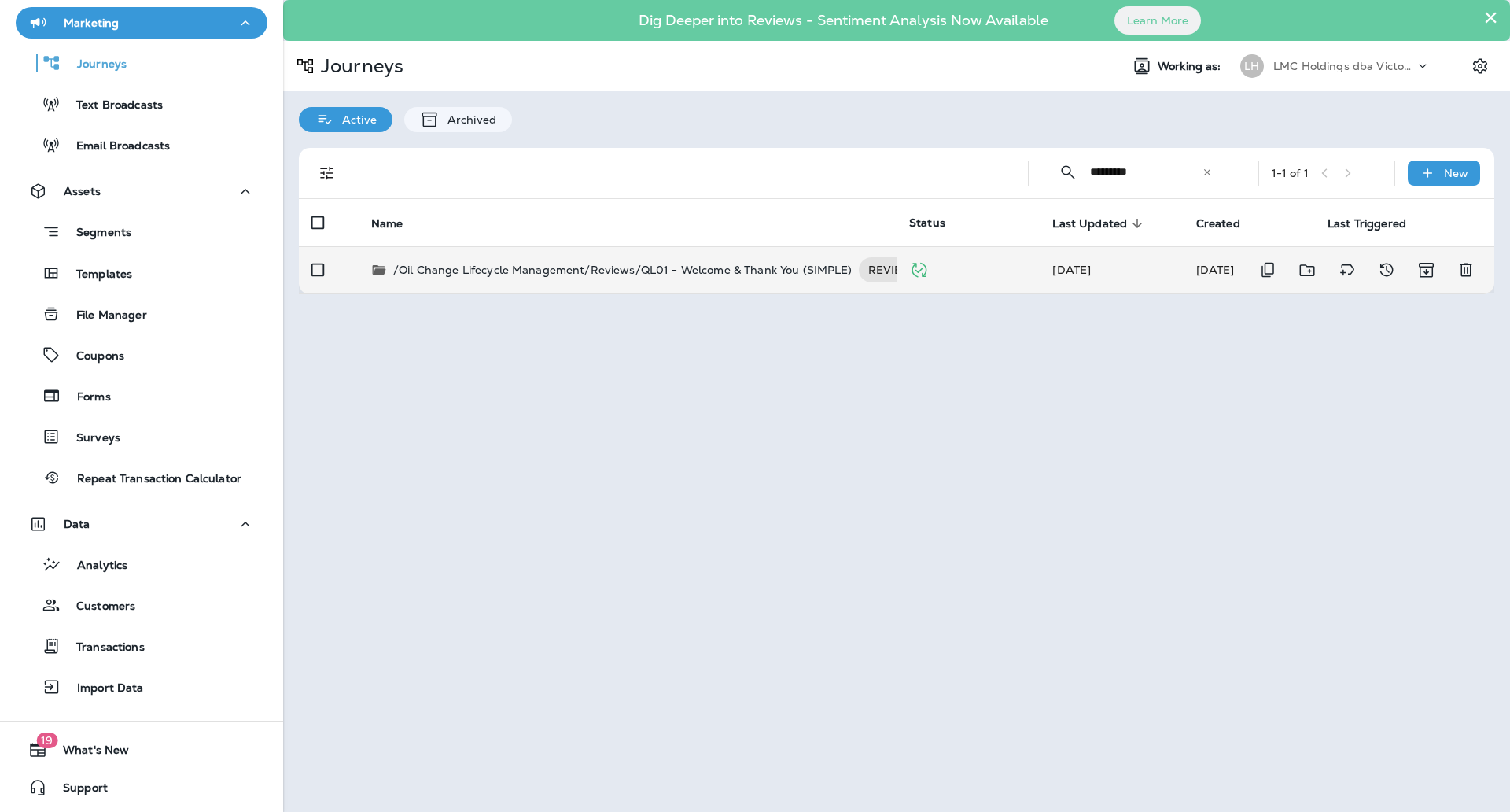
click at [690, 271] on p "/Oil Change Lifecycle Management/Reviews/QL01 - Welcome & Thank You (SIMPLE)" at bounding box center [623, 270] width 459 height 25
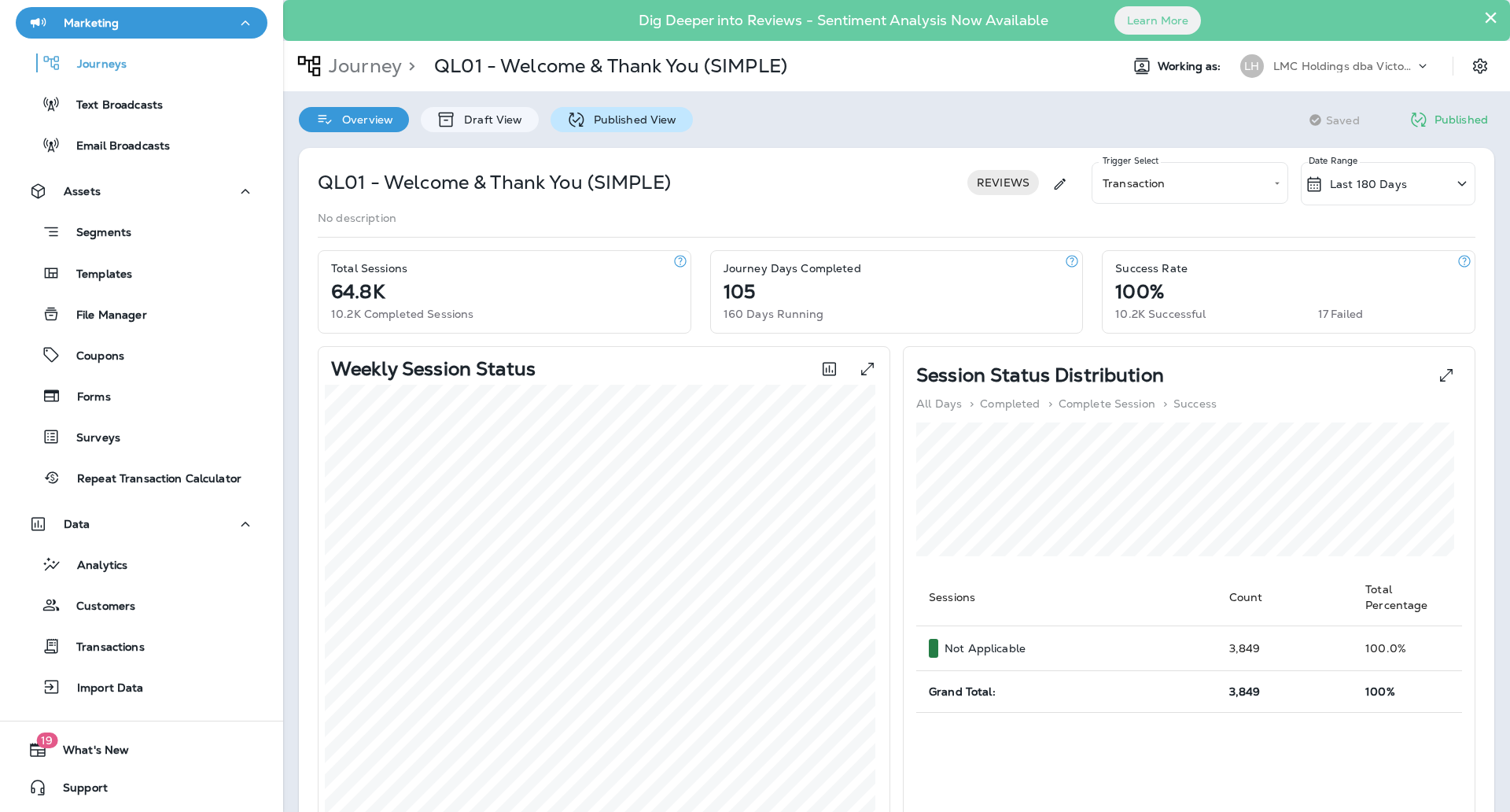
click at [597, 131] on div "Published View" at bounding box center [622, 120] width 142 height 25
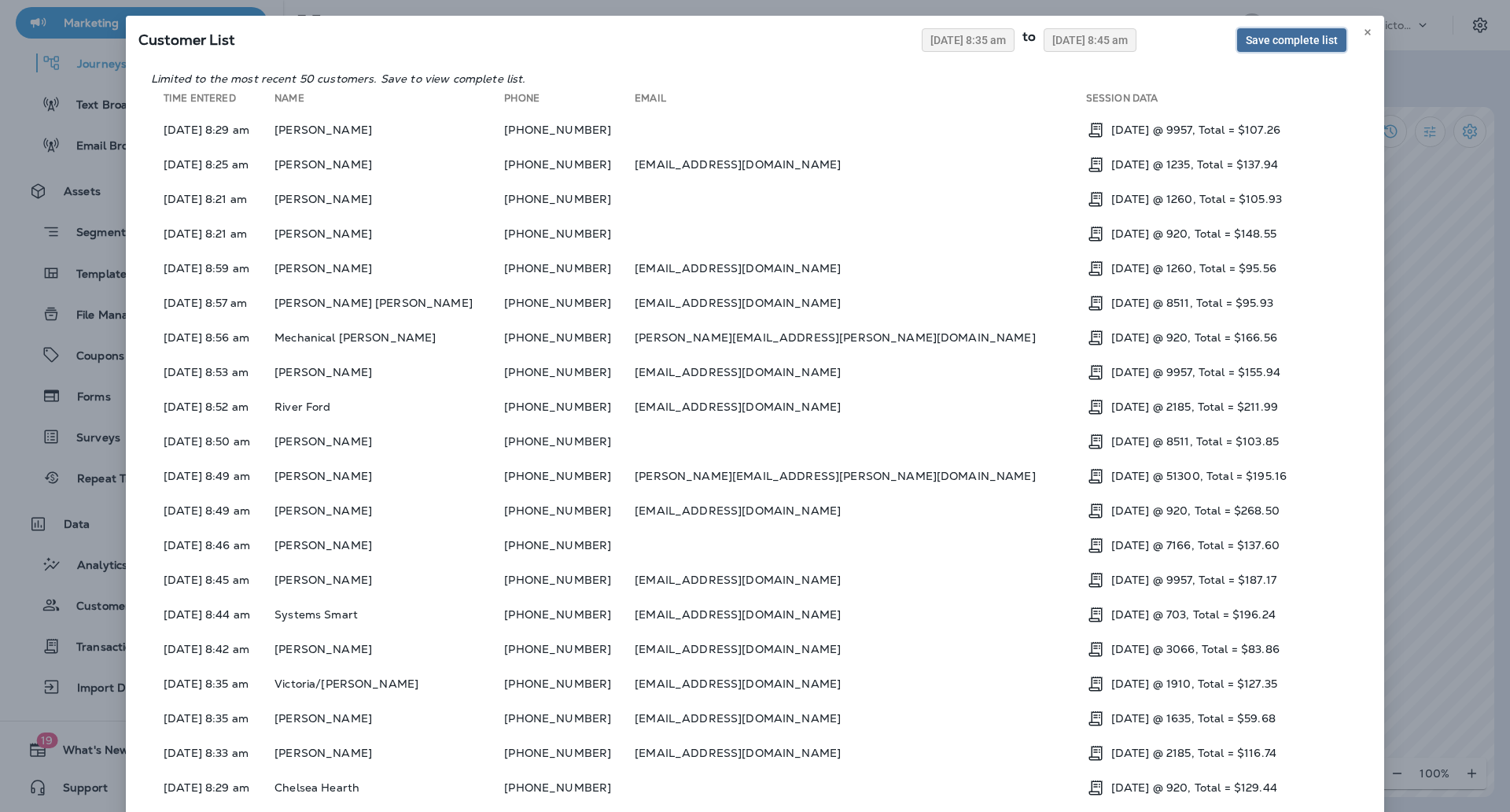
click at [1252, 30] on button "Save complete list" at bounding box center [1291, 40] width 109 height 23
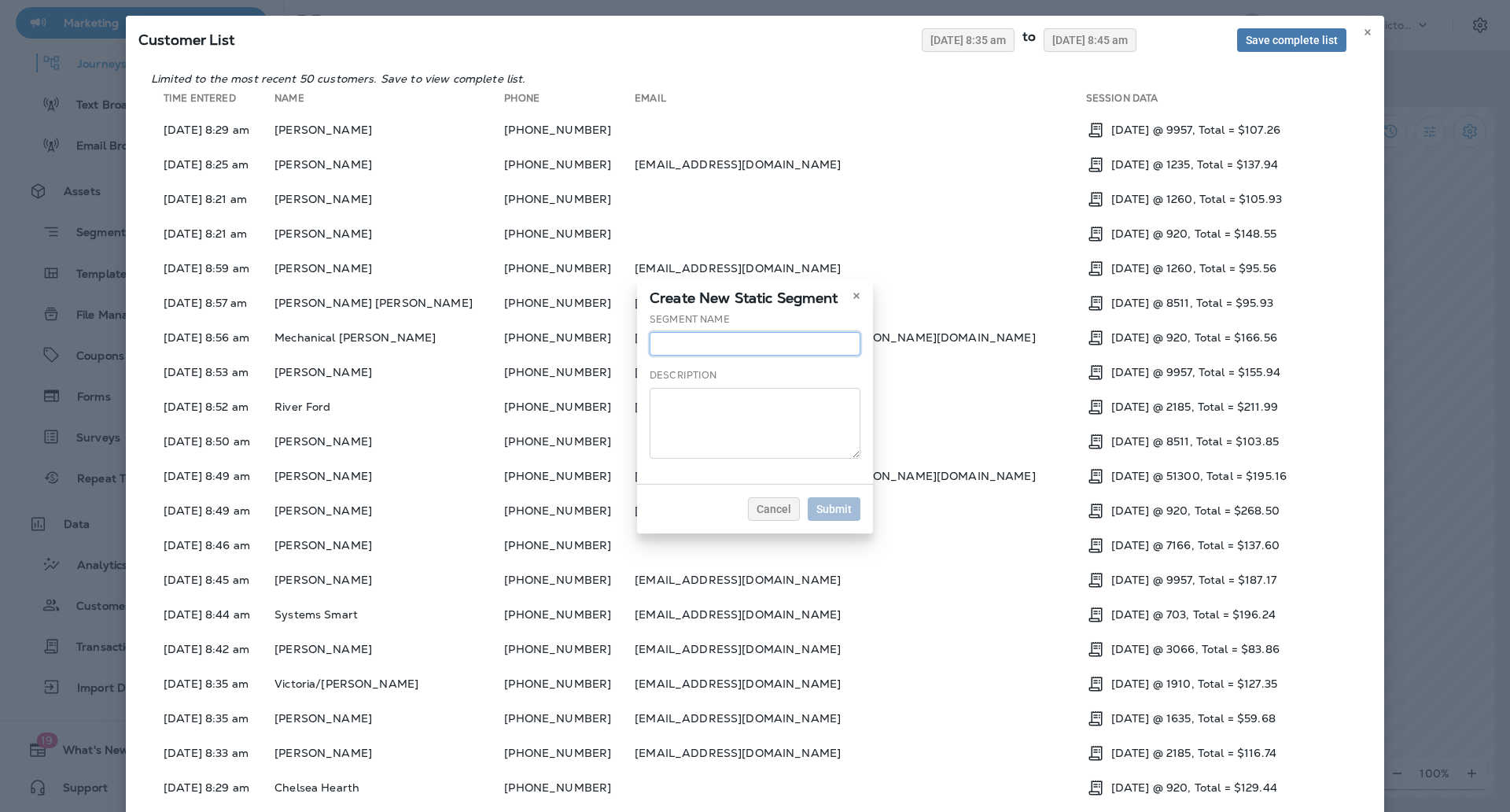
click at [680, 347] on input "text" at bounding box center [755, 344] width 211 height 23
type input "**********"
click at [837, 509] on span "Submit" at bounding box center [834, 509] width 35 height 11
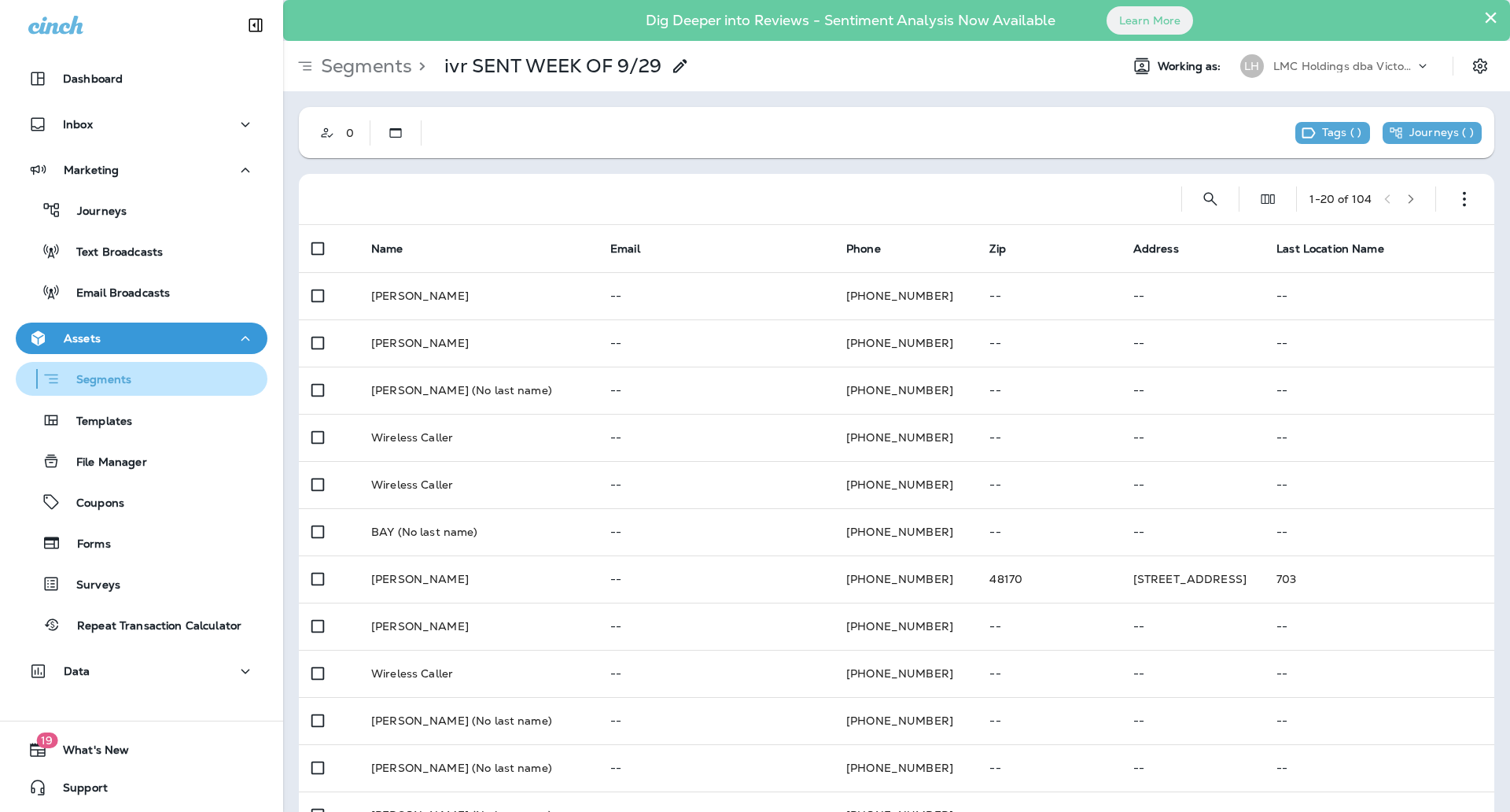
click at [187, 388] on div "Segments" at bounding box center [141, 378] width 239 height 24
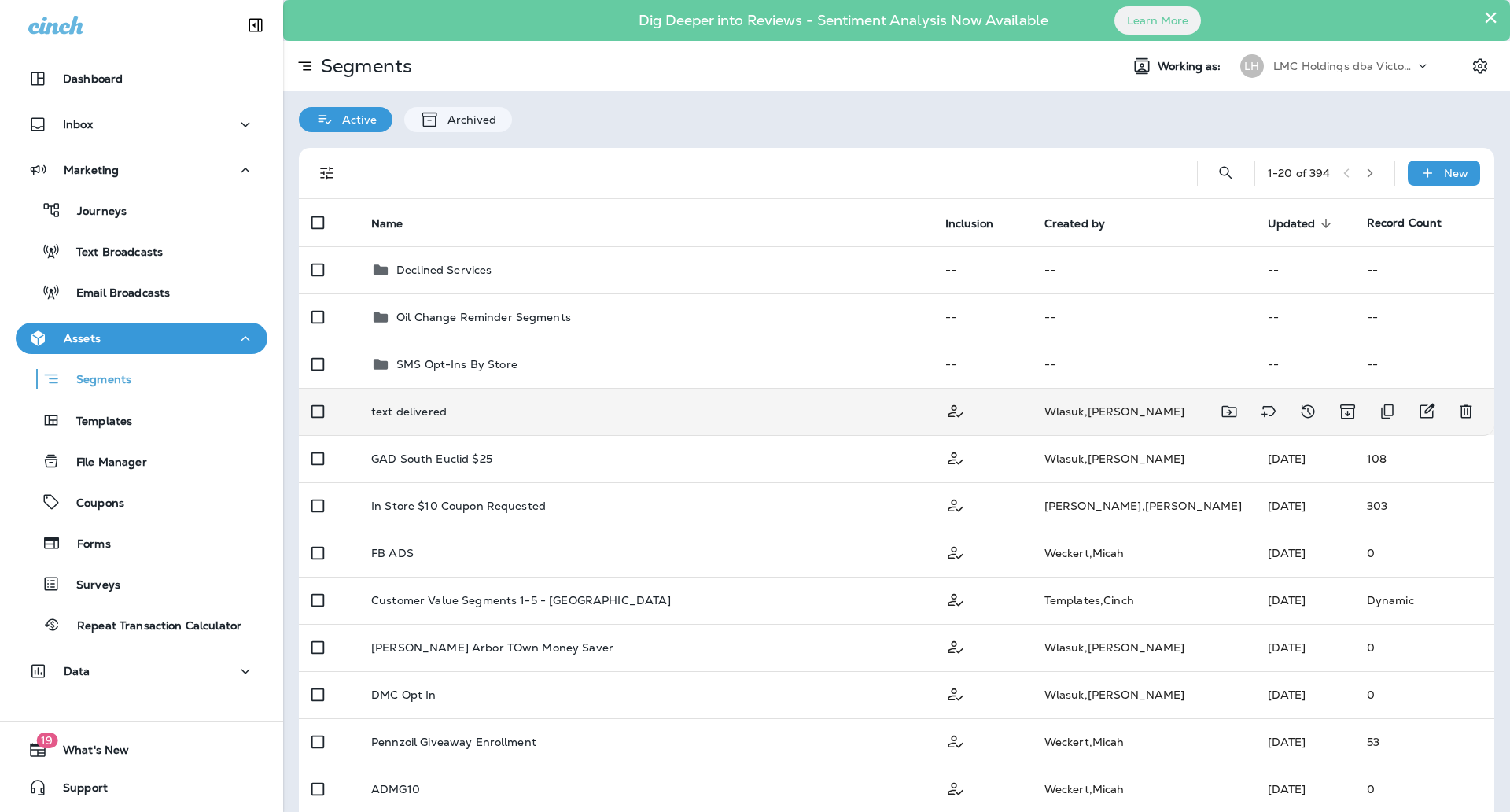
click at [625, 421] on td "text delivered" at bounding box center [645, 411] width 574 height 47
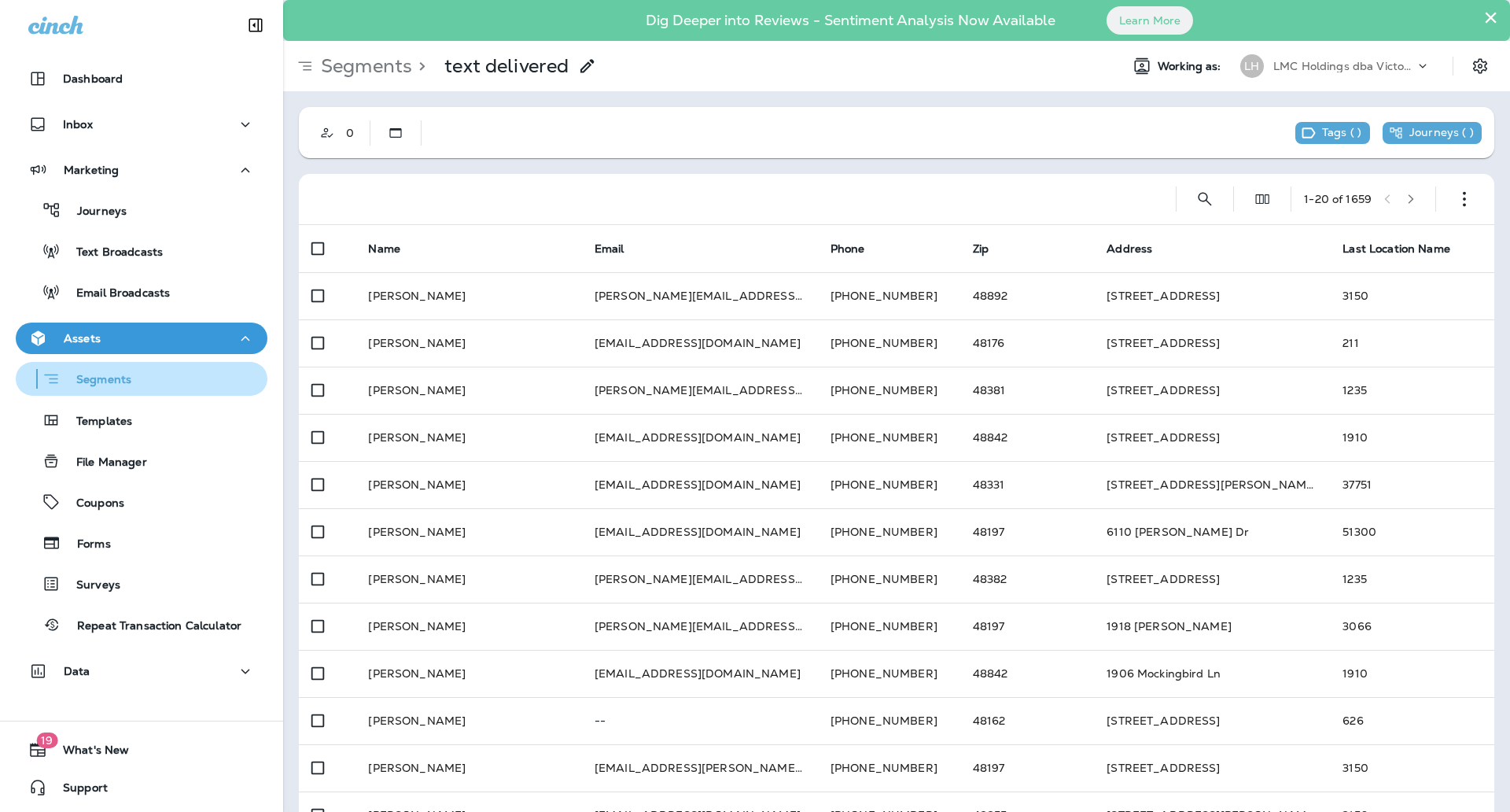
click at [194, 368] on div "Segments" at bounding box center [141, 378] width 239 height 24
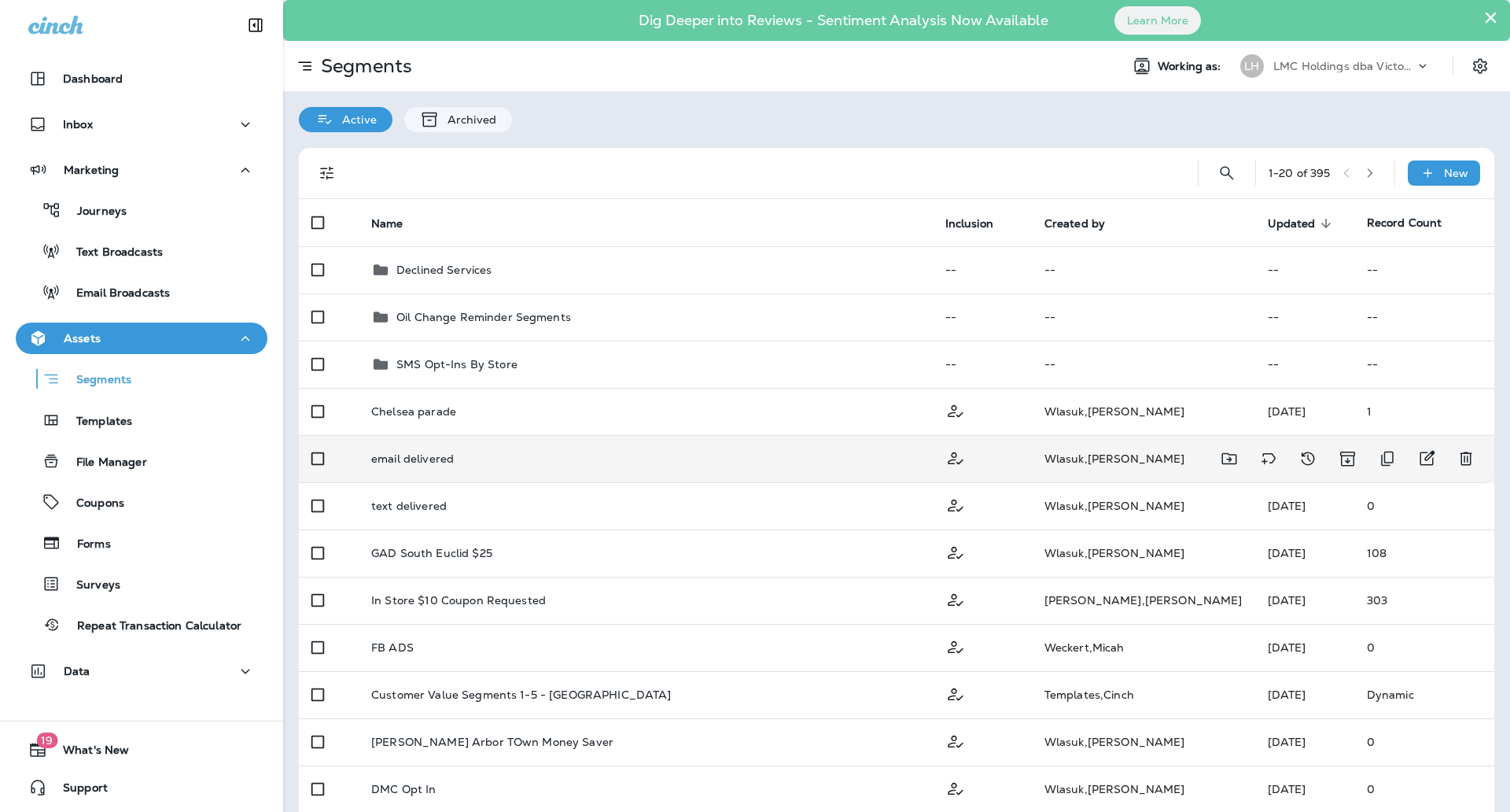
click at [644, 458] on div "email delivered" at bounding box center [645, 458] width 549 height 13
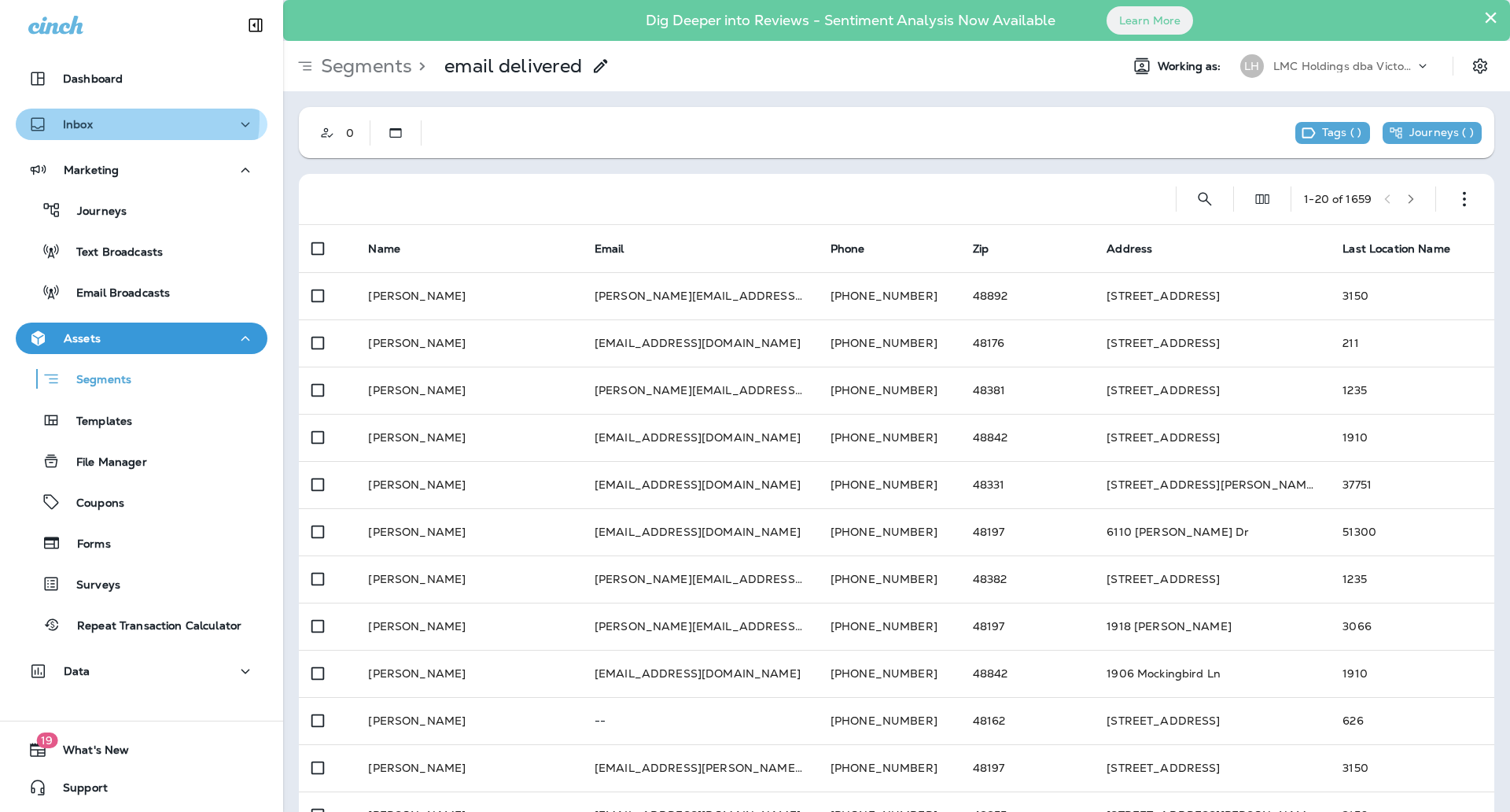
click at [121, 119] on div "Inbox" at bounding box center [142, 124] width 226 height 19
click at [138, 111] on button "Inbox" at bounding box center [142, 125] width 251 height 32
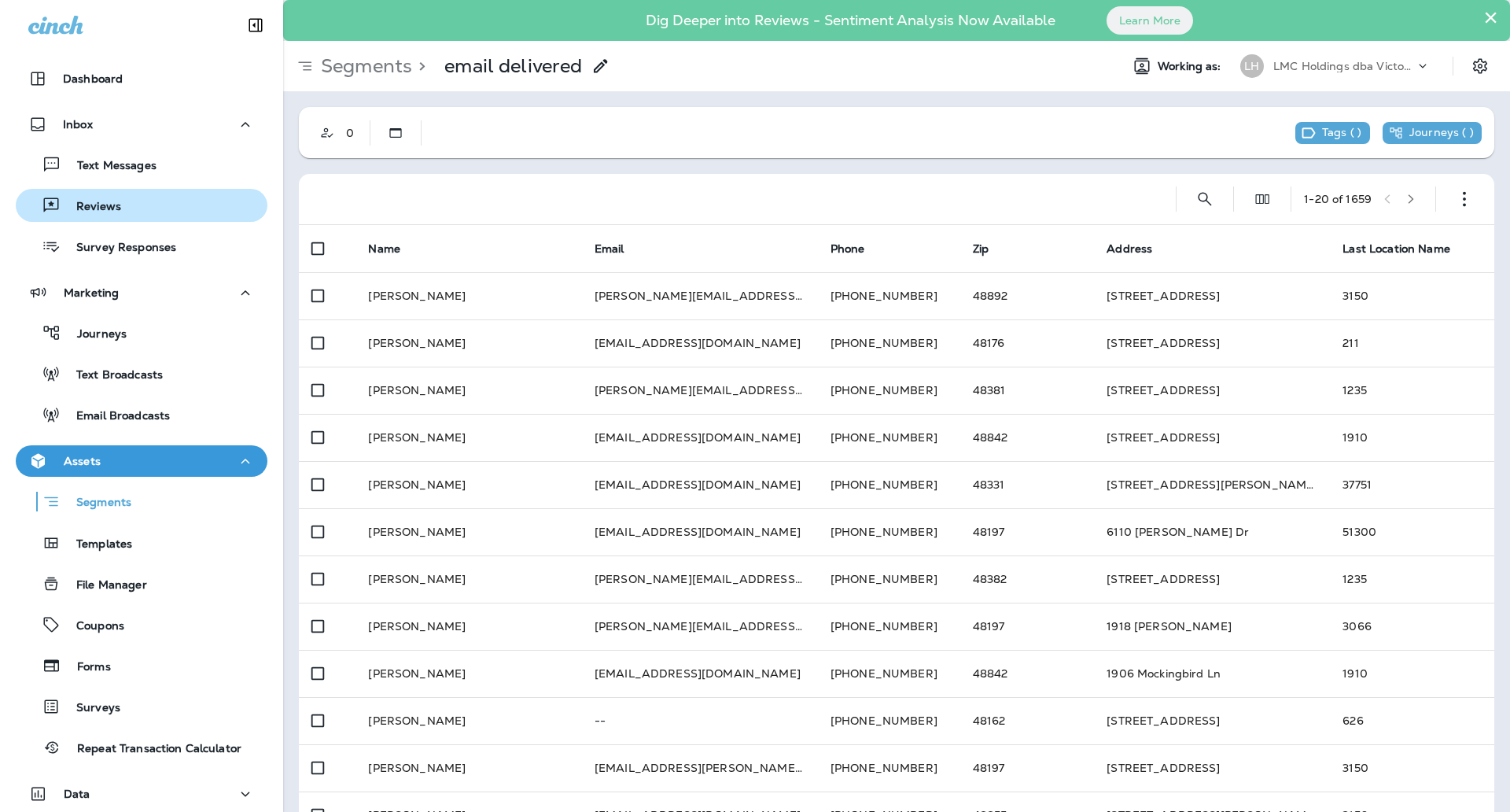
click at [127, 204] on div "Reviews" at bounding box center [141, 205] width 239 height 23
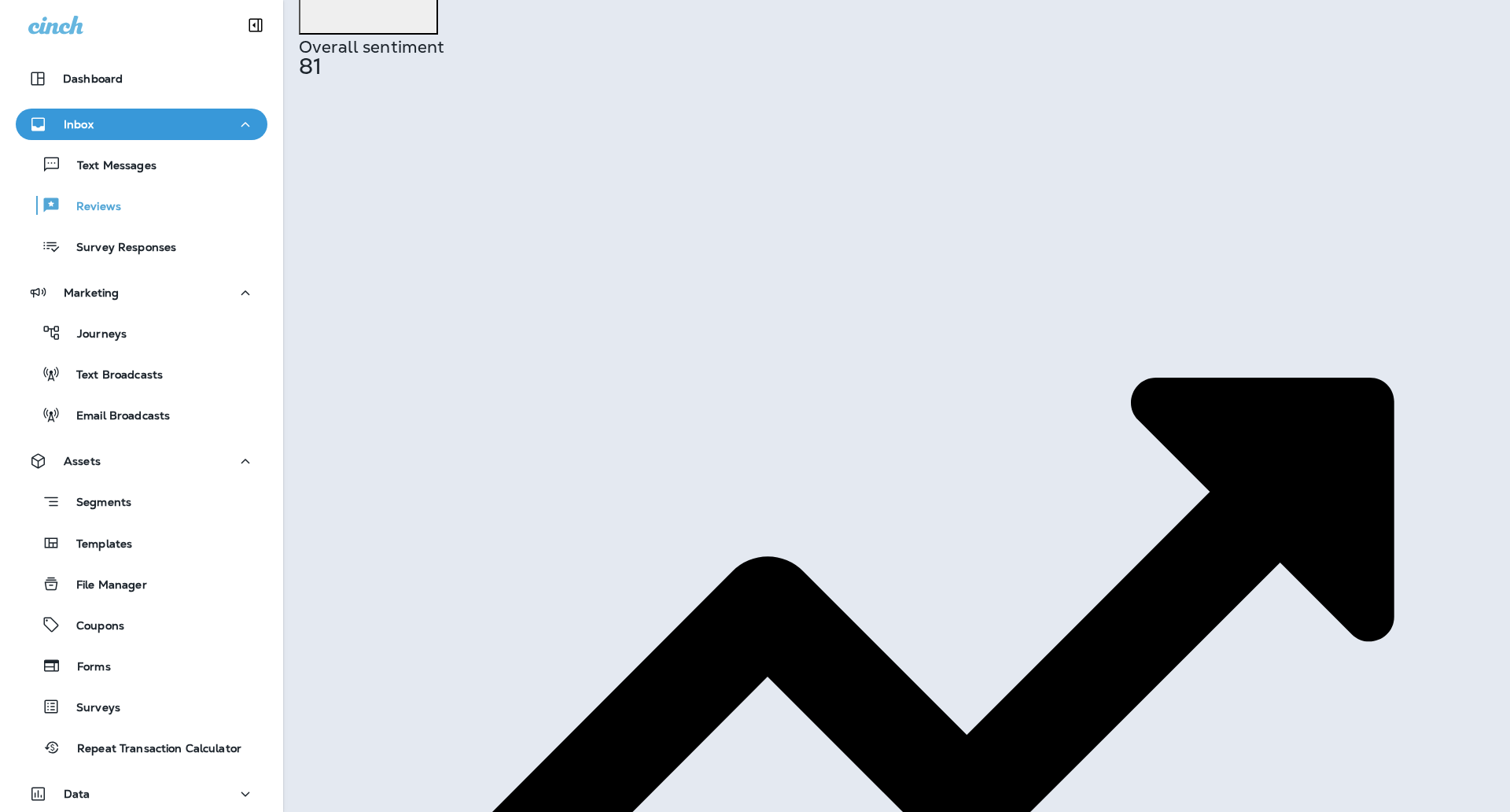
scroll to position [150, 0]
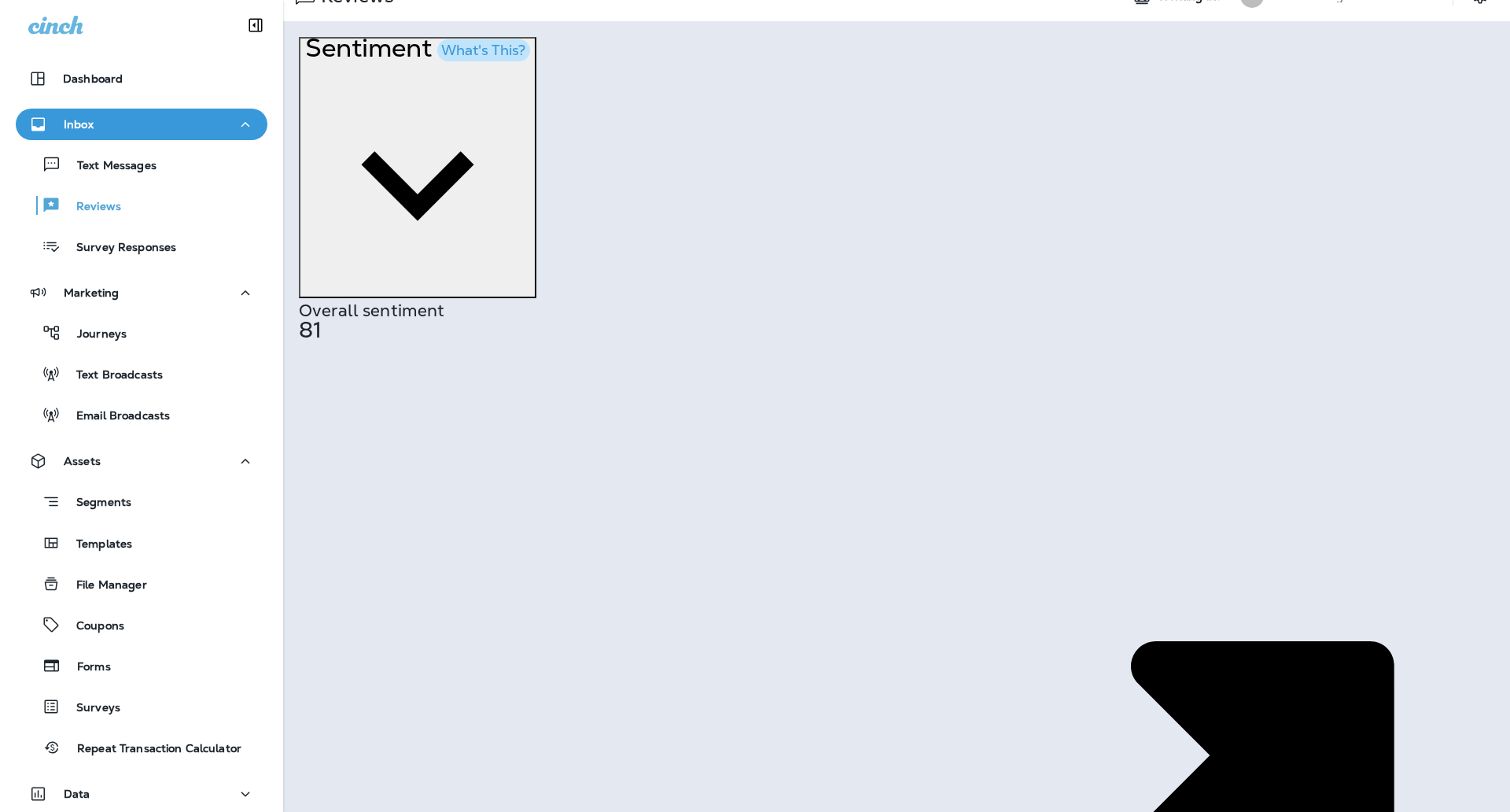
scroll to position [57, 0]
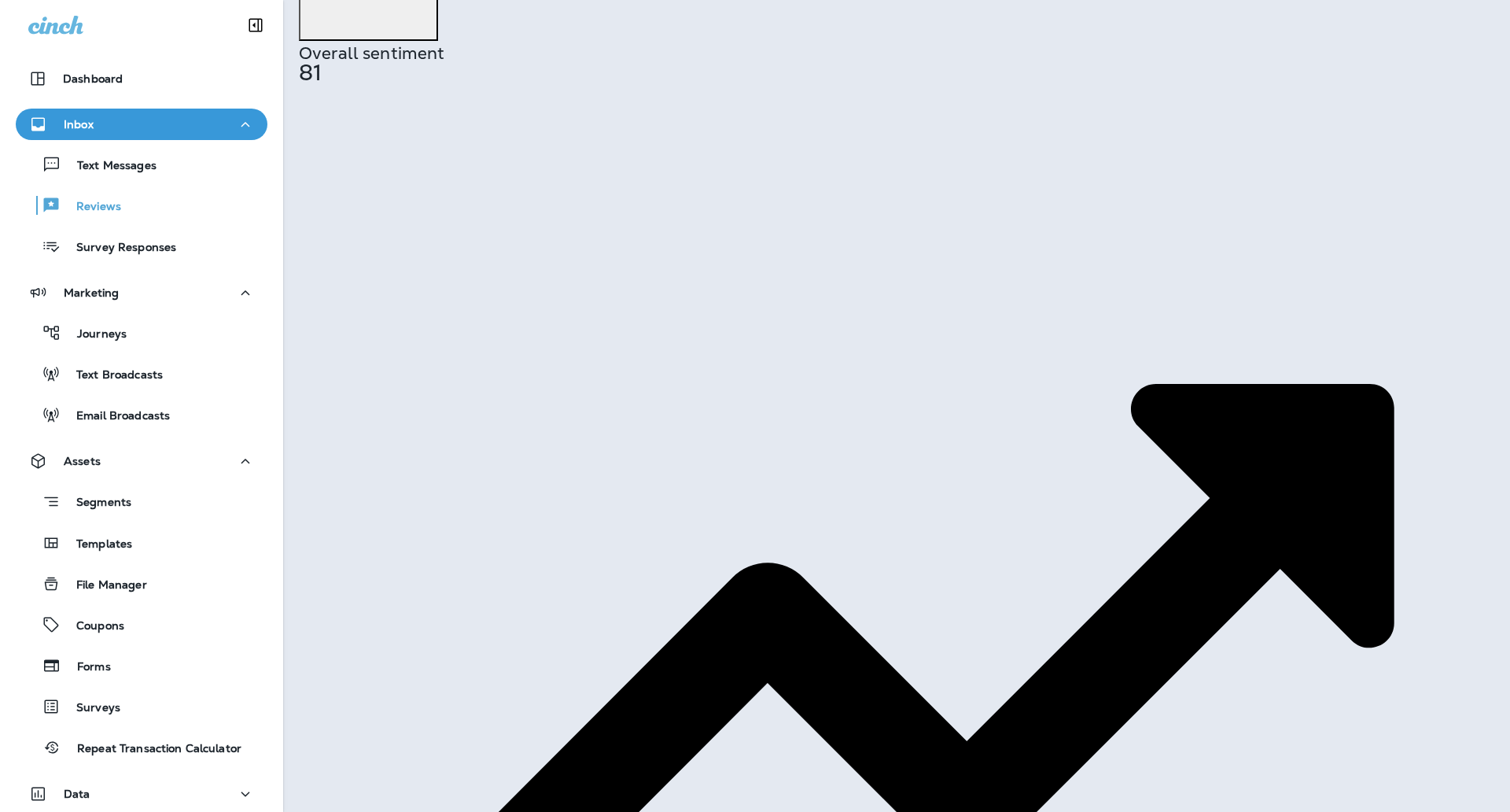
scroll to position [0, 0]
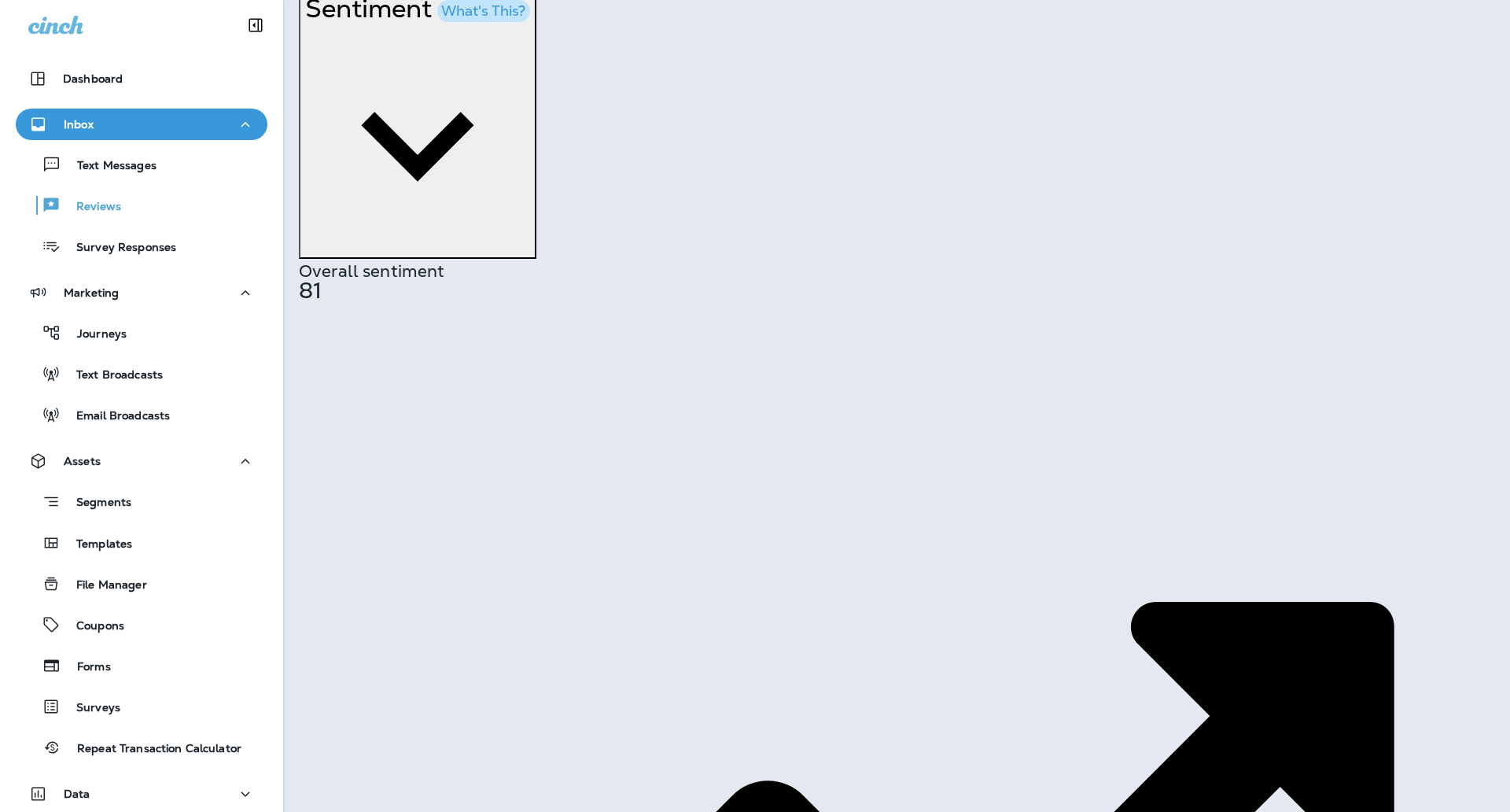
scroll to position [114, 0]
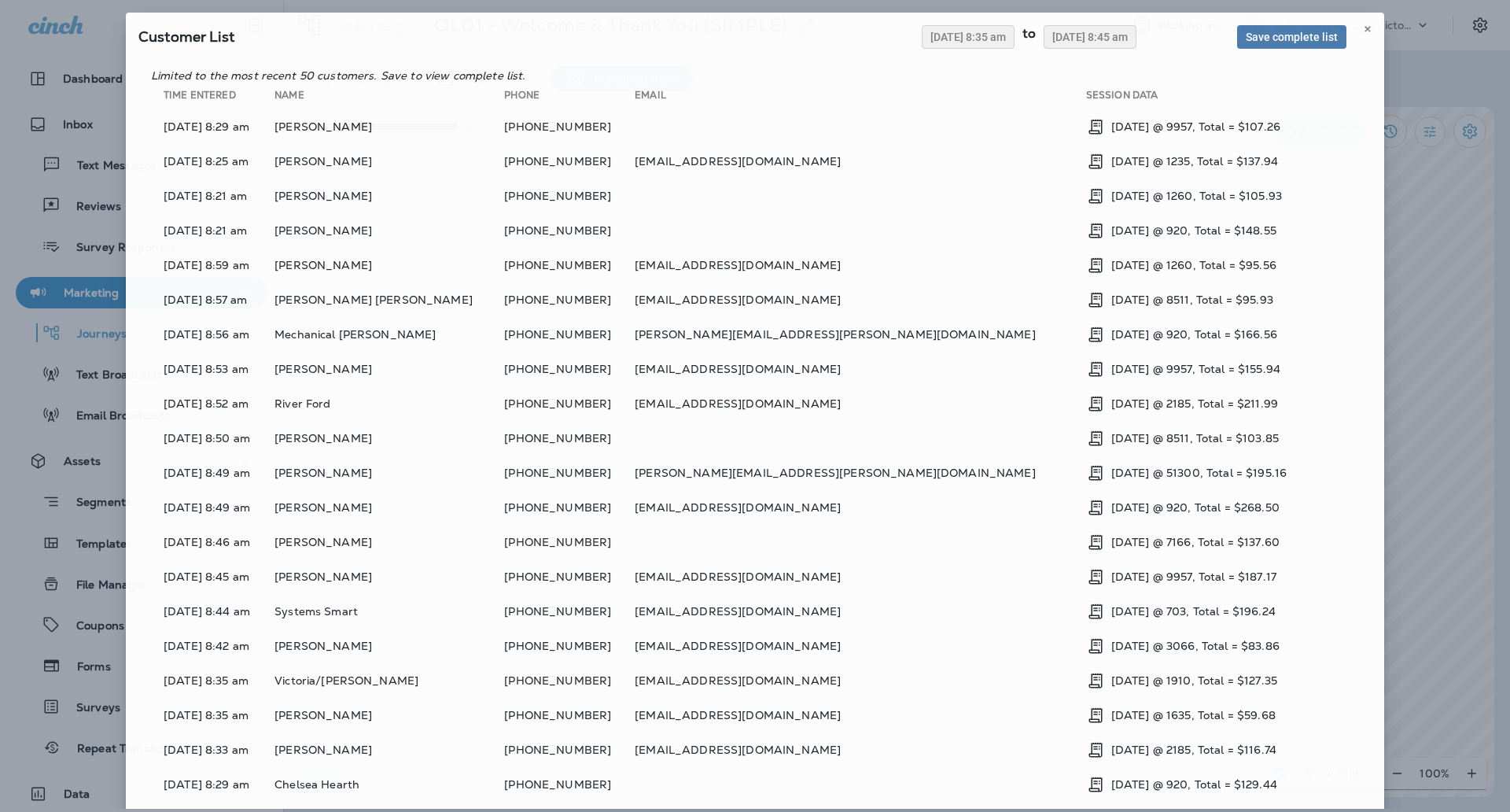
scroll to position [270, 0]
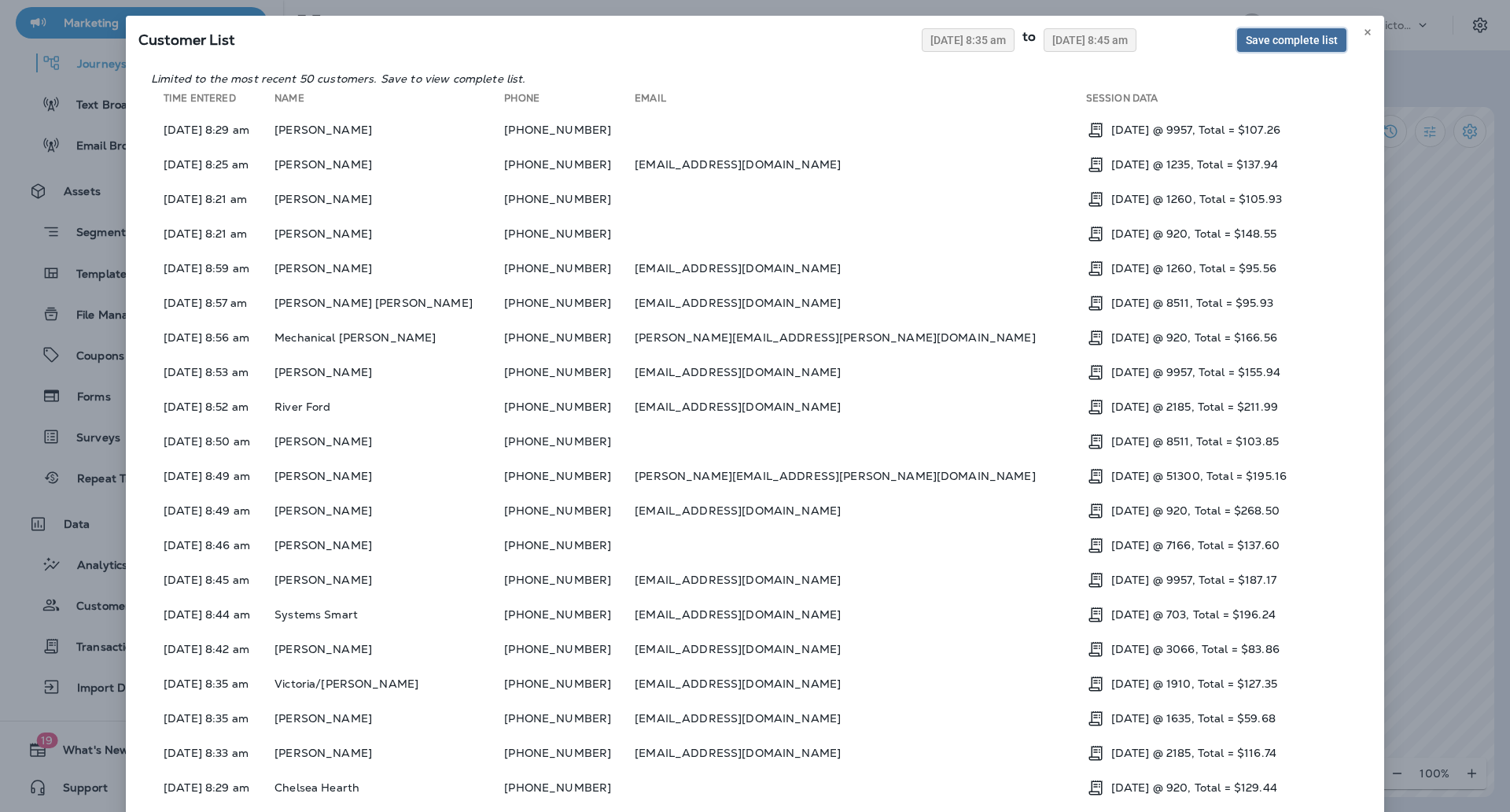
click at [1261, 46] on button "Save complete list" at bounding box center [1291, 40] width 109 height 23
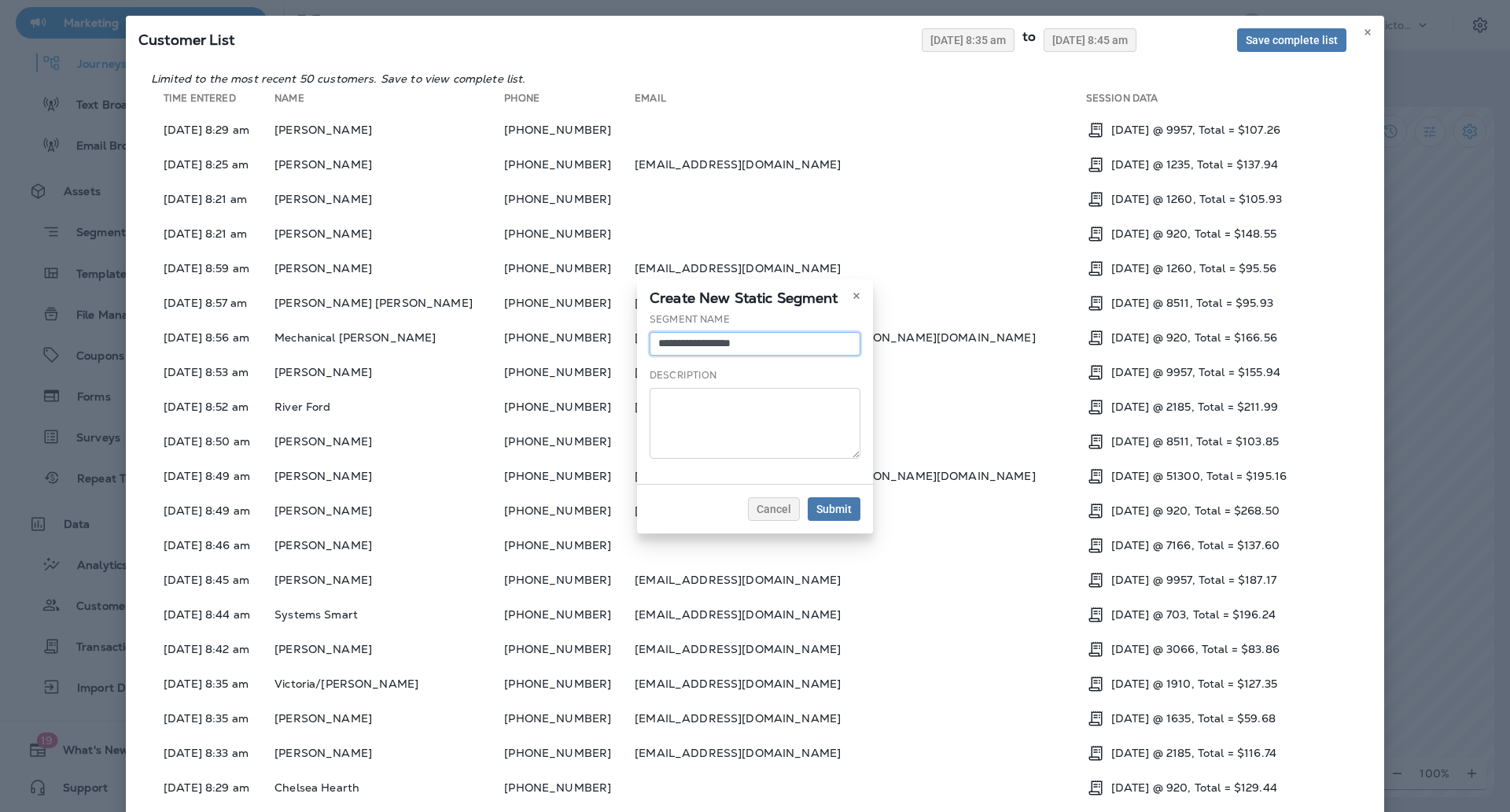
click at [782, 332] on input "**********" at bounding box center [755, 344] width 211 height 23
type input "**********"
click at [818, 506] on span "Submit" at bounding box center [834, 509] width 35 height 11
